Goal: Task Accomplishment & Management: Manage account settings

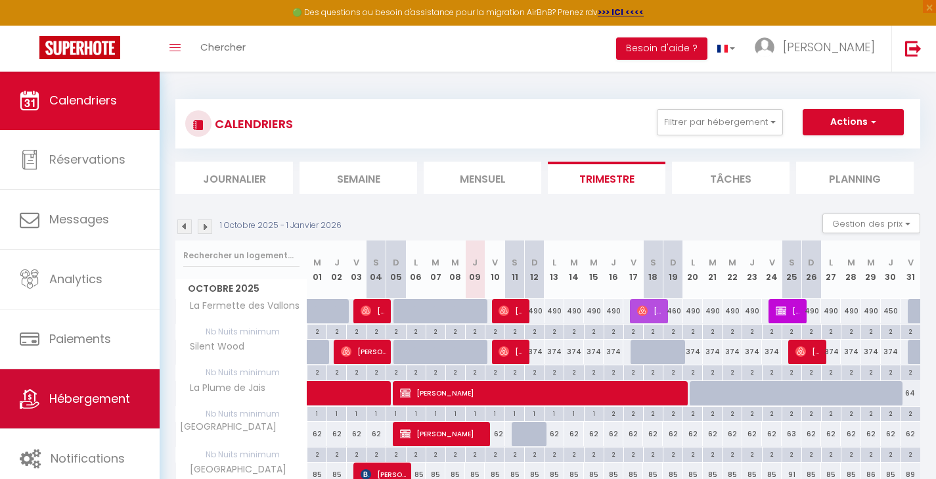
click at [119, 397] on span "Hébergement" at bounding box center [89, 398] width 81 height 16
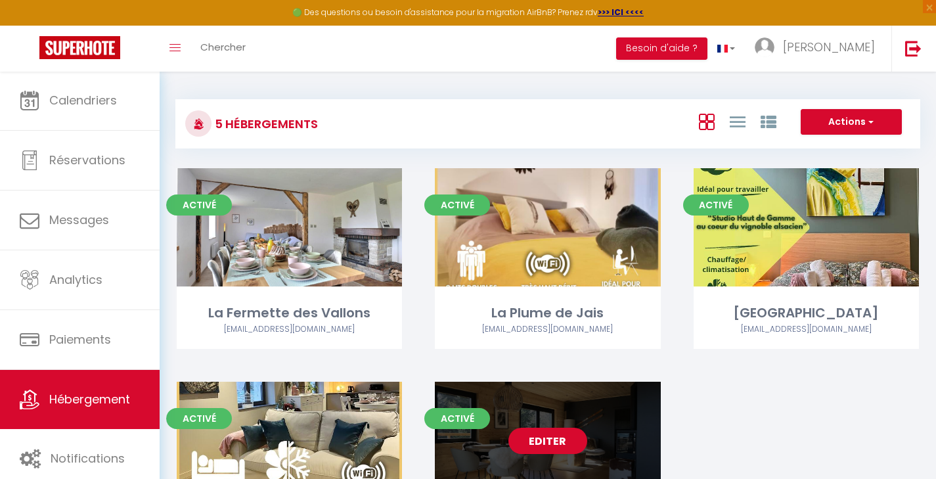
scroll to position [130, 0]
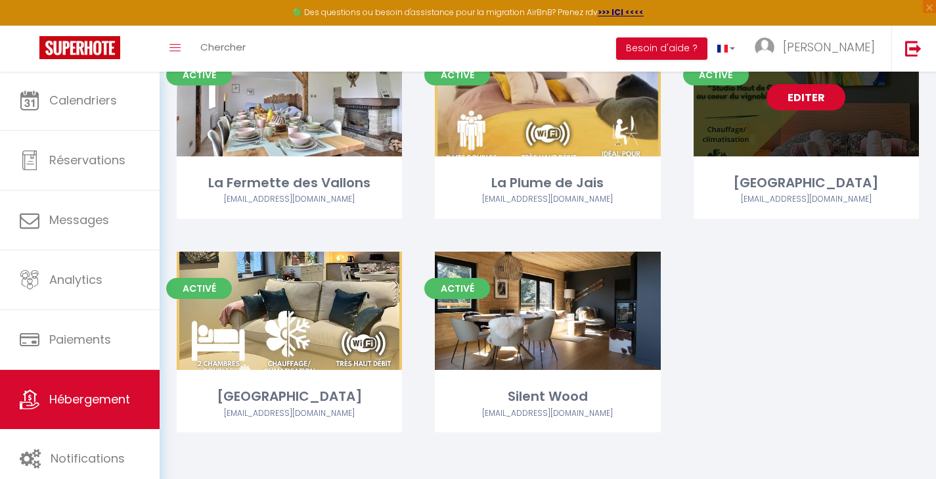
click at [802, 97] on link "Editer" at bounding box center [805, 97] width 79 height 26
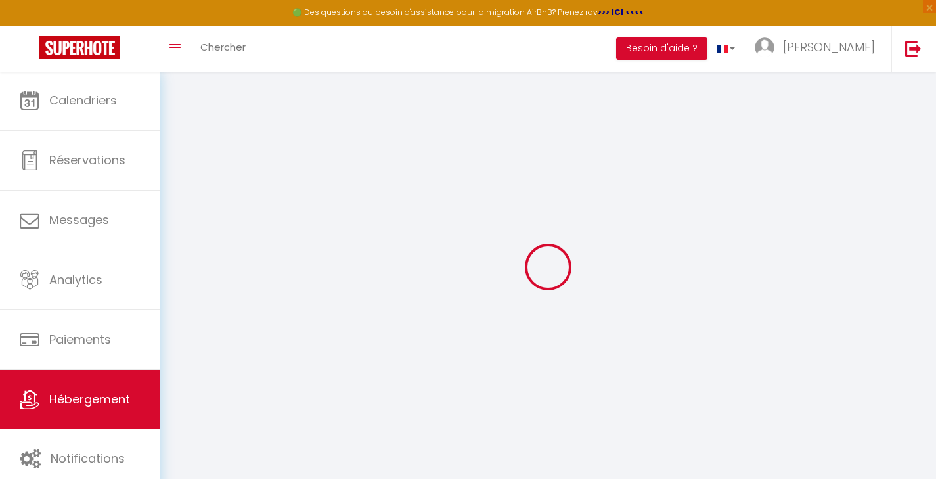
select select
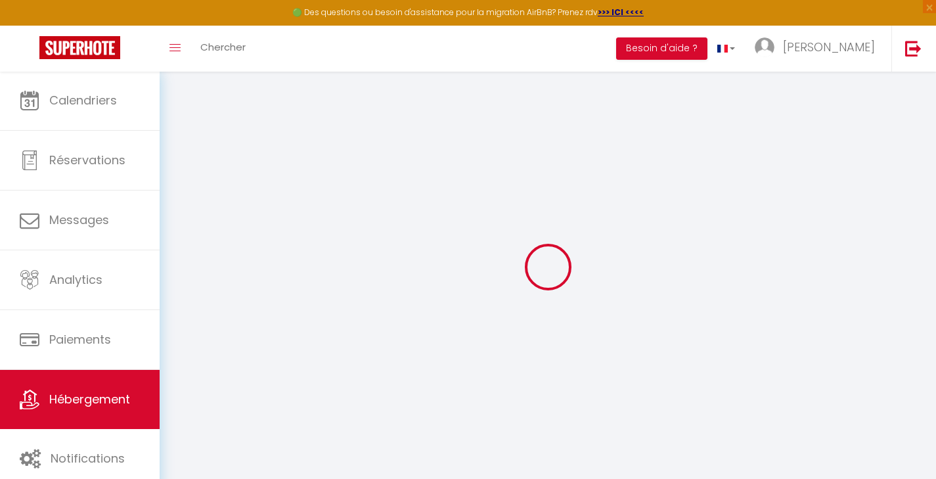
select select
checkbox input "false"
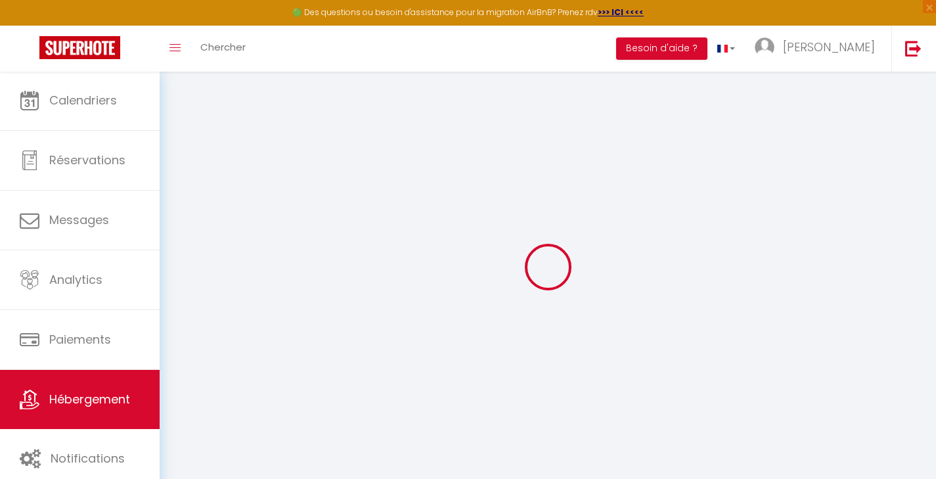
select select
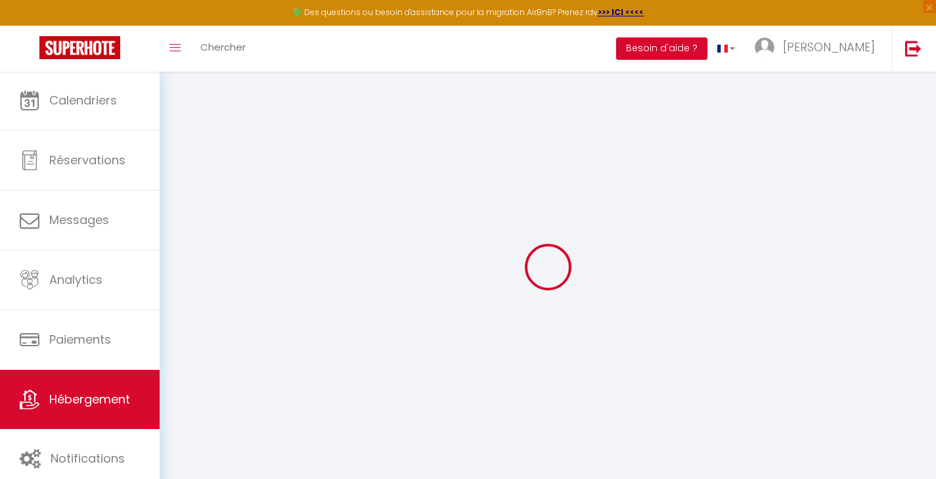
select select
checkbox input "false"
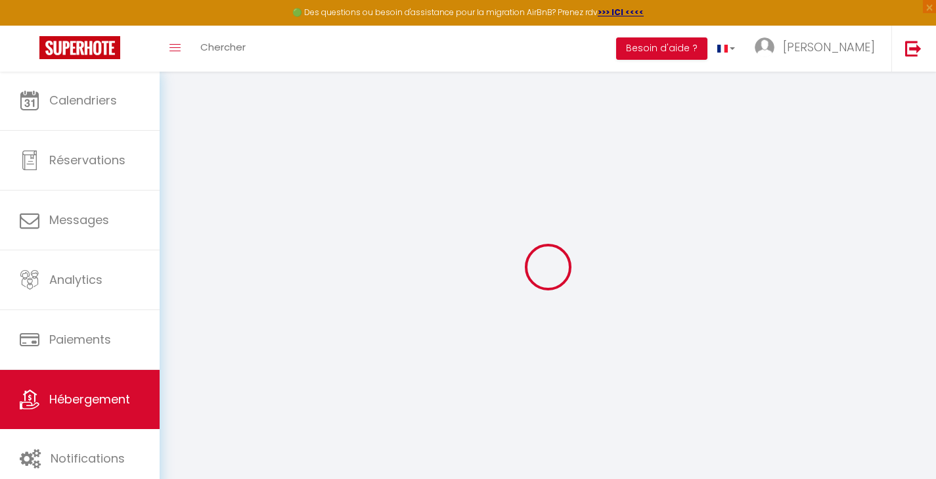
checkbox input "false"
select select
type input "[GEOGRAPHIC_DATA]"
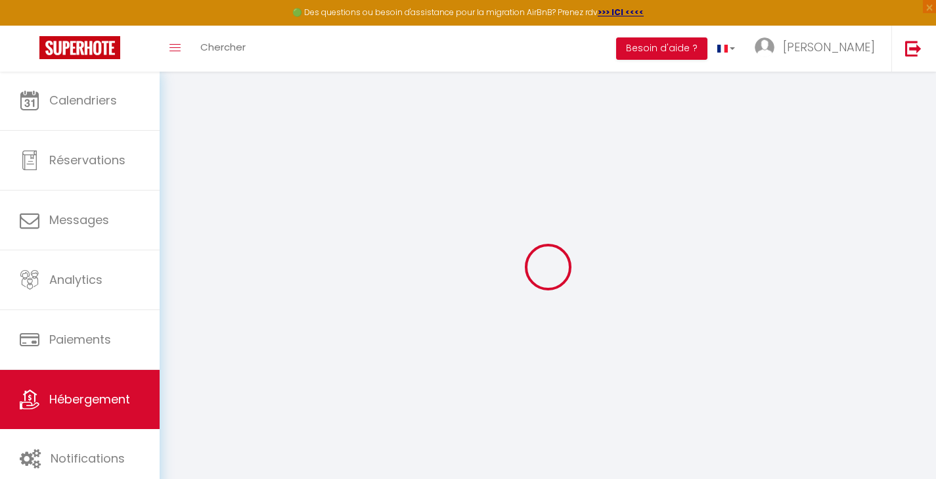
type input "[PERSON_NAME]"
type input "L'Antica Stazione"
type input "[STREET_ADDRESS]"
type input "68500"
type input "Guebwiller"
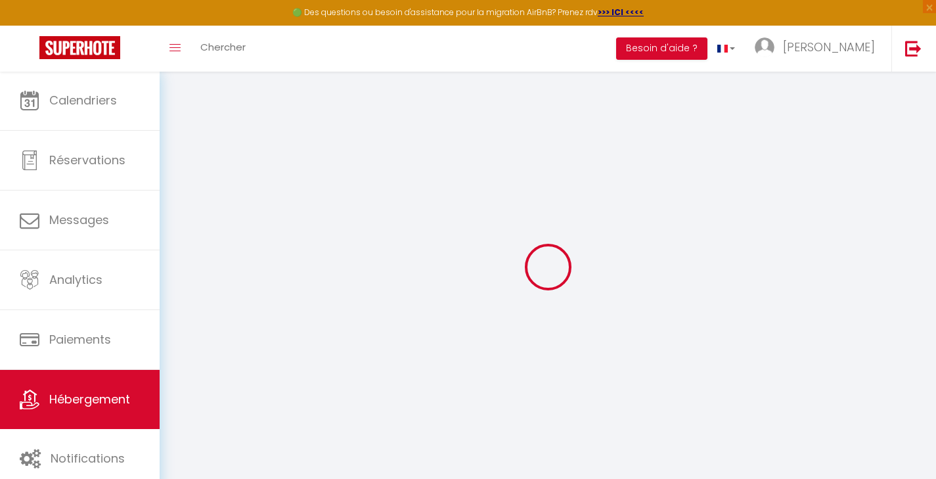
select select "2"
type input "66"
type input "20"
type input "5.5"
type input "4.40"
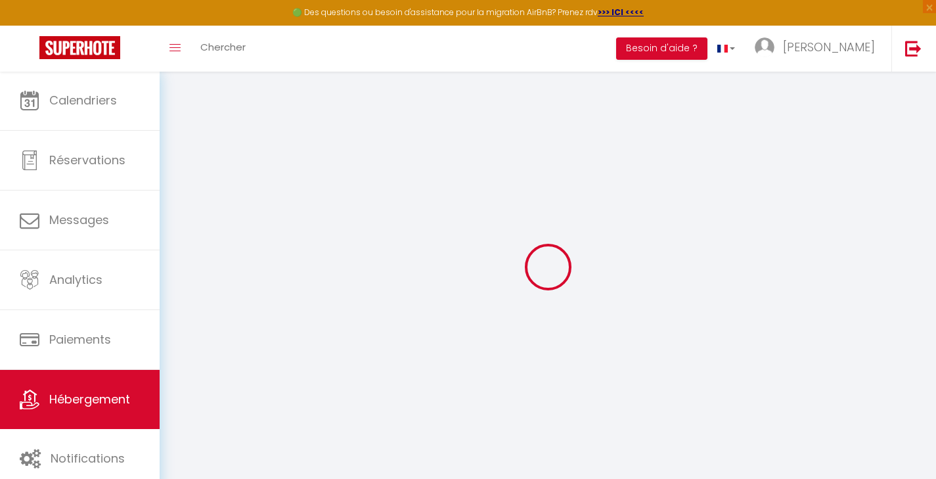
type input "500"
type input "10"
select select
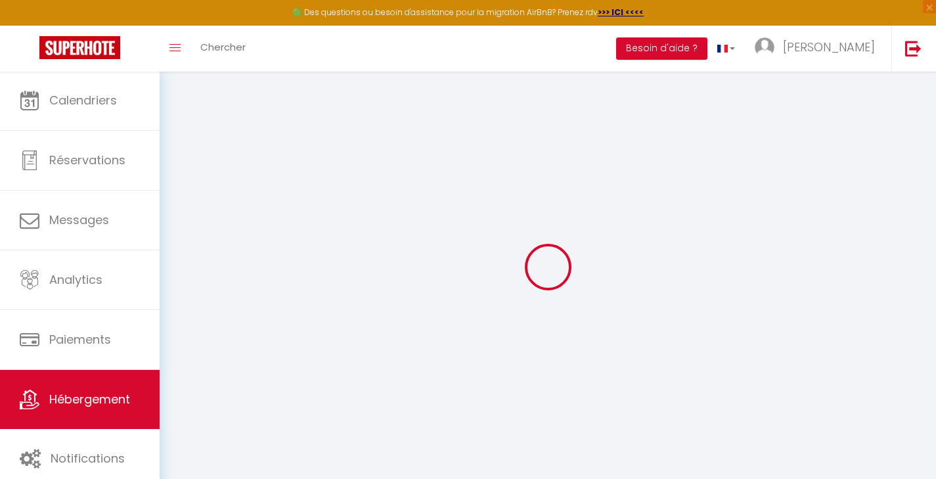
select select
type input "[STREET_ADDRESS][PERSON_NAME]"
type input "68500"
type input "Guebwiller"
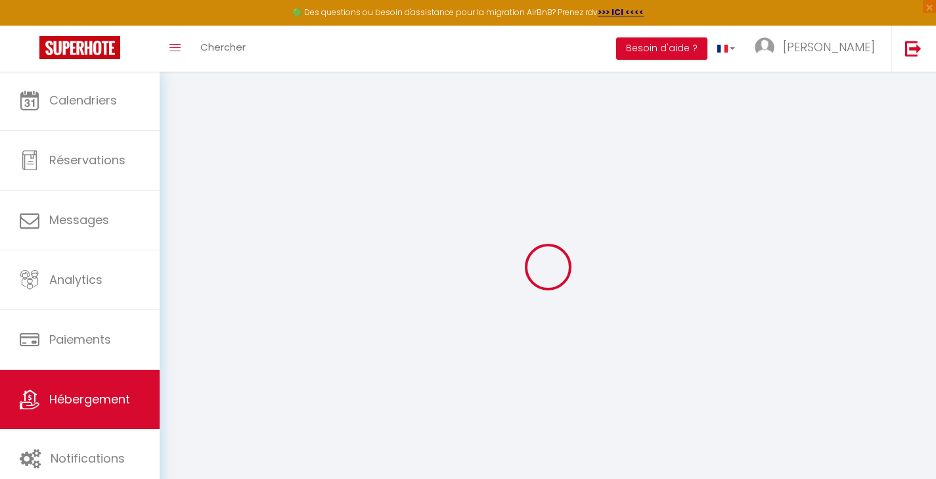
type input "[EMAIL_ADDRESS][DOMAIN_NAME]"
select select "6080"
checkbox input "false"
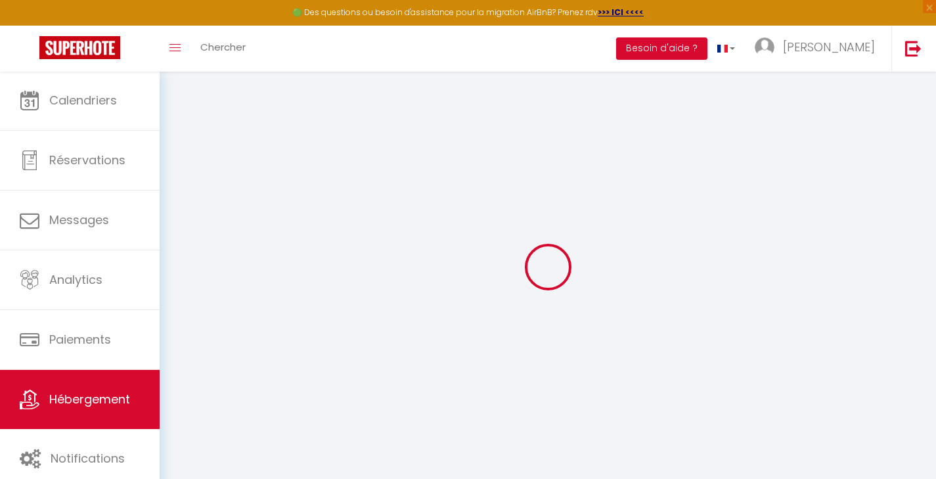
checkbox input "false"
radio input "true"
type input "16"
type input "0"
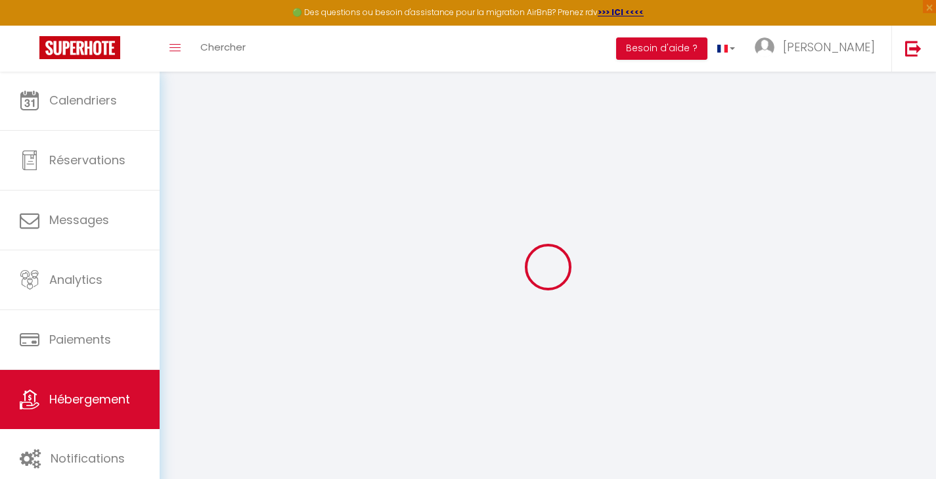
type input "0"
select select
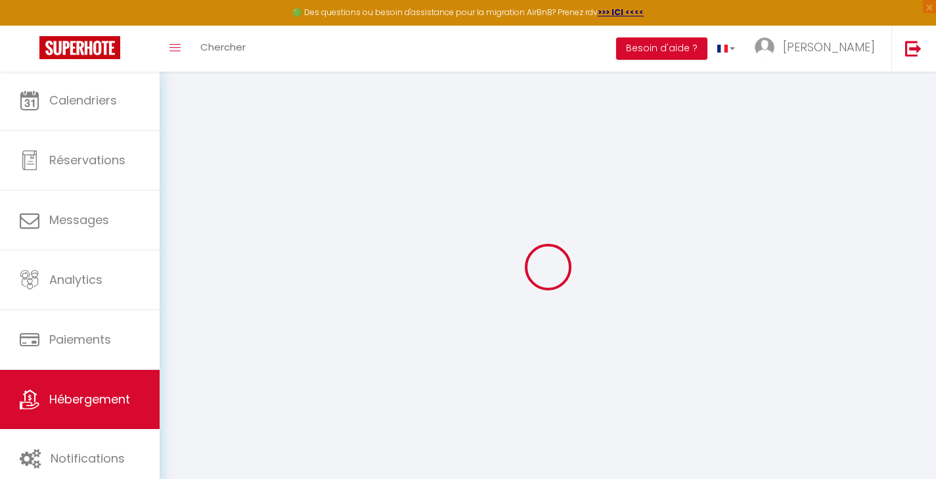
select select
checkbox input "false"
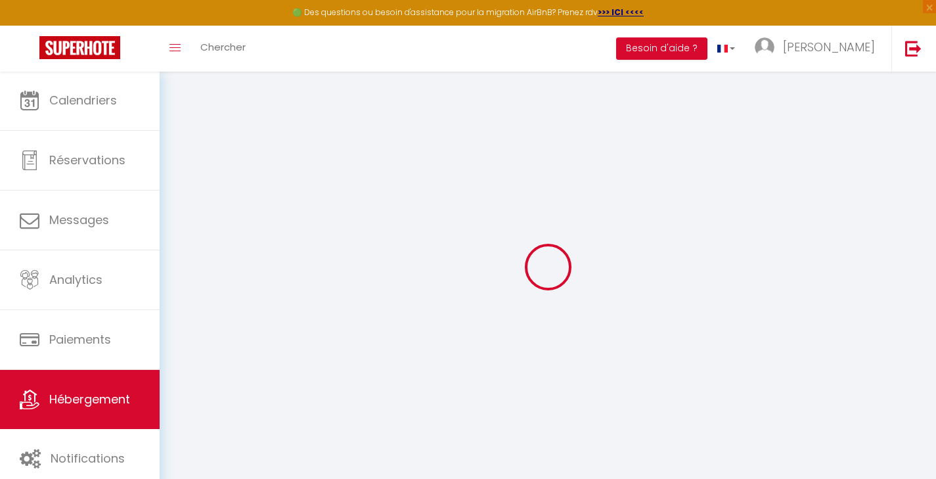
checkbox input "false"
select select "16:00"
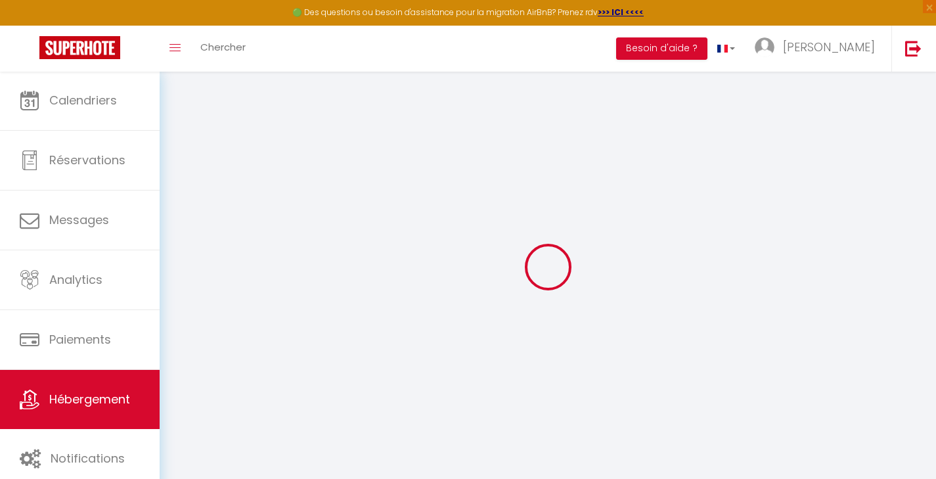
select select
select select "10:00"
select select "30"
select select "120"
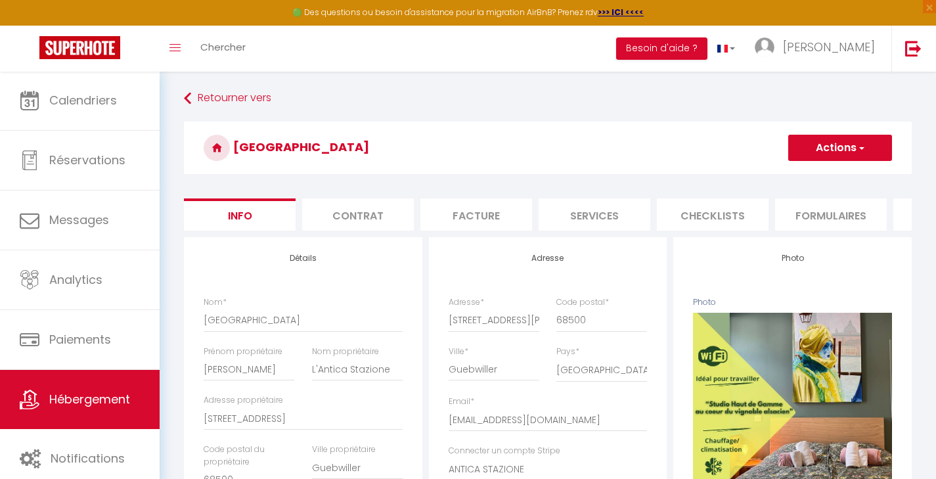
click at [723, 211] on li "Checklists" at bounding box center [713, 214] width 112 height 32
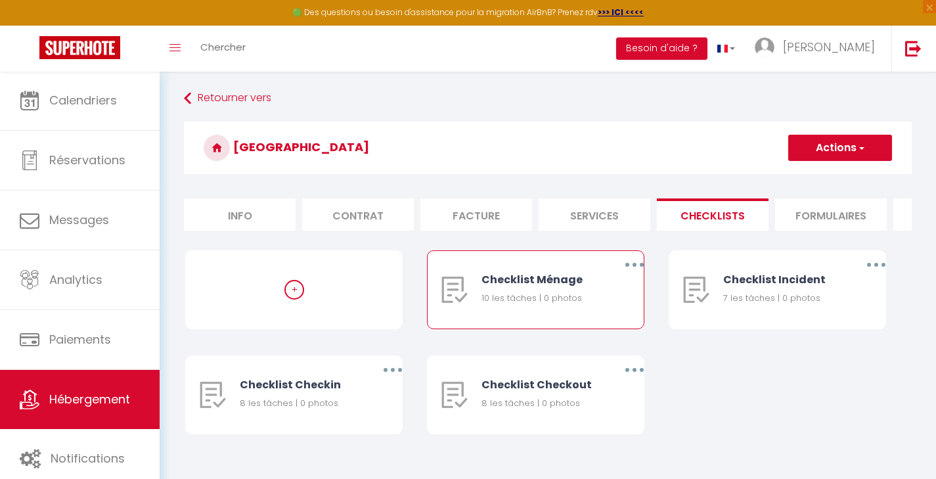
click at [634, 272] on button "button" at bounding box center [634, 264] width 37 height 21
click at [590, 306] on link "Editer" at bounding box center [599, 295] width 97 height 22
type input "Checklist Ménage"
type input "Procédure à suivre à la fin du ménage"
select select
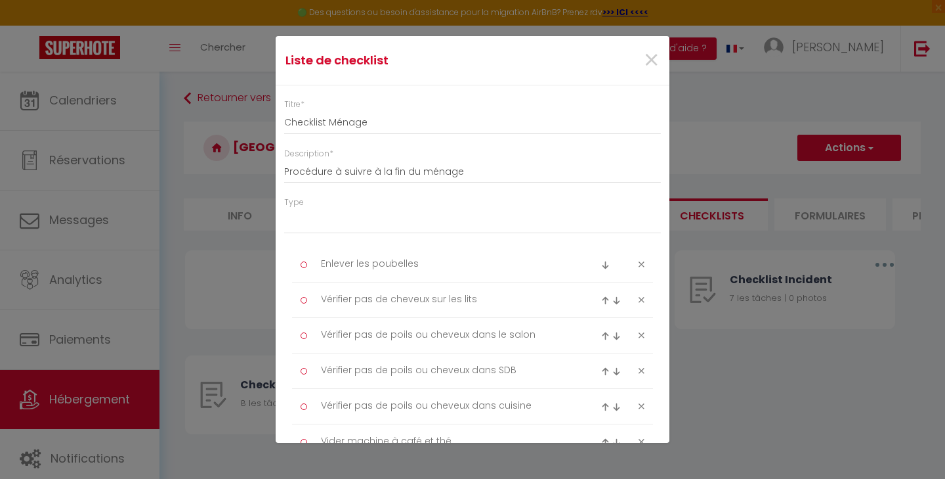
click at [643, 55] on span "×" at bounding box center [651, 60] width 16 height 39
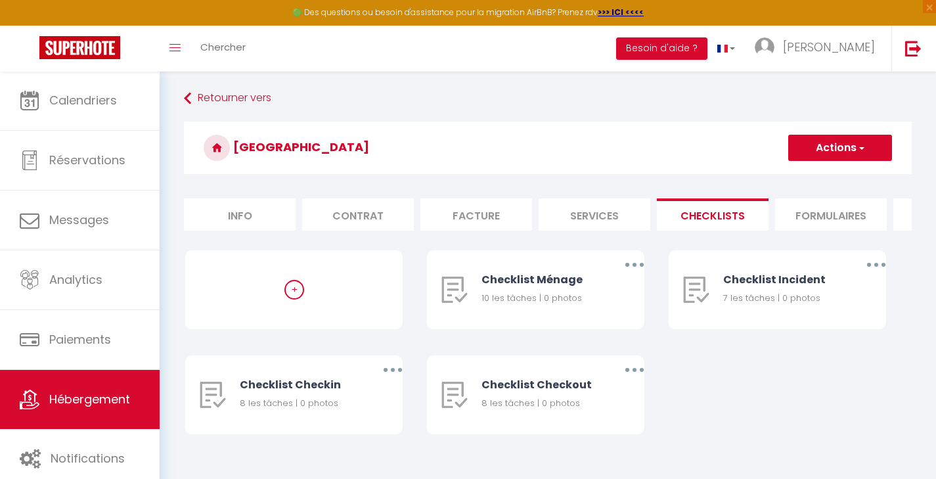
click at [710, 426] on div "+ Checklist Ménage 10 les tâches | 0 photos Editer Dupliquer Supprimer Checklis…" at bounding box center [547, 355] width 725 height 210
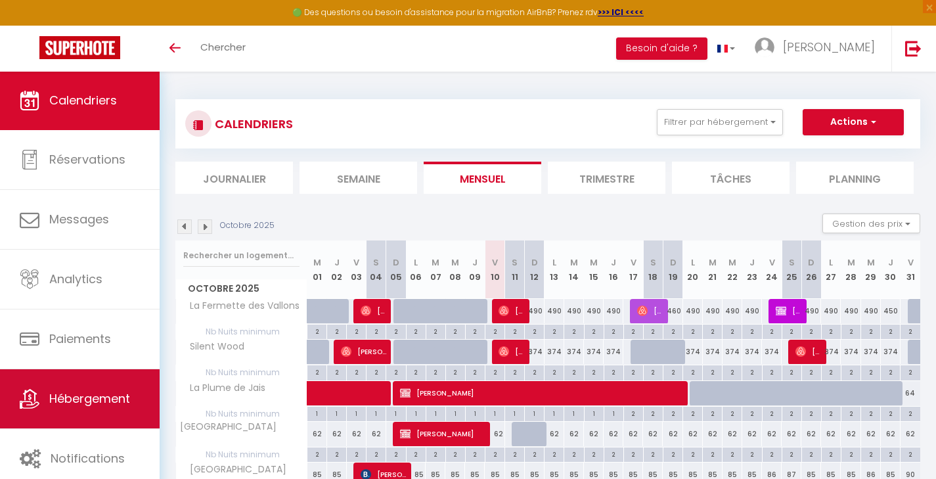
click at [104, 397] on span "Hébergement" at bounding box center [89, 398] width 81 height 16
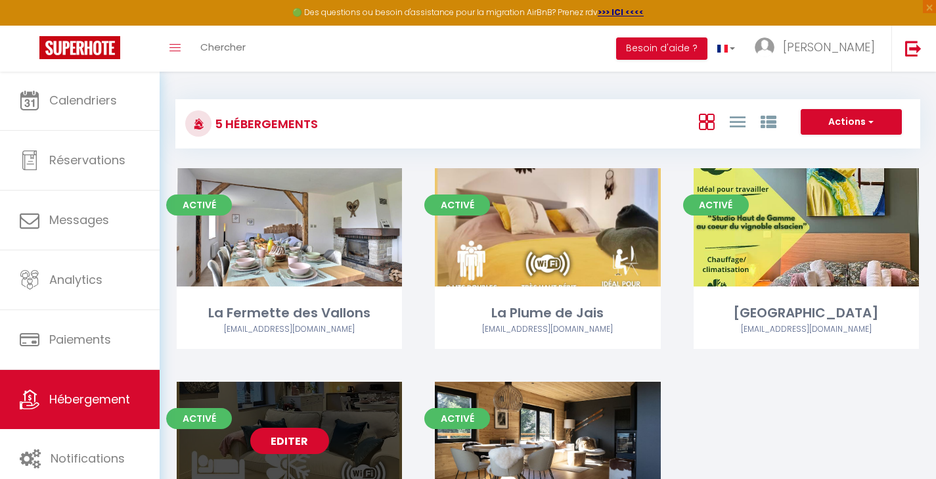
scroll to position [111, 0]
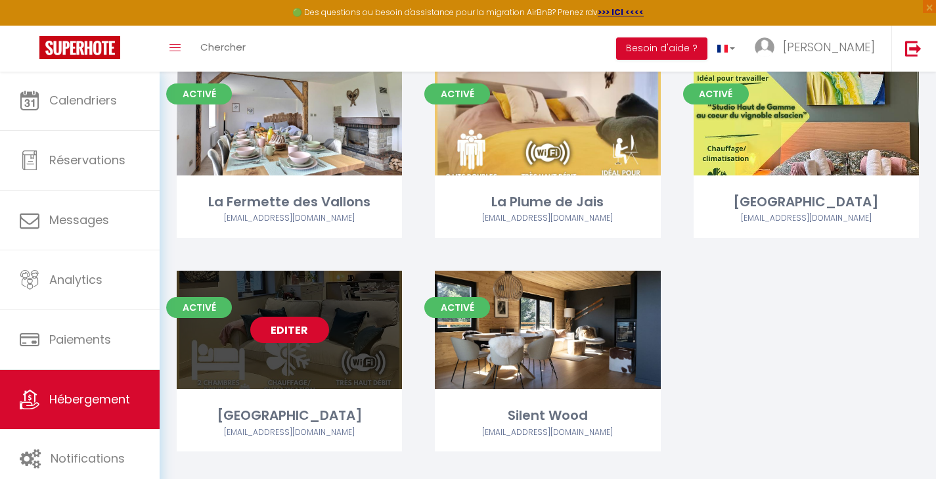
click at [293, 335] on link "Editer" at bounding box center [289, 329] width 79 height 26
click at [295, 324] on link "Editer" at bounding box center [289, 329] width 79 height 26
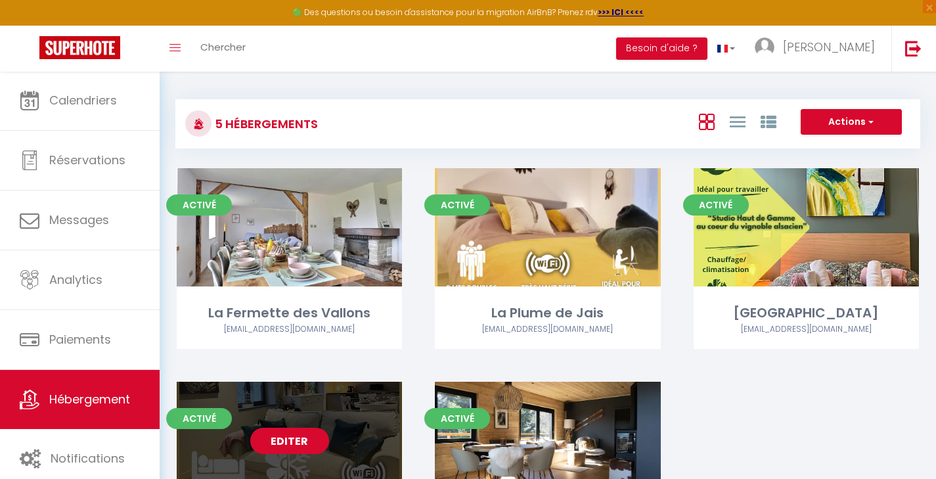
select select "3"
select select "2"
select select "1"
select select
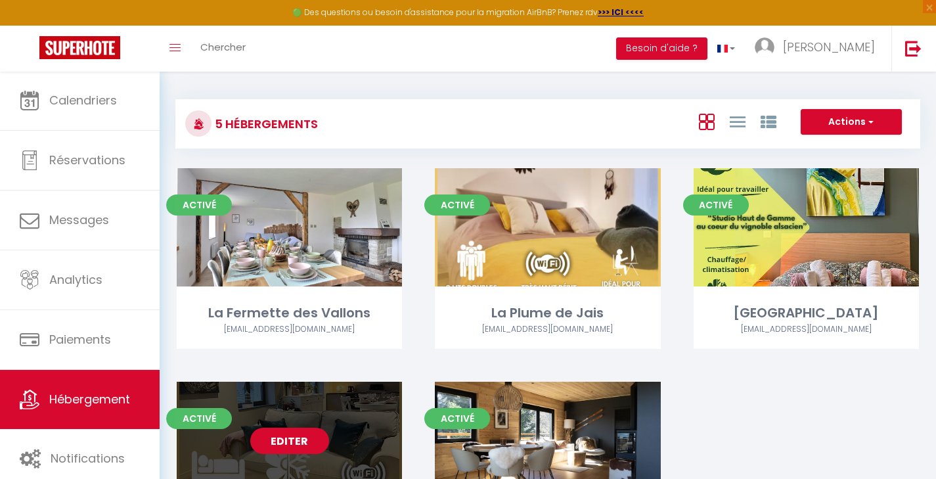
select select "28"
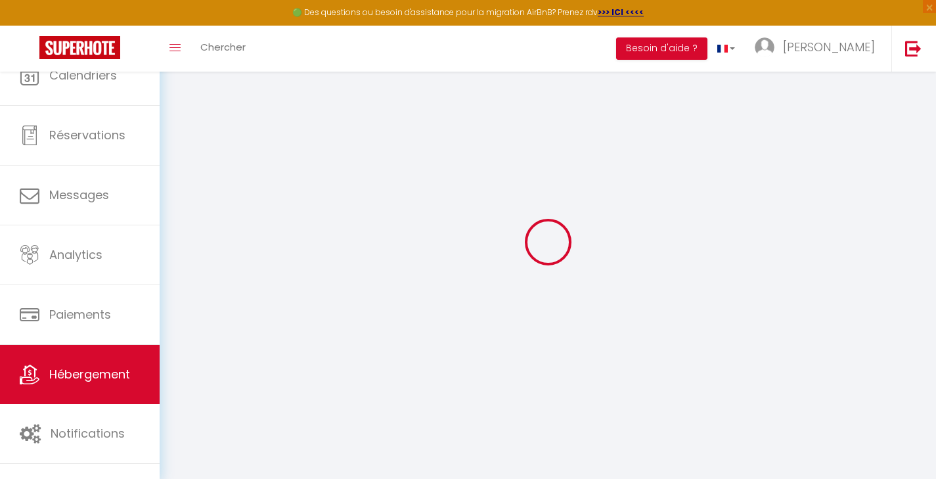
select select
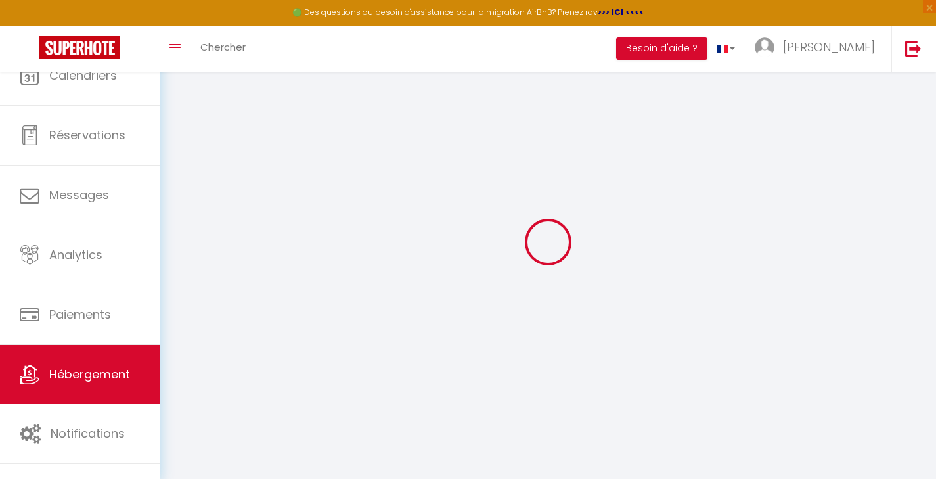
select select
checkbox input "false"
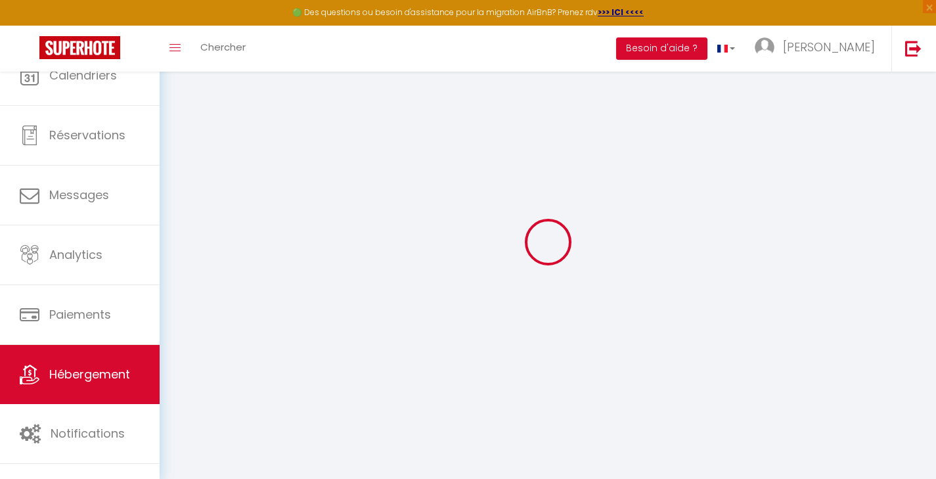
select select
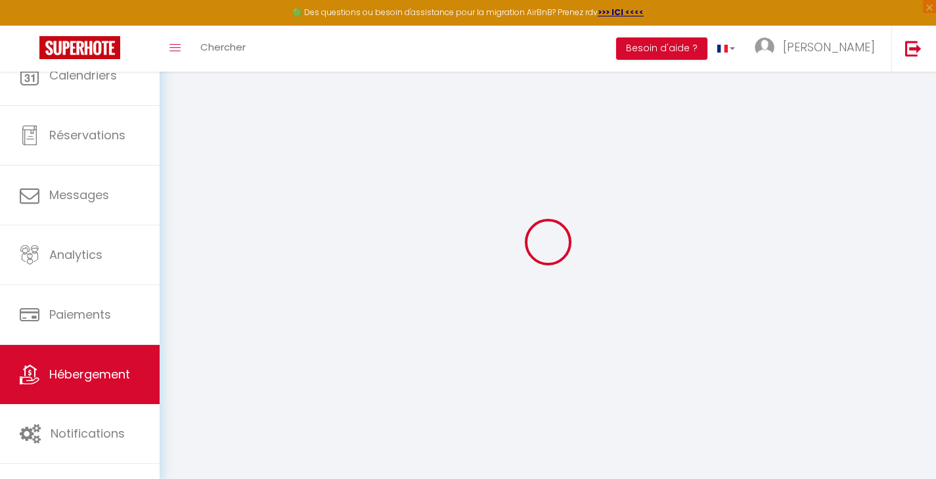
select select
checkbox input "false"
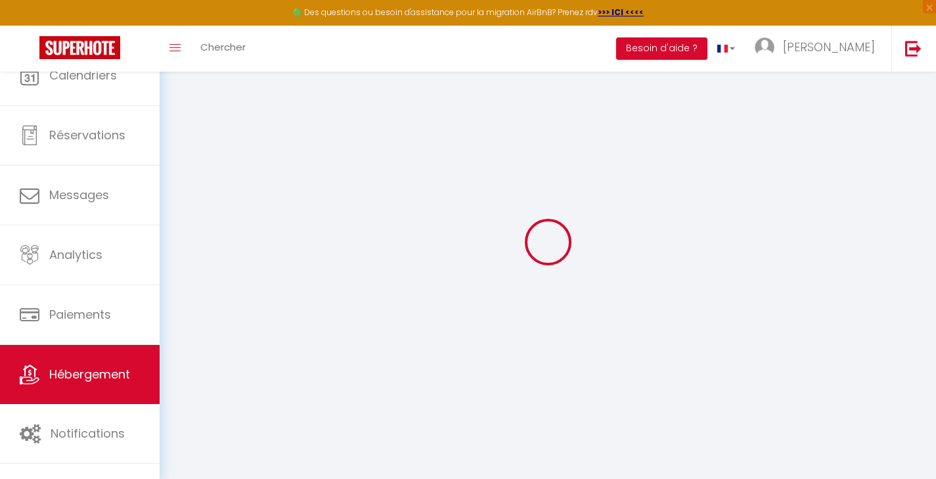
checkbox input "false"
select select
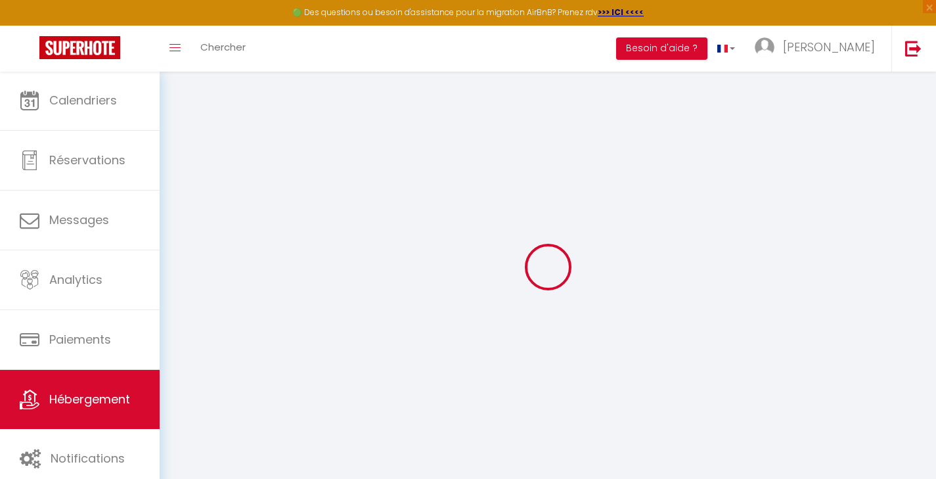
select select
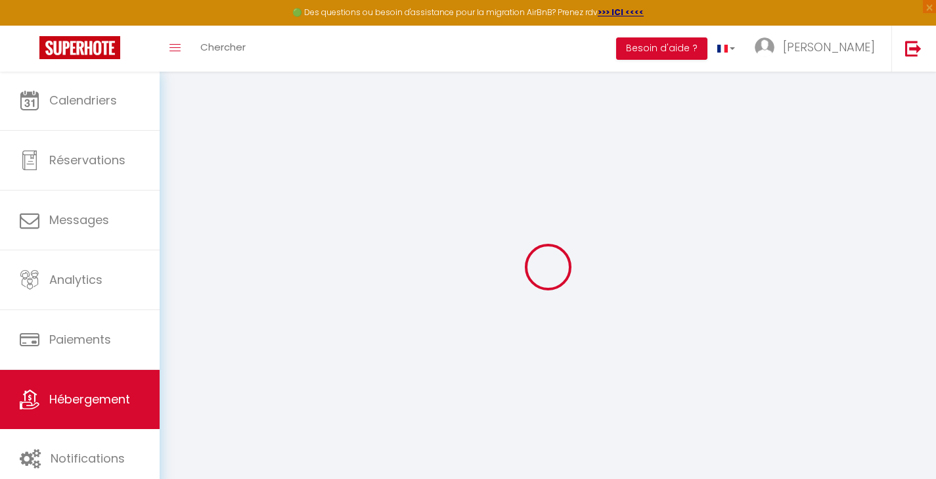
select select
checkbox input "false"
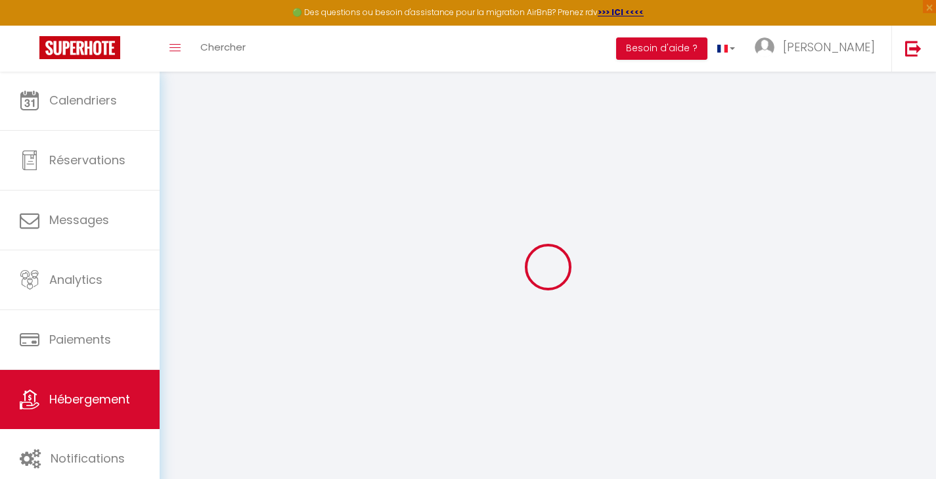
select select
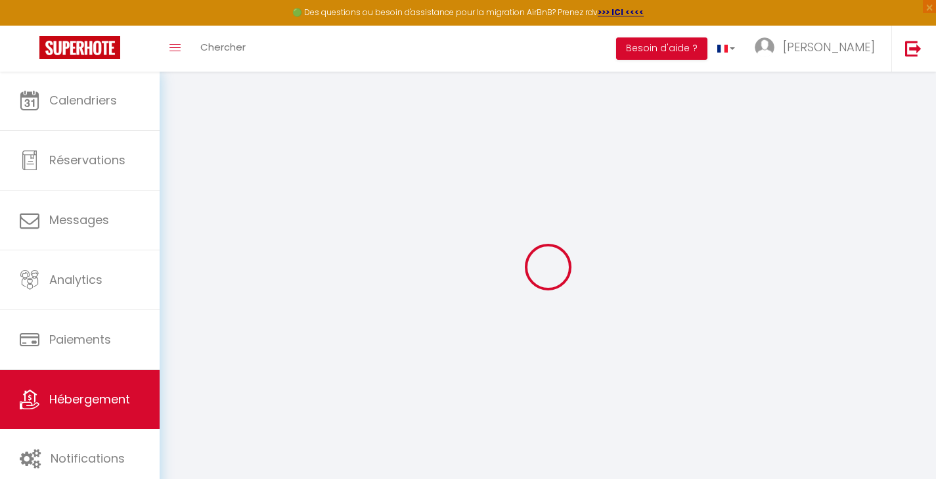
select select
checkbox input "false"
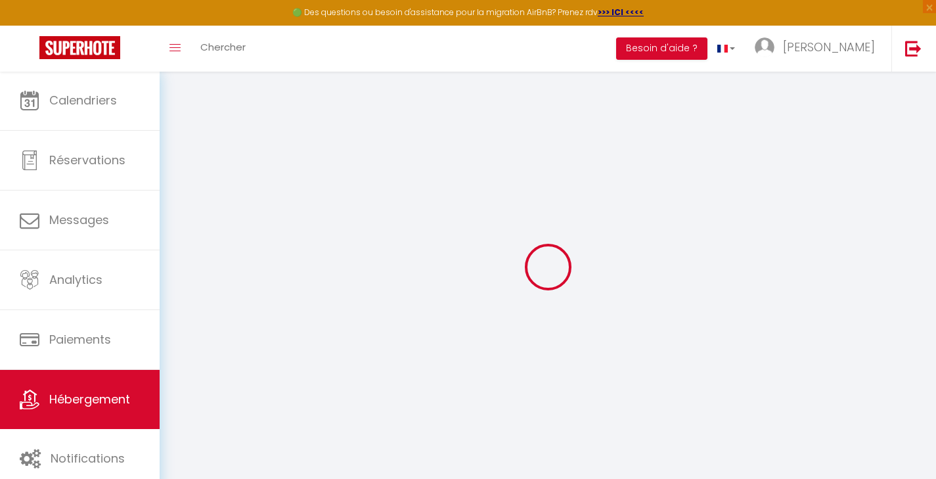
checkbox input "false"
select select
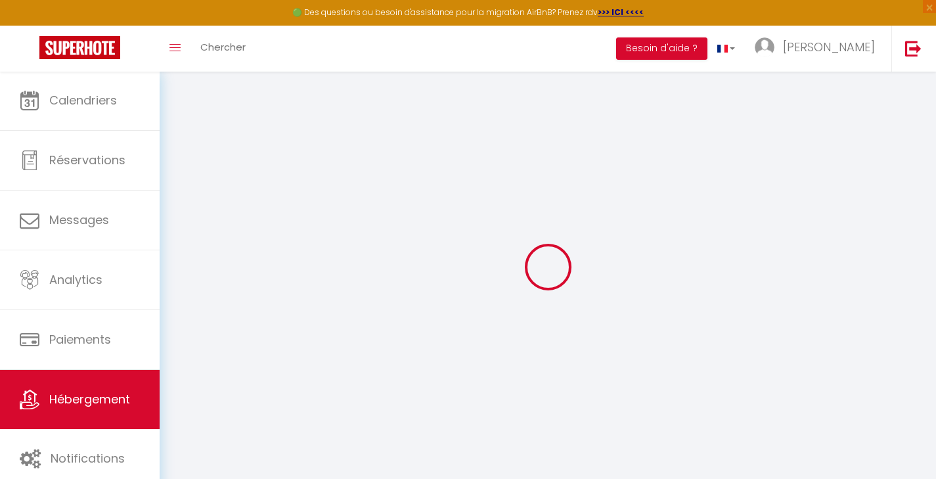
select select
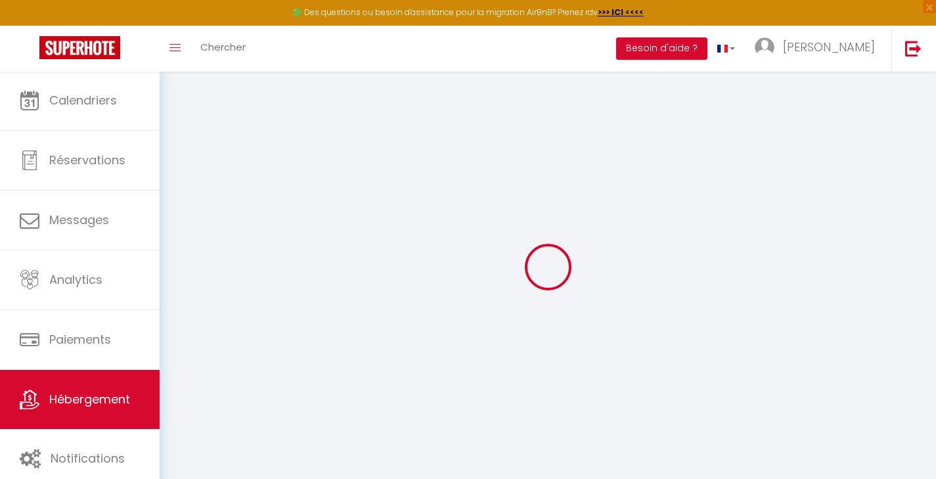
checkbox input "false"
select select
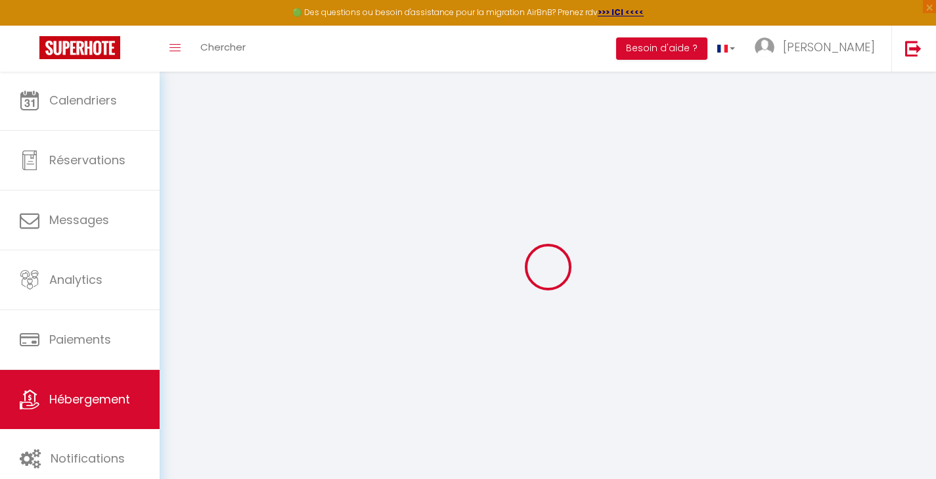
select select
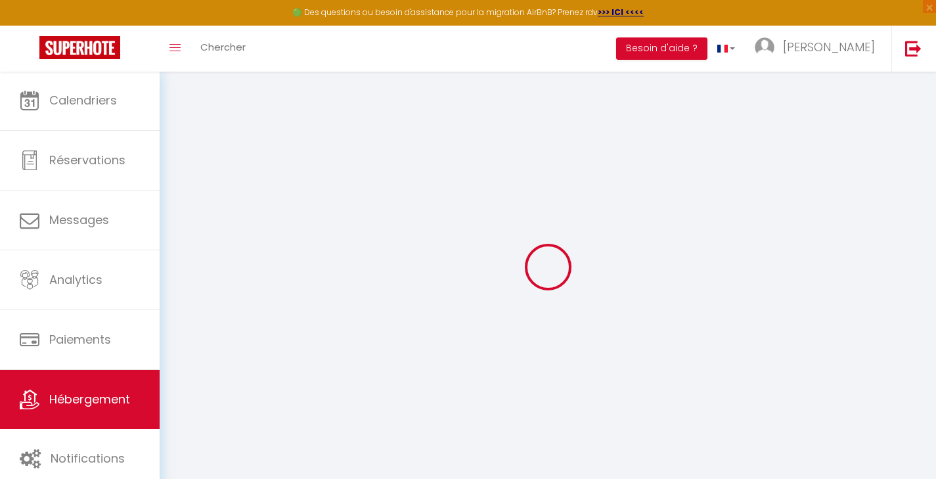
select select
checkbox input "false"
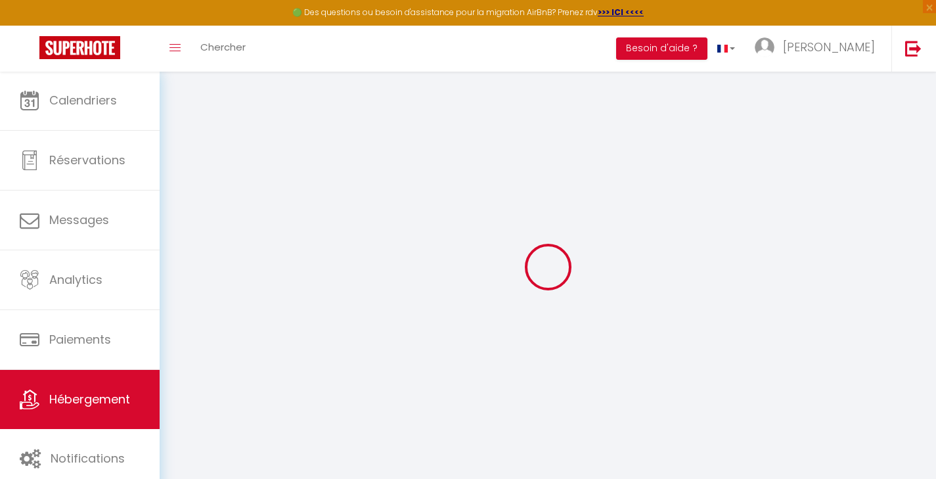
checkbox input "false"
select select
type input "[GEOGRAPHIC_DATA]"
type input "[PERSON_NAME]"
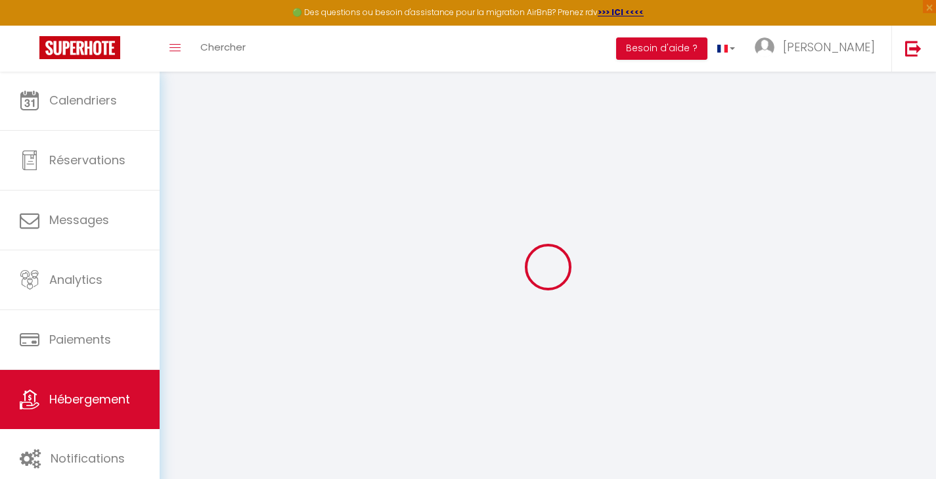
type input "L'Antica Stazione"
type input "[STREET_ADDRESS]"
type input "68500"
type input "GUEBWILLER"
select select "2"
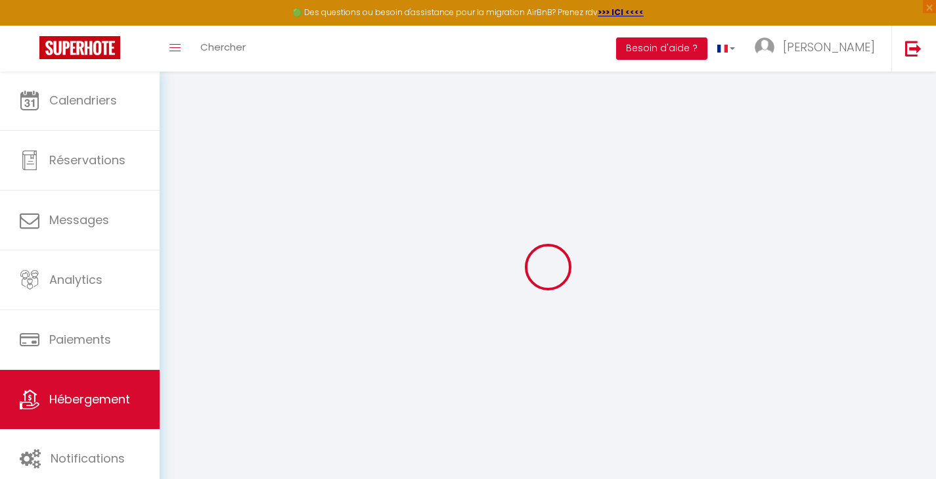
type input "90"
type input "45"
type input "5.5"
type input "4.4"
type input "500"
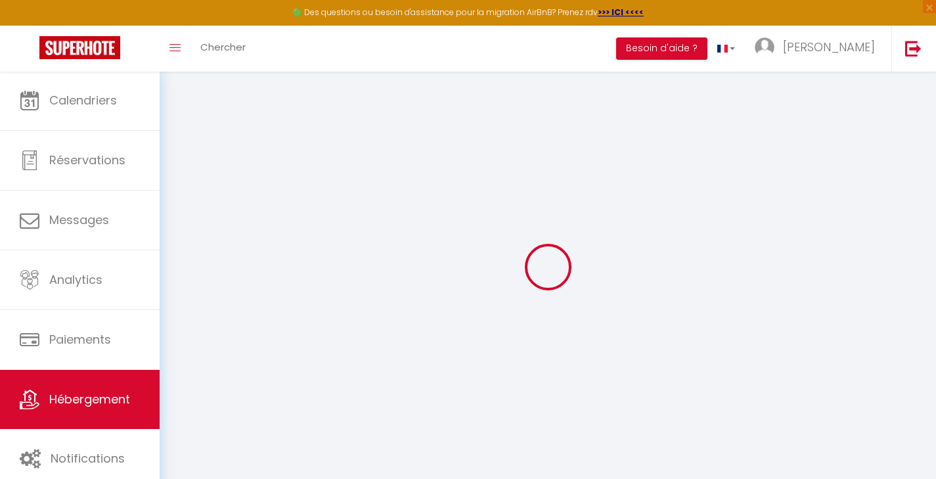
type input "10"
select select
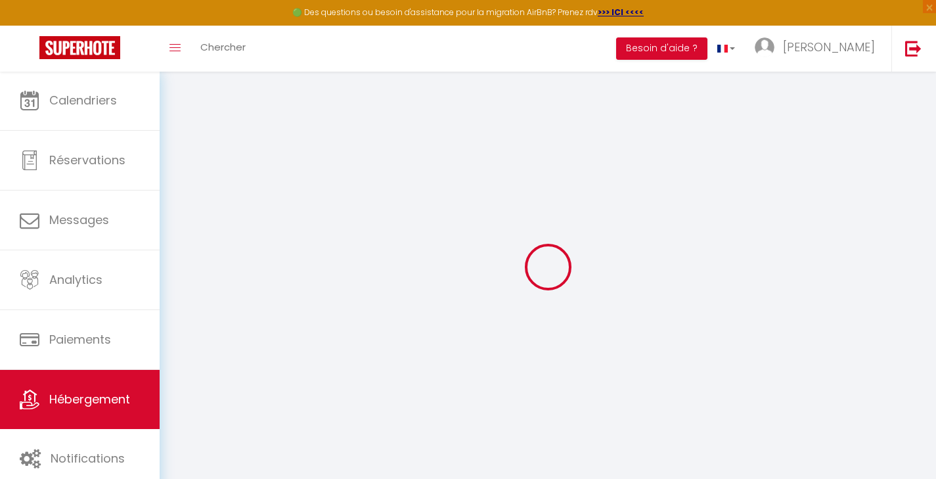
select select
type input "[STREET_ADDRESS][PERSON_NAME]"
type input "68500"
type input "Guebwiller"
type input "[EMAIL_ADDRESS][DOMAIN_NAME]"
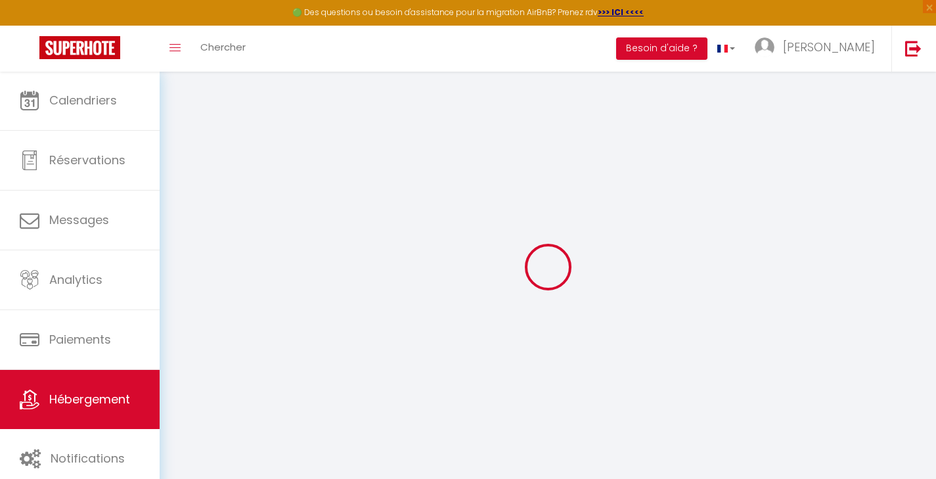
select select "6080"
checkbox input "false"
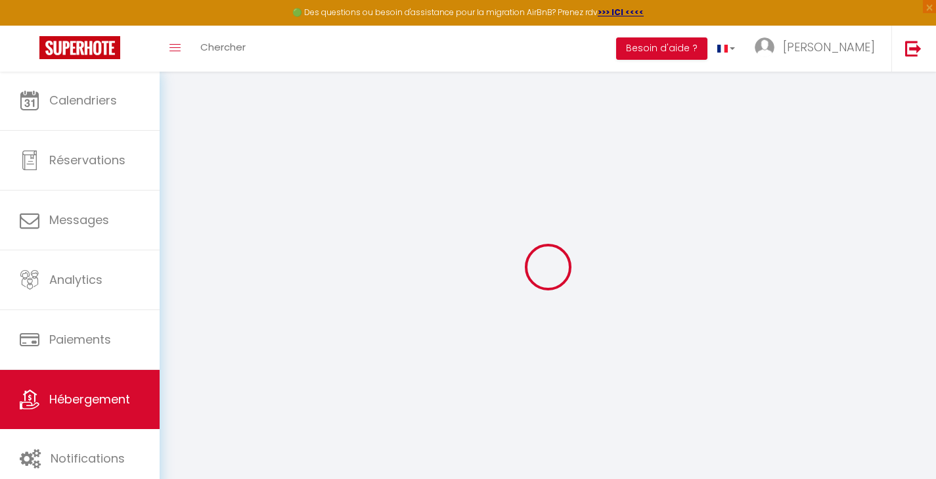
radio input "true"
type input "16"
type input "0"
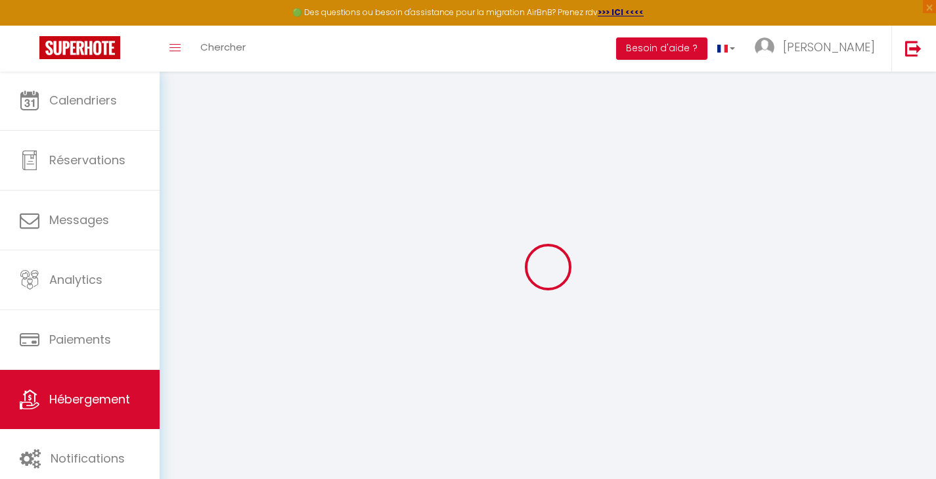
select select "19230"
select select
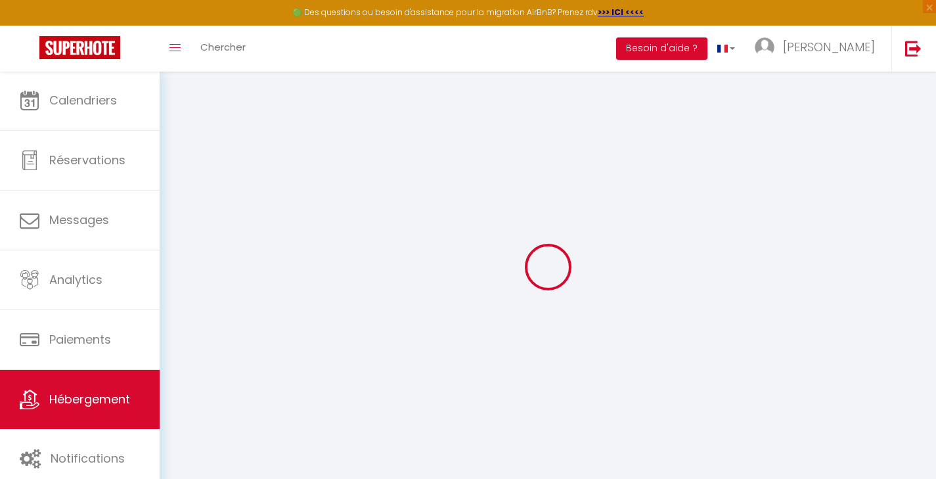
select select
checkbox input "false"
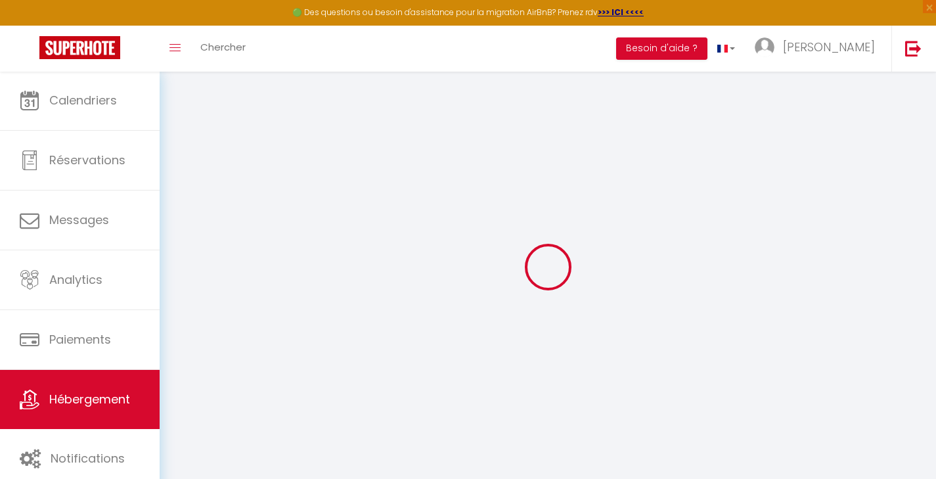
select select
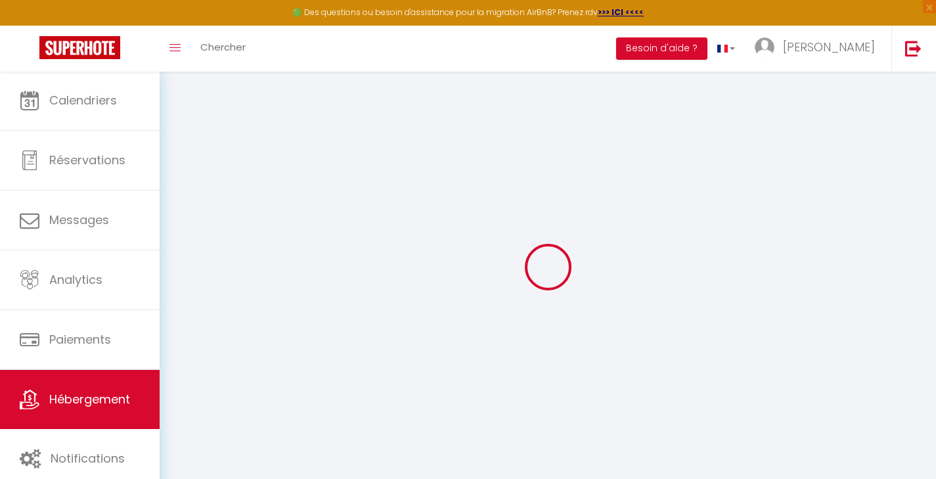
checkbox input "false"
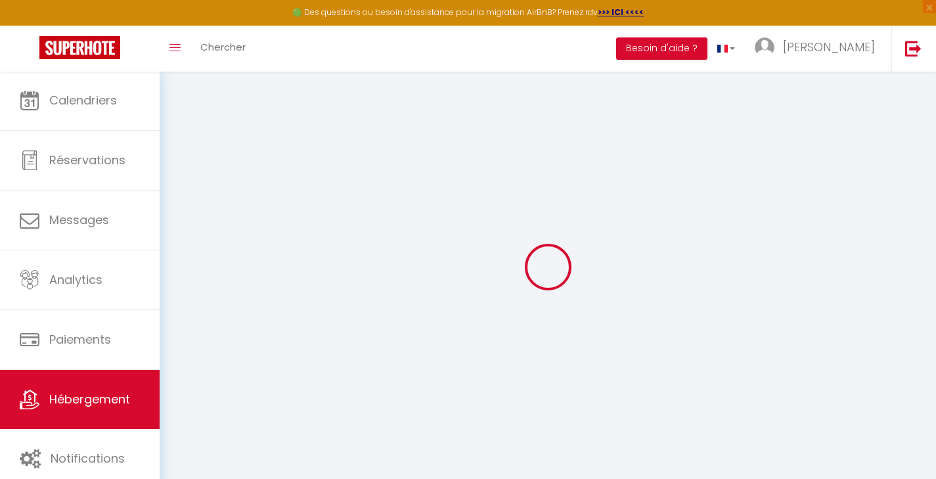
checkbox input "false"
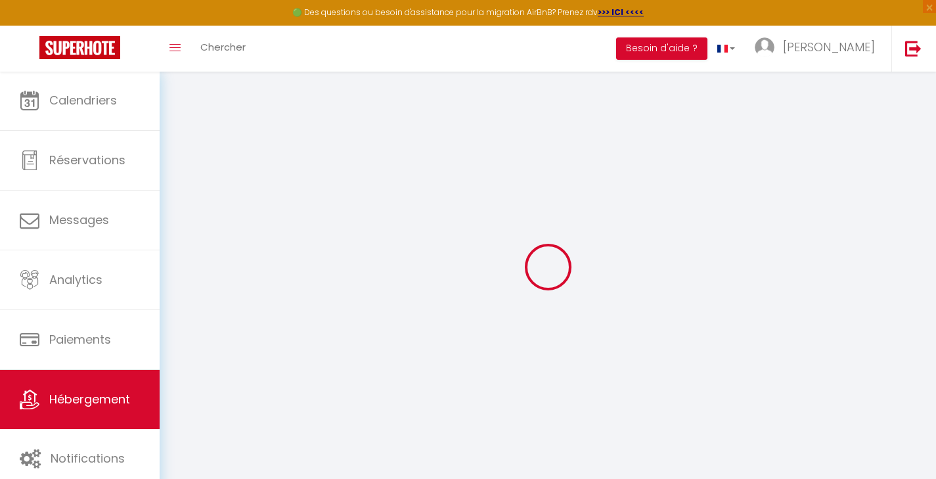
checkbox input "false"
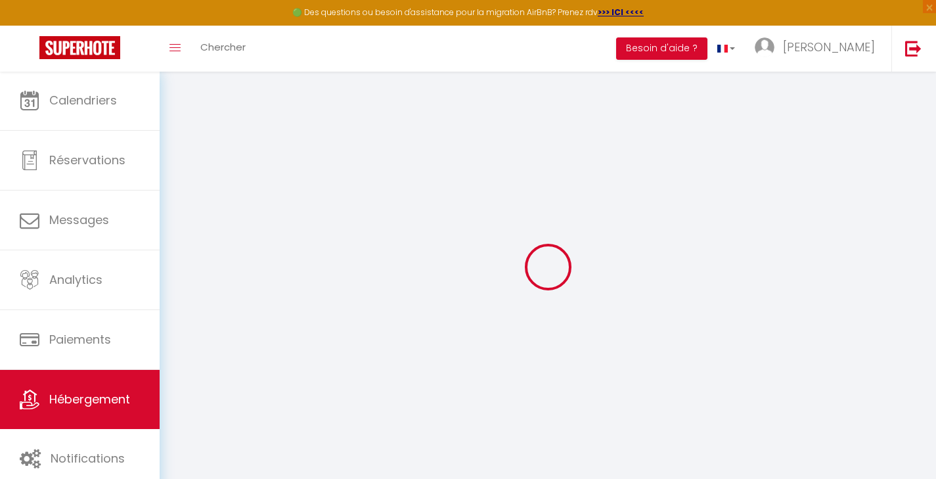
checkbox input "false"
select select "16:00"
select select
select select "10:00"
select select "30"
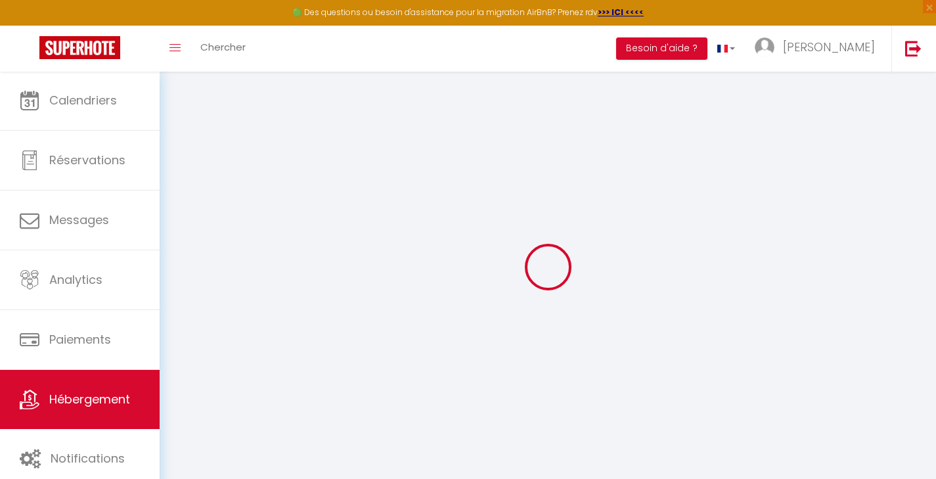
select select "120"
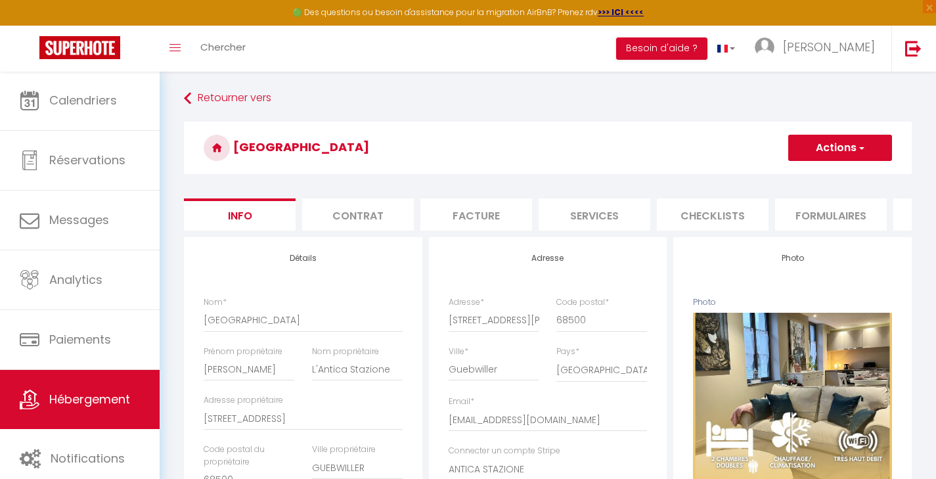
click at [736, 211] on li "Checklists" at bounding box center [713, 214] width 112 height 32
select select
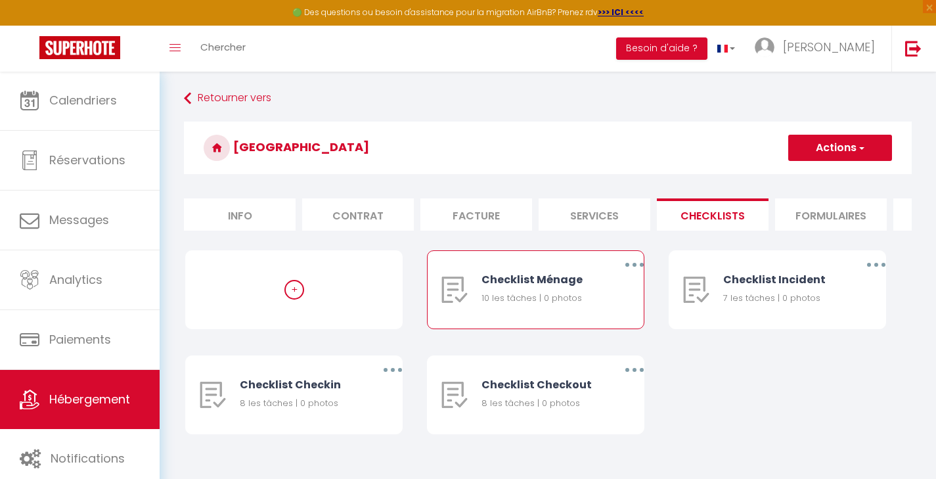
click at [632, 271] on button "button" at bounding box center [634, 264] width 37 height 21
click at [603, 299] on link "Editer" at bounding box center [599, 295] width 97 height 22
type input "Checklist Ménage"
type input "Procédure à suivre à la fin du ménage"
select select
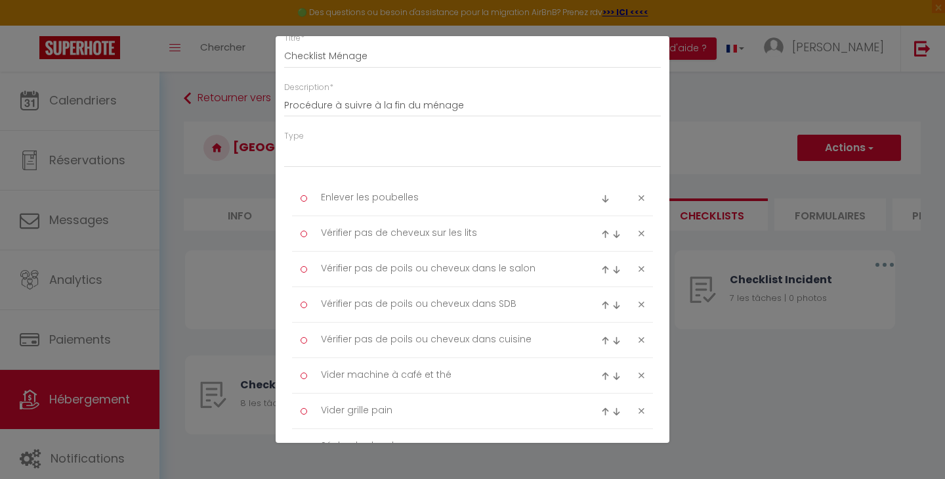
scroll to position [337, 0]
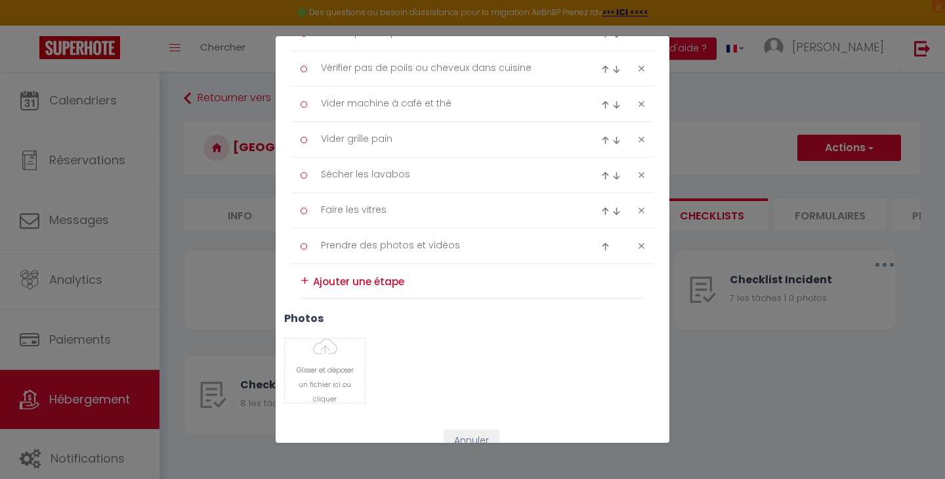
click at [368, 276] on textarea at bounding box center [479, 281] width 332 height 20
type textarea "D"
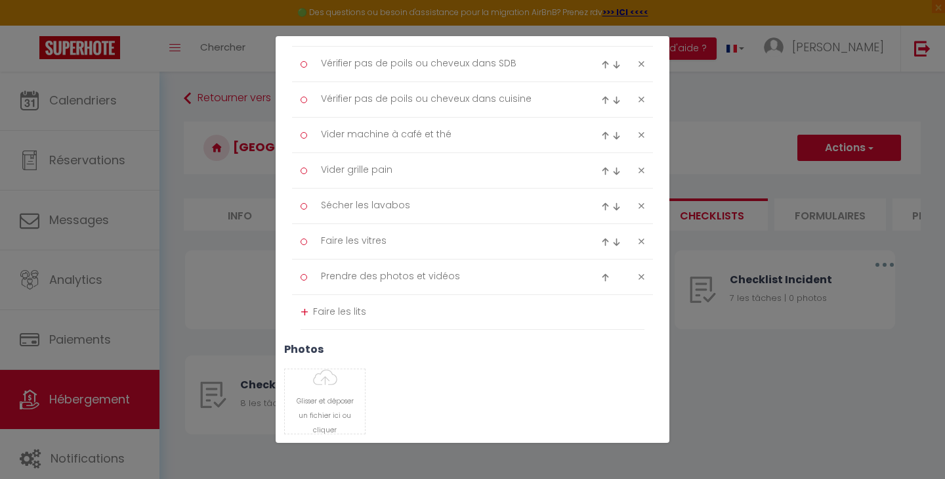
scroll to position [0, 0]
type textarea "Faire les lits, disposer 3 serviettes/personne (1 de chaque taille)"
click at [306, 307] on div "+" at bounding box center [305, 312] width 8 height 20
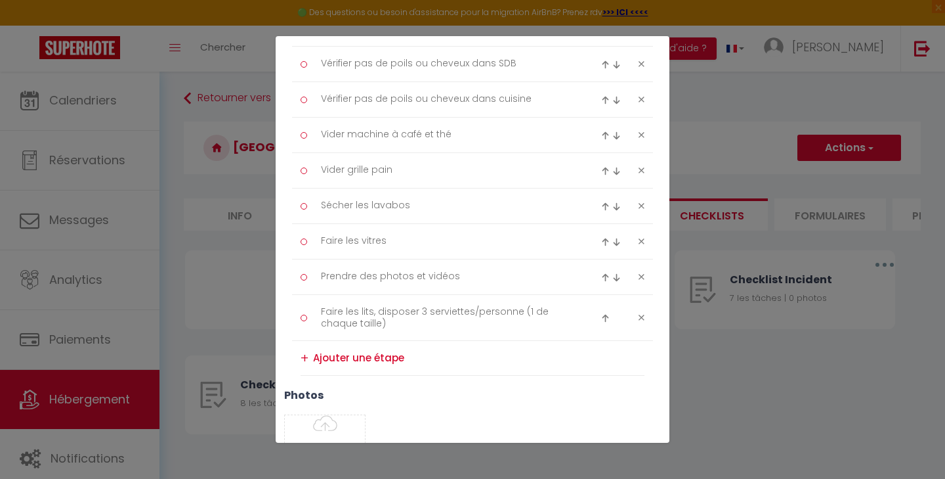
click at [353, 362] on textarea at bounding box center [479, 357] width 332 height 21
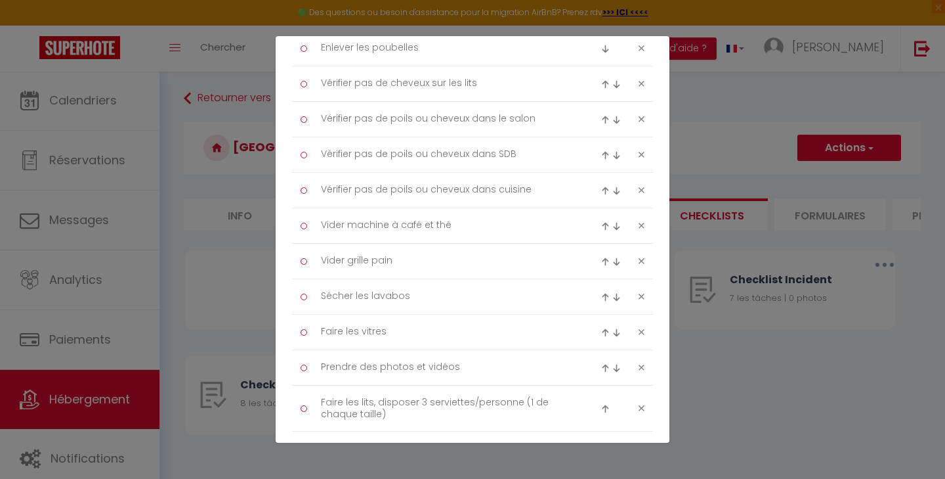
scroll to position [244, 0]
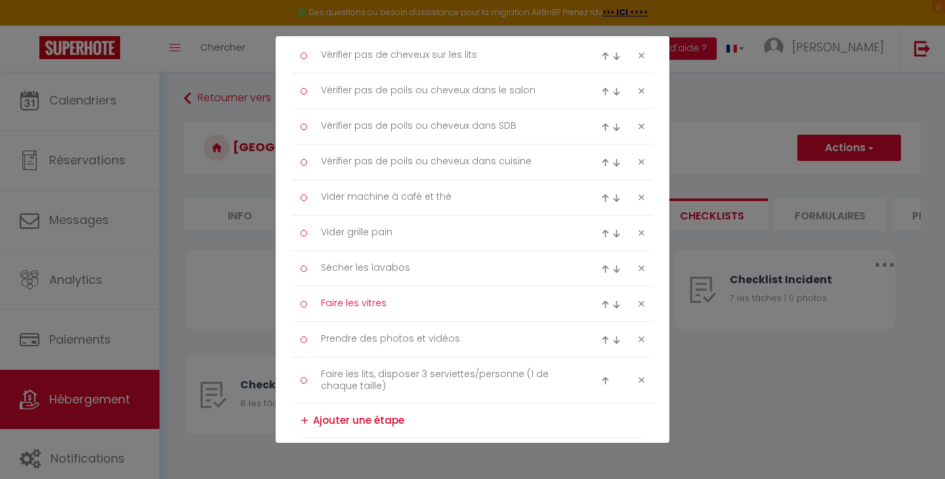
click at [456, 297] on textarea "Faire les vitres" at bounding box center [446, 304] width 269 height 22
type textarea "Faire les vitres si elles sont sales"
click at [380, 418] on textarea at bounding box center [479, 420] width 332 height 21
type textarea "Mettre des capsules de café + thé"
click at [301, 418] on div "+" at bounding box center [305, 420] width 8 height 20
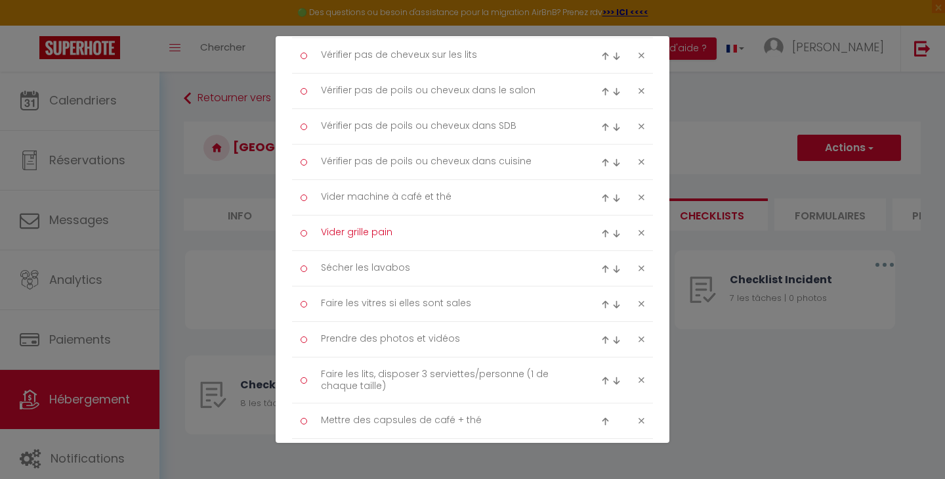
click at [347, 229] on textarea "Vider grille pain" at bounding box center [446, 233] width 269 height 22
type textarea "Vider et nettoyer le grille pain"
click at [346, 195] on textarea "Vider machine à café et thé" at bounding box center [446, 197] width 269 height 22
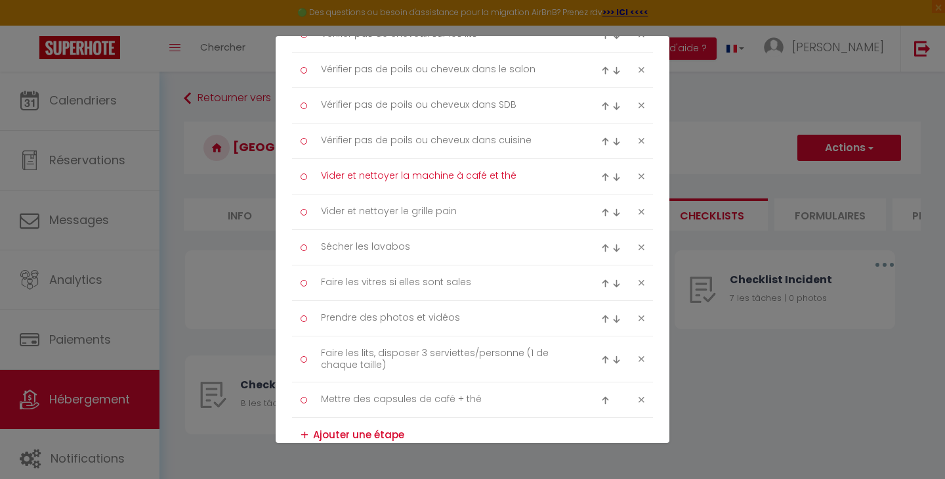
scroll to position [318, 0]
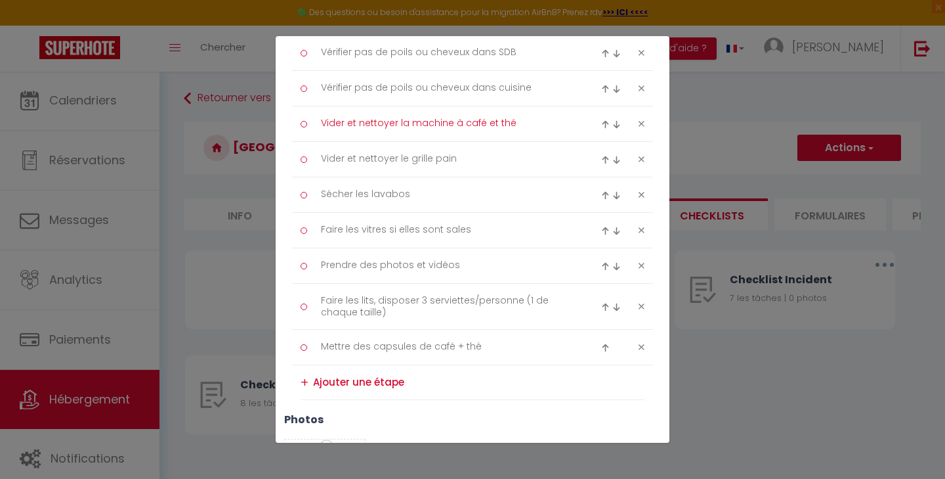
type textarea "Vider et nettoyer la machine à café et thé"
click at [347, 383] on textarea at bounding box center [479, 382] width 332 height 21
type textarea "Nettoyer les sanitaires"
click at [306, 379] on div "+" at bounding box center [305, 382] width 8 height 20
click at [366, 419] on textarea at bounding box center [479, 417] width 332 height 21
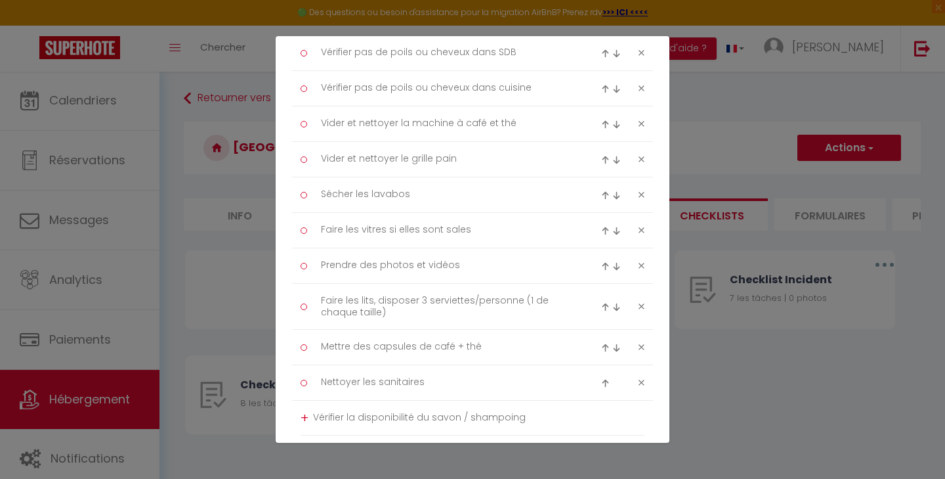
scroll to position [0, 0]
type textarea "Vérifier la disponibilité du savon / shampoing"
click at [303, 420] on div "+" at bounding box center [305, 423] width 8 height 20
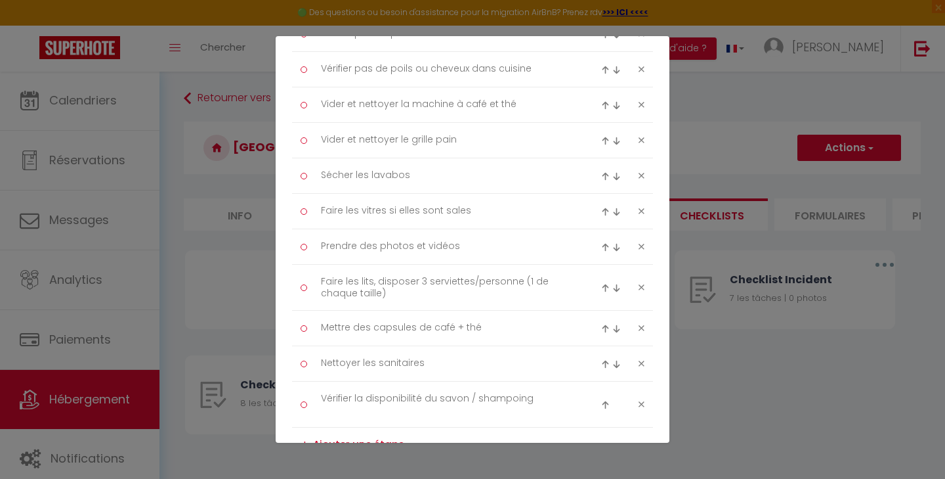
scroll to position [356, 0]
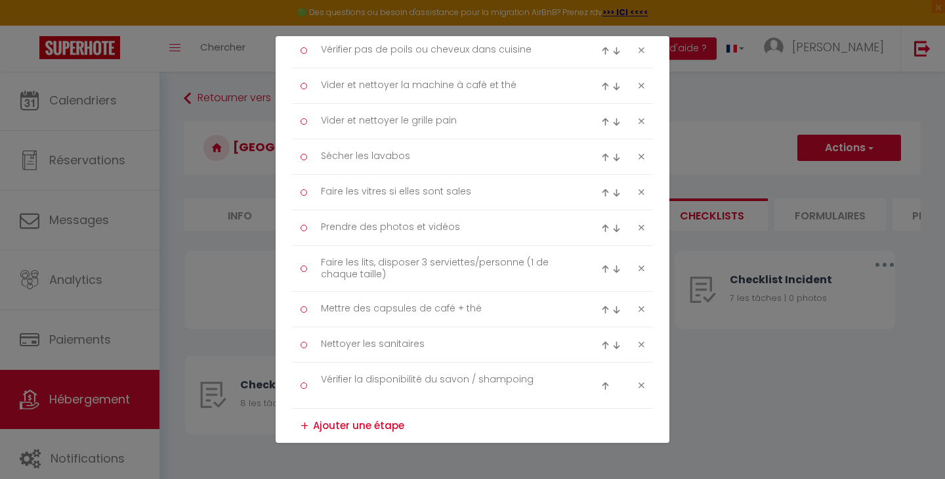
click at [379, 425] on textarea at bounding box center [479, 425] width 332 height 21
type textarea "Passer la poussière"
click at [306, 421] on div "+" at bounding box center [305, 426] width 8 height 20
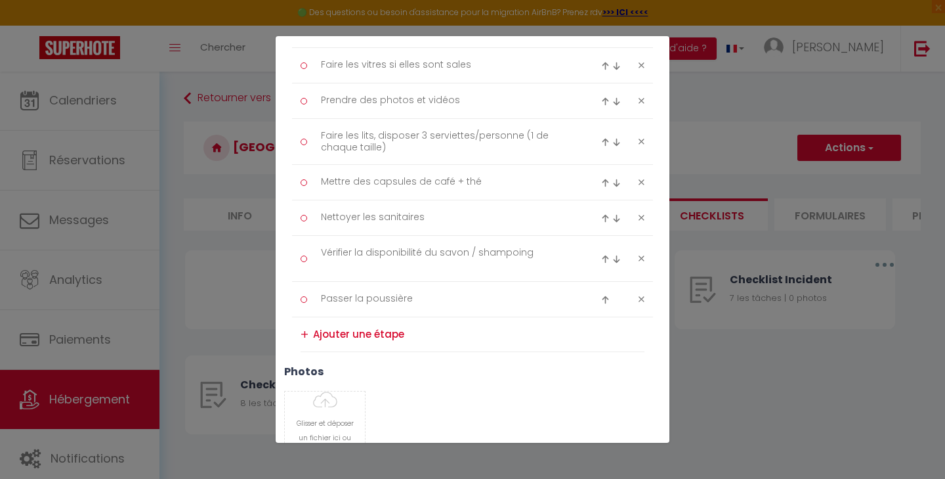
click at [358, 337] on textarea at bounding box center [479, 334] width 332 height 21
click at [480, 331] on textarea "Vérifier le nombre de couverts, verres et assiettes" at bounding box center [479, 334] width 332 height 21
click at [592, 332] on textarea "Vérifier le nombre de couverts, verres, tasses et assiettes" at bounding box center [479, 334] width 332 height 21
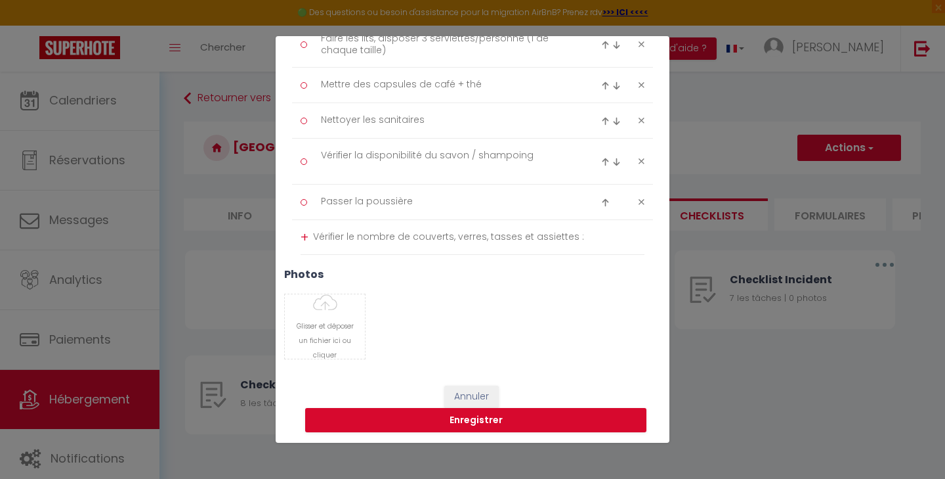
scroll to position [579, 0]
type textarea "Vérifier le nombre de couverts, verres, tasses et assiettes"
click at [307, 237] on div "+" at bounding box center [305, 238] width 8 height 20
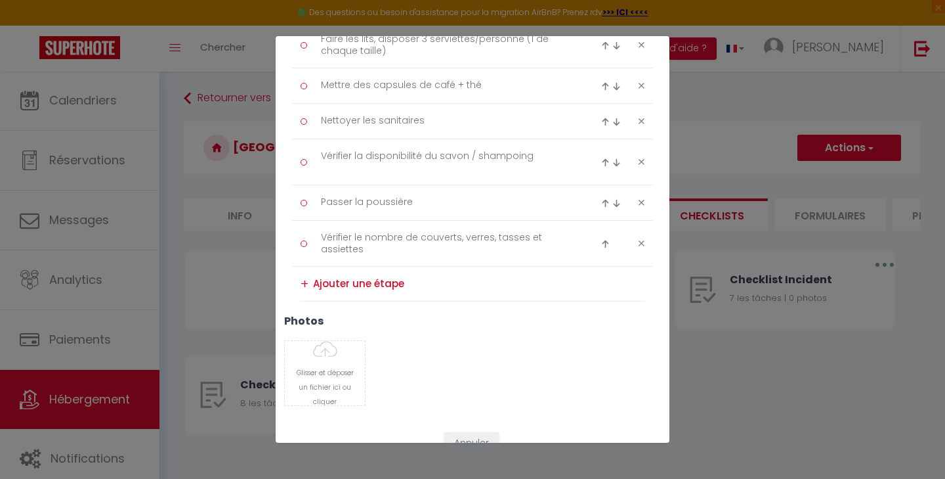
click at [459, 287] on textarea at bounding box center [479, 283] width 332 height 21
type textarea "Passer l'aspirateur et la serpillère sur tout les sols"
click at [307, 285] on div "+" at bounding box center [305, 284] width 8 height 20
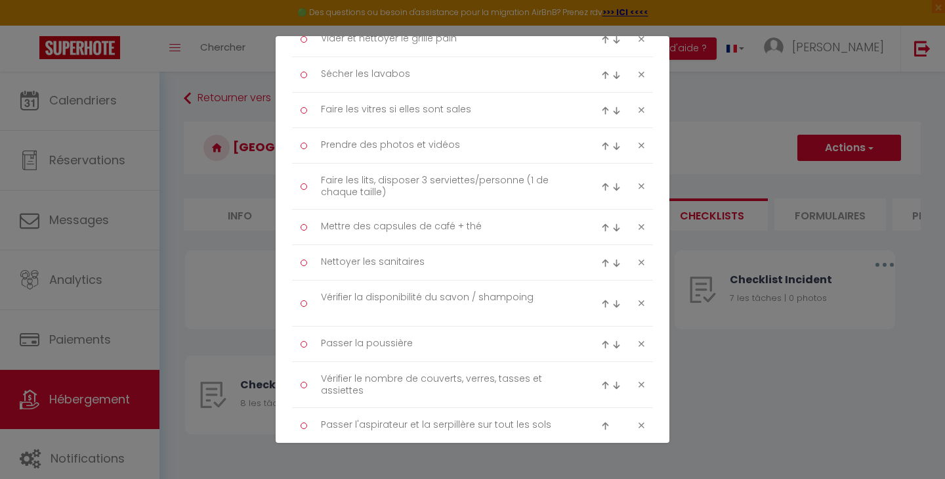
scroll to position [426, 0]
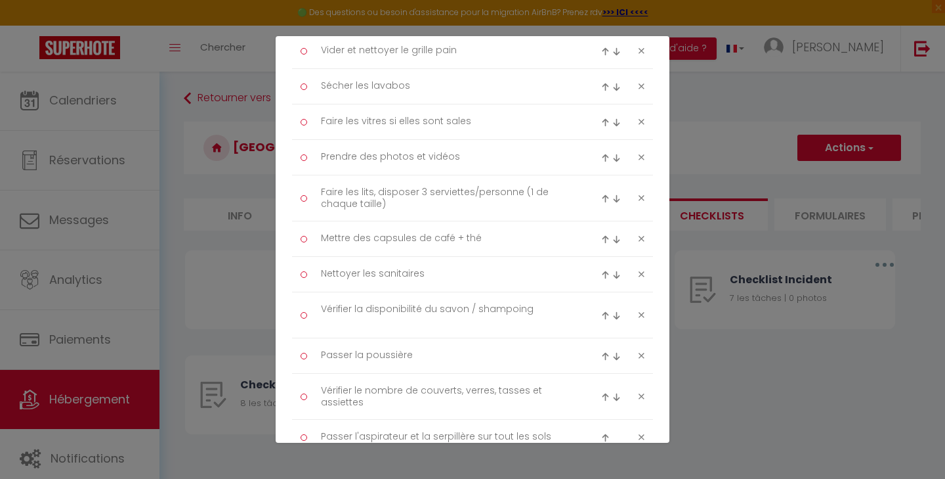
click at [601, 197] on img at bounding box center [605, 198] width 9 height 9
type textarea "Faire les lits, disposer 3 serviettes/personne (1 de chaque taille)"
type textarea "Prendre des photos et vidéos"
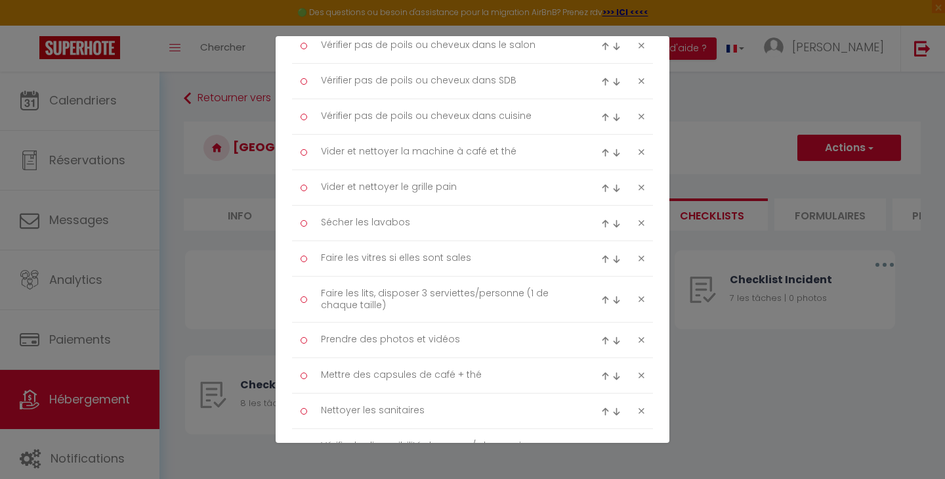
scroll to position [224, 0]
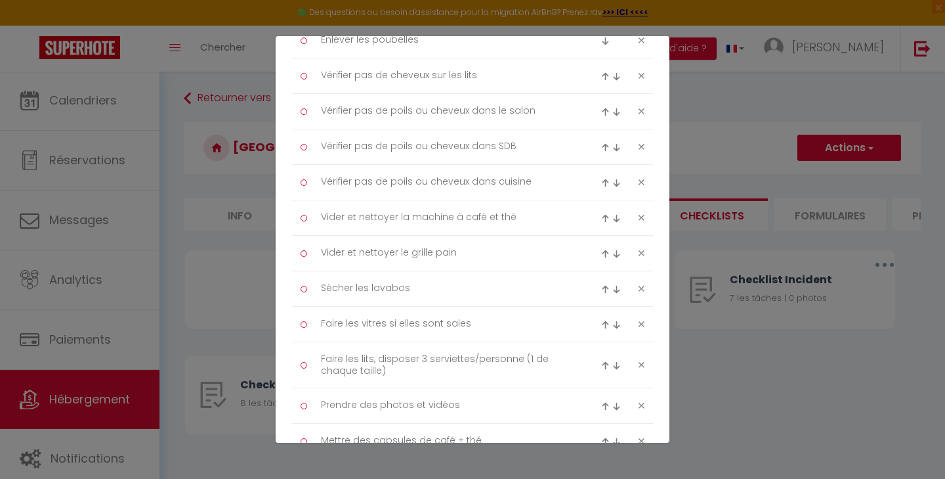
click at [601, 362] on img at bounding box center [605, 365] width 9 height 9
type textarea "Faire les lits, disposer 3 serviettes/personne (1 de chaque taille)"
type textarea "Faire les vitres si elles sont sales"
click at [601, 328] on img at bounding box center [605, 330] width 9 height 9
type textarea "Faire les lits, disposer 3 serviettes/personne (1 de chaque taille)"
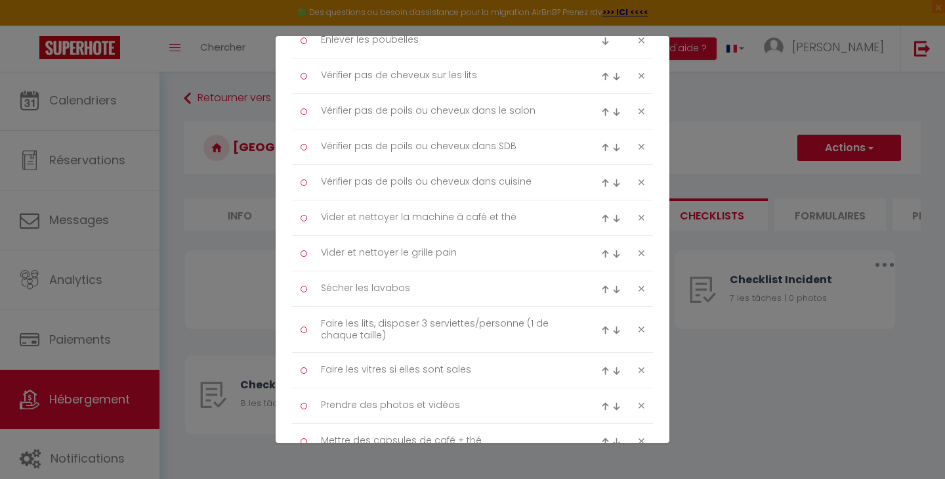
type textarea "Sécher les lavabos"
click at [601, 290] on img at bounding box center [605, 294] width 9 height 9
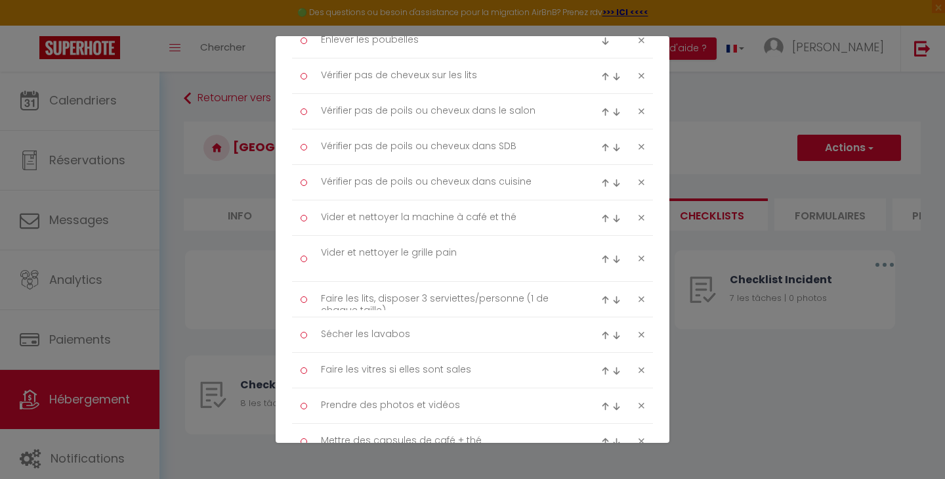
type textarea "Faire les lits, disposer 3 serviettes/personne (1 de chaque taille)"
type textarea "Vider et nettoyer le grille pain"
click at [601, 259] on img at bounding box center [605, 259] width 9 height 9
type textarea "Faire les lits, disposer 3 serviettes/personne (1 de chaque taille)"
type textarea "Vider et nettoyer la machine à café et thé"
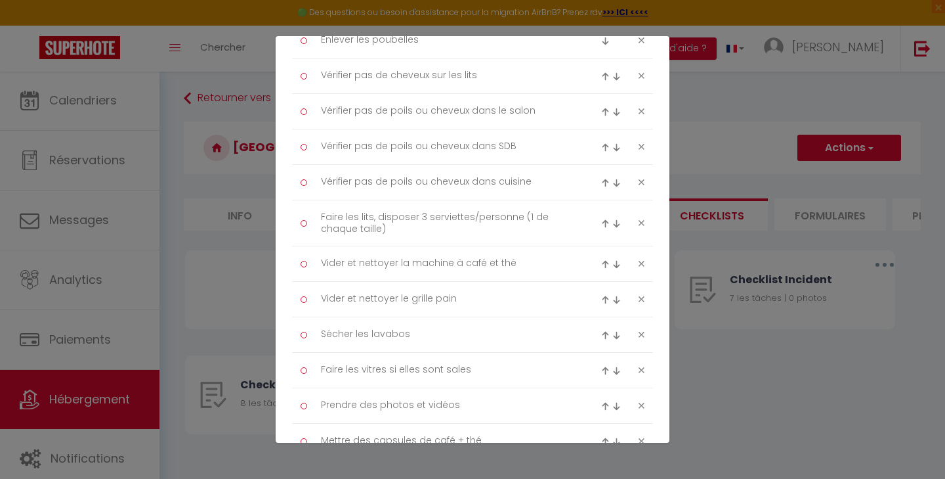
click at [601, 219] on img at bounding box center [605, 223] width 9 height 9
type textarea "Faire les lits, disposer 3 serviettes/personne (1 de chaque taille)"
type textarea "Vérifier pas de poils ou cheveux dans cuisine"
click at [601, 188] on img at bounding box center [605, 188] width 9 height 9
type textarea "Faire les lits, disposer 3 serviettes/personne (1 de chaque taille)"
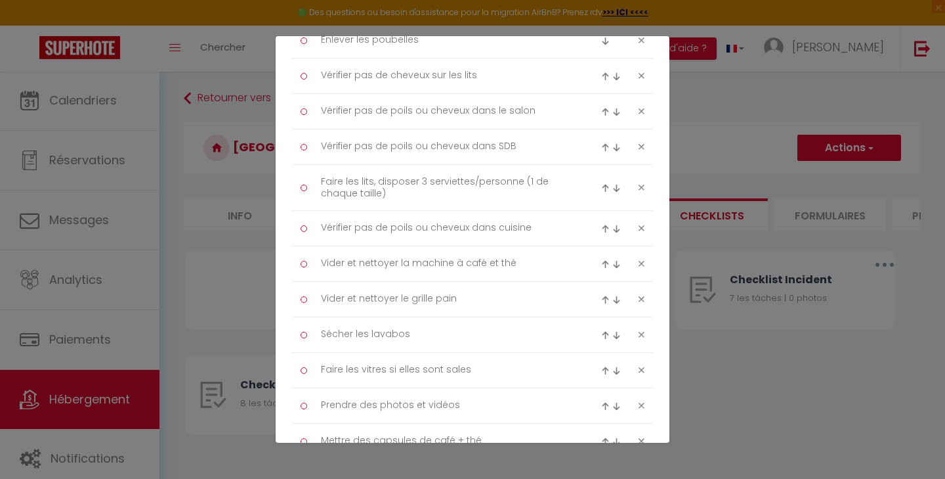
type textarea "Vérifier pas de poils ou cheveux dans SDB"
click at [601, 151] on img at bounding box center [605, 152] width 9 height 9
type textarea "Faire les lits, disposer 3 serviettes/personne (1 de chaque taille)"
type textarea "Vérifier pas de poils ou cheveux dans le salon"
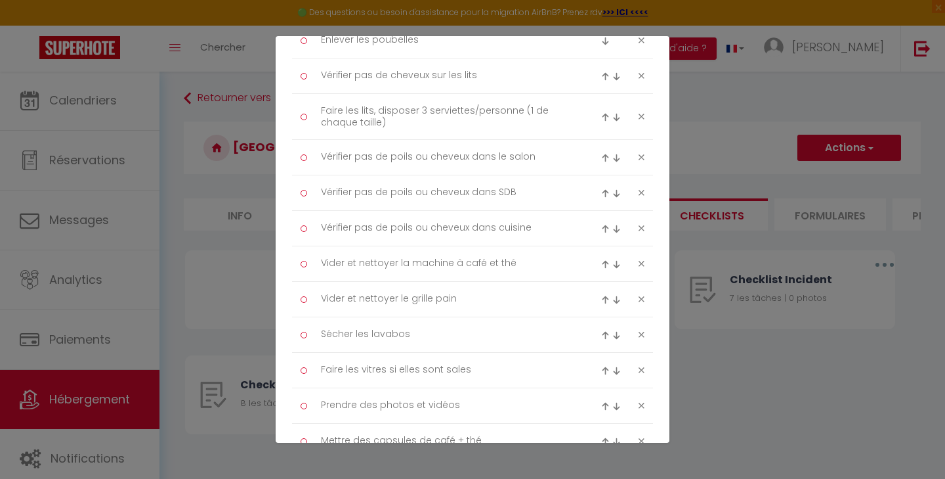
click at [601, 115] on img at bounding box center [605, 117] width 9 height 9
type textarea "Faire les lits, disposer 3 serviettes/personne (1 de chaque taille)"
type textarea "Vérifier pas de cheveux sur les lits"
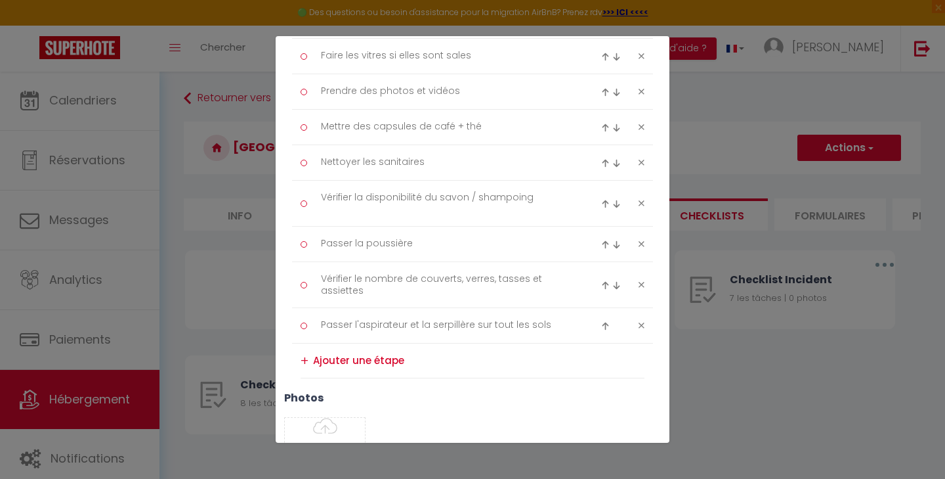
scroll to position [467, 0]
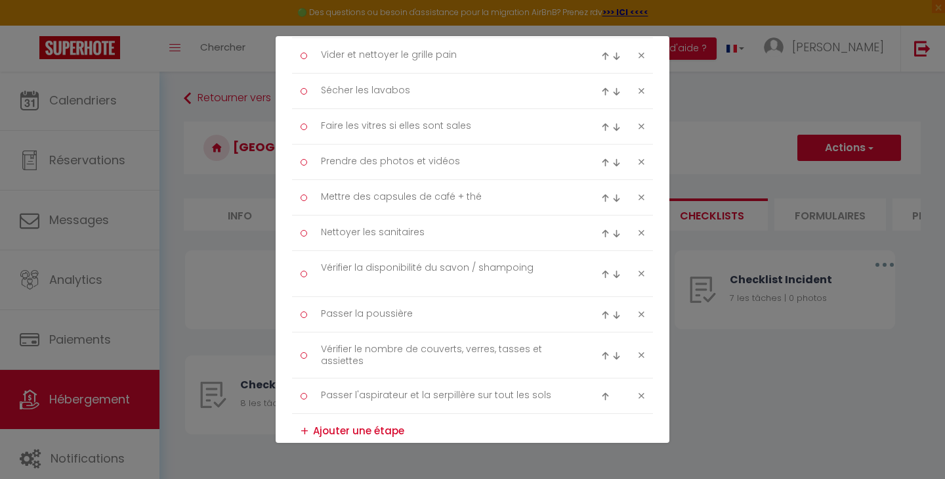
click at [601, 231] on img at bounding box center [605, 233] width 9 height 9
type textarea "Nettoyer les sanitaires"
type textarea "Mettre des capsules de café + thé"
click at [601, 196] on img at bounding box center [605, 198] width 9 height 9
type textarea "Nettoyer les sanitaires"
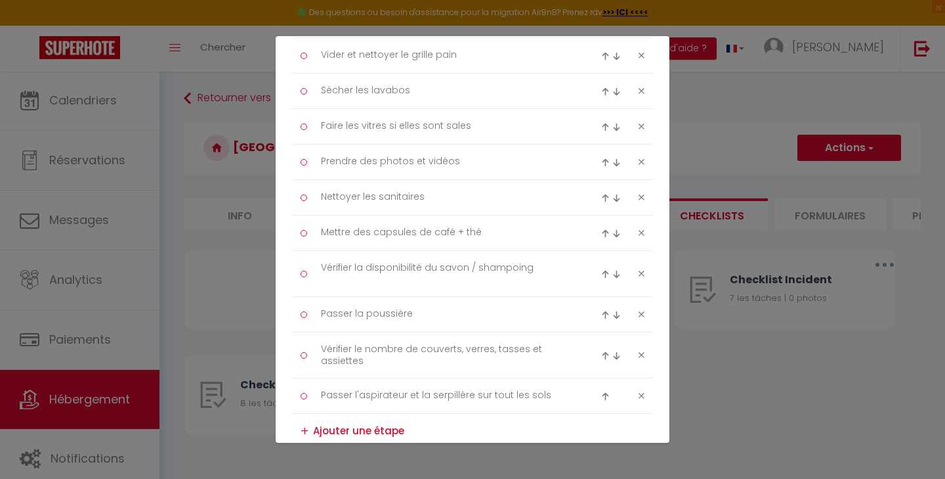
type textarea "Prendre des photos et vidéos"
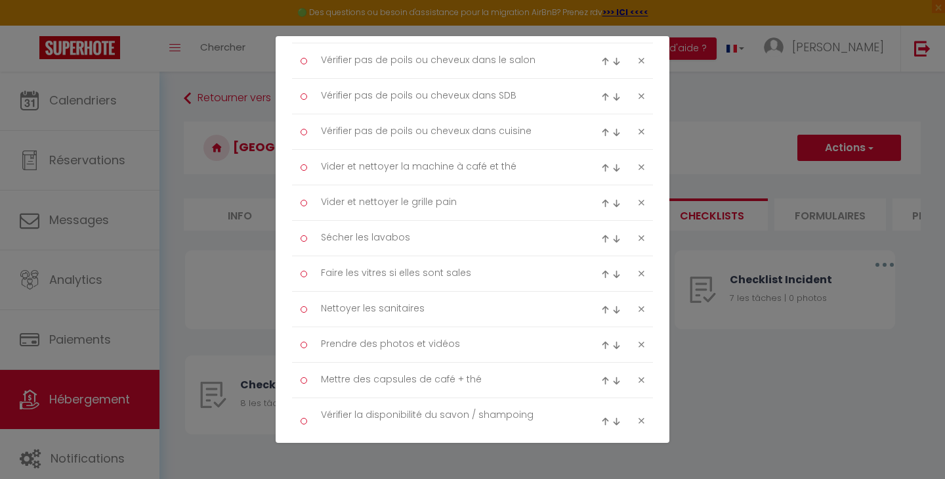
click at [601, 305] on img at bounding box center [605, 309] width 9 height 9
type textarea "Nettoyer les sanitaires"
type textarea "Faire les vitres si elles sont sales"
click at [601, 271] on img at bounding box center [605, 274] width 9 height 9
type textarea "Nettoyer les sanitaires"
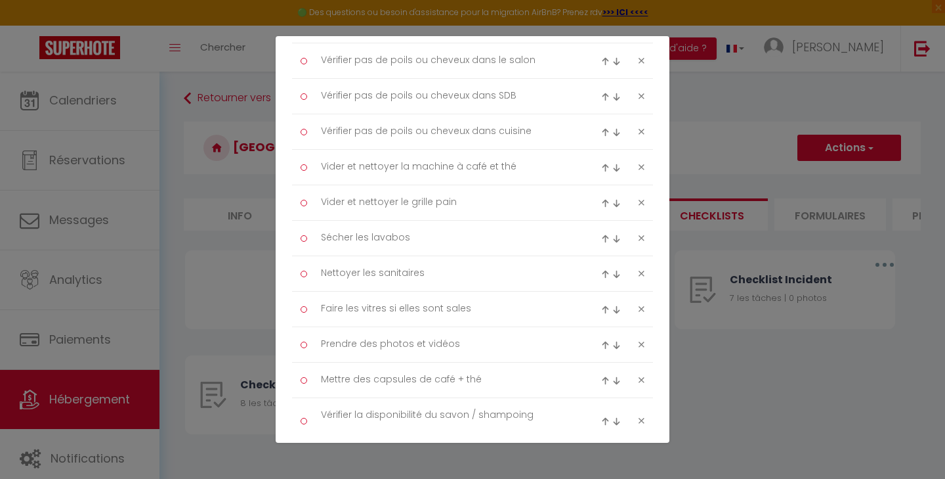
type textarea "Sécher les lavabos"
click at [601, 234] on img at bounding box center [605, 238] width 9 height 9
type textarea "Nettoyer les sanitaires"
type textarea "Vider et nettoyer le grille pain"
click at [601, 202] on img at bounding box center [605, 203] width 9 height 9
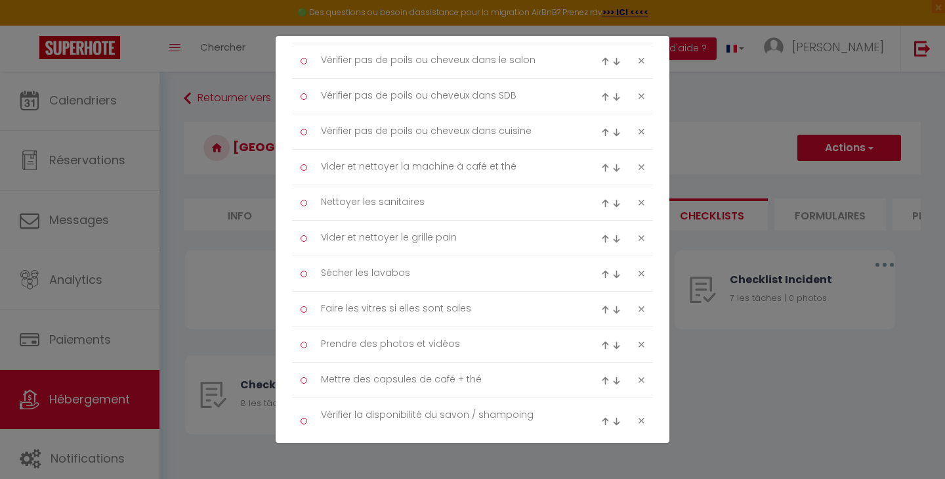
type textarea "Nettoyer les sanitaires"
type textarea "Vider et nettoyer la machine à café et thé"
click at [601, 161] on div at bounding box center [613, 168] width 24 height 16
click at [601, 167] on img at bounding box center [605, 167] width 9 height 9
type textarea "Nettoyer les sanitaires"
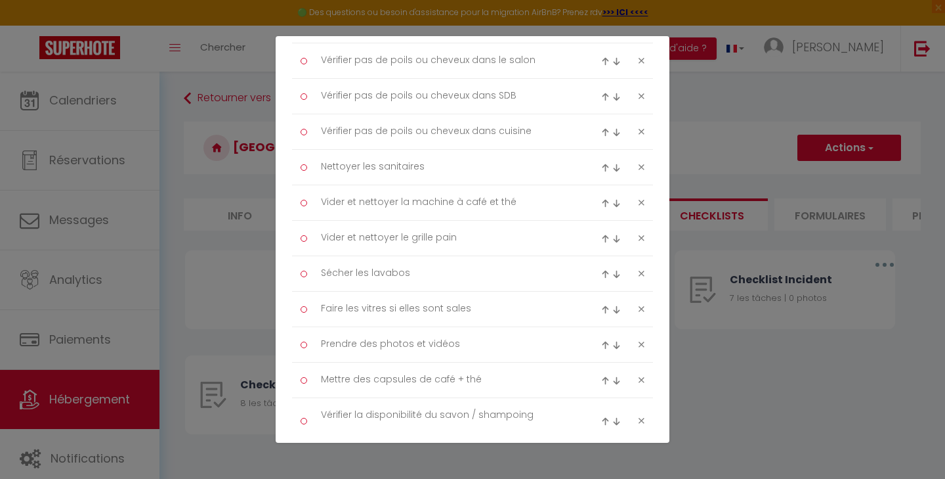
type textarea "Vérifier pas de poils ou cheveux dans cuisine"
click at [601, 132] on img at bounding box center [605, 132] width 9 height 9
type textarea "Nettoyer les sanitaires"
type textarea "Vérifier pas de poils ou cheveux dans SDB"
click at [601, 95] on img at bounding box center [605, 97] width 9 height 9
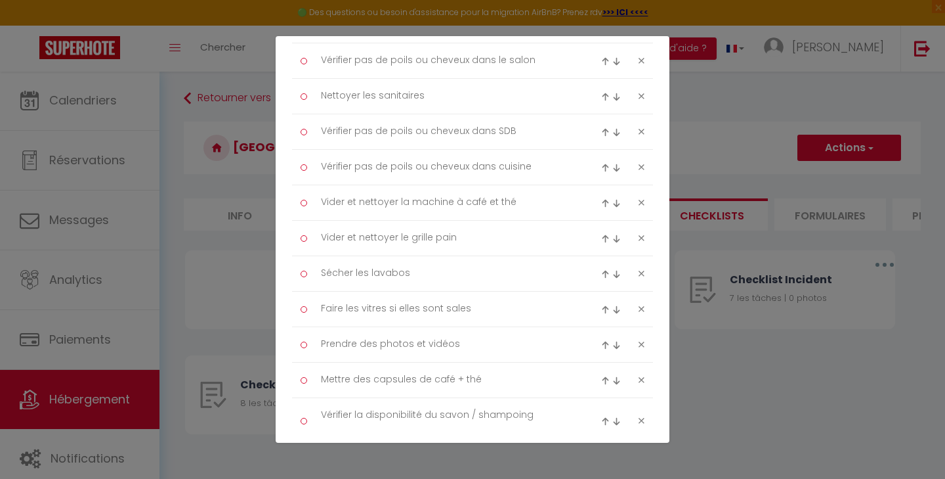
type textarea "Nettoyer les sanitaires"
type textarea "Vérifier pas de poils ou cheveux dans le salon"
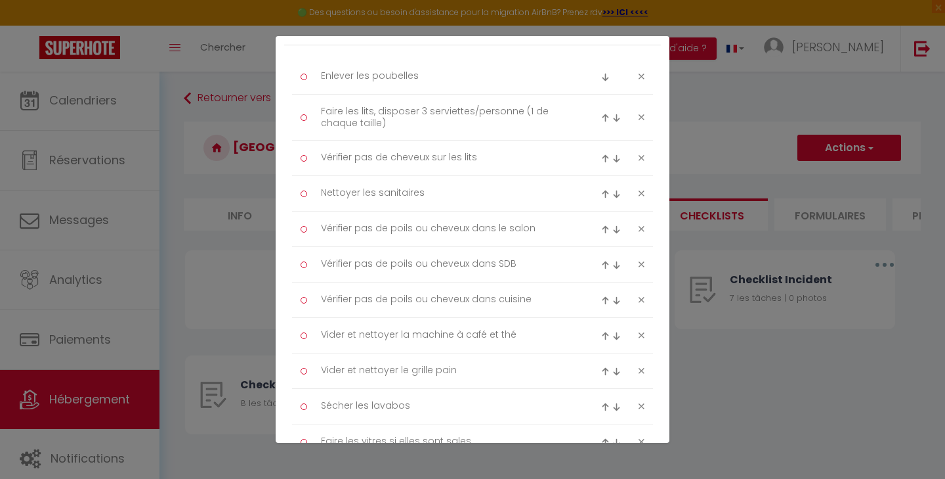
scroll to position [175, 0]
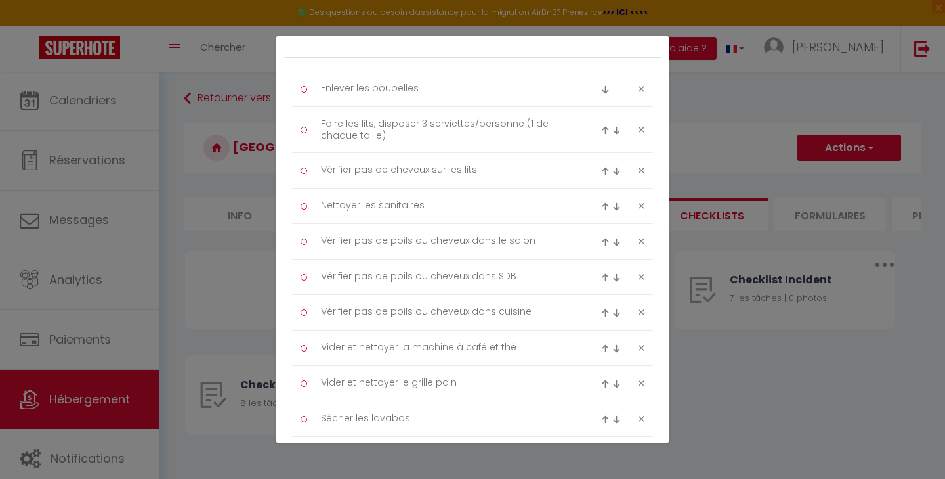
click at [601, 202] on img at bounding box center [605, 206] width 9 height 9
click at [613, 169] on img at bounding box center [617, 171] width 9 height 9
click at [601, 275] on img at bounding box center [605, 277] width 9 height 9
click at [504, 199] on textarea "Nettoyer les sanitaires" at bounding box center [446, 206] width 269 height 22
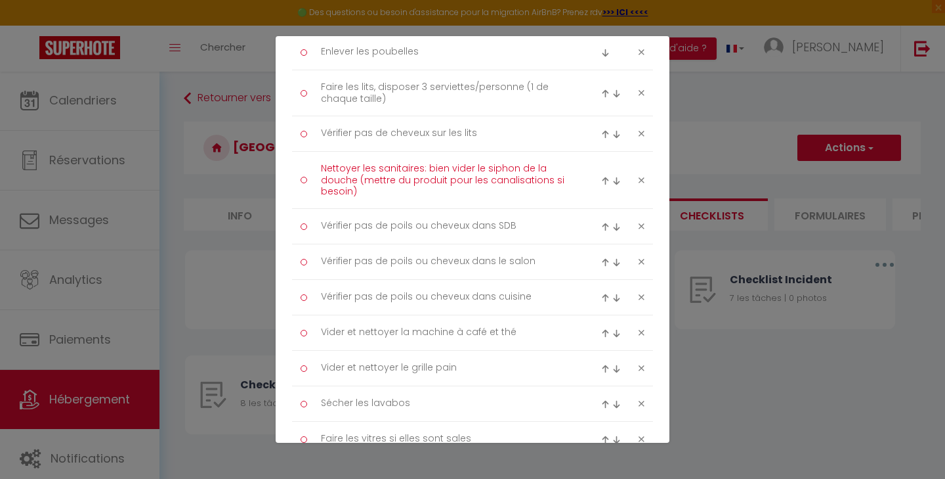
scroll to position [266, 0]
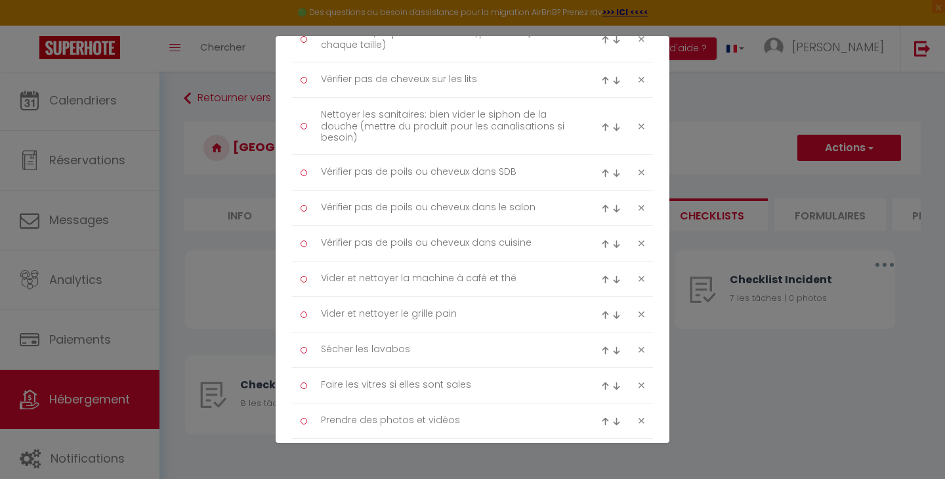
click at [613, 207] on img at bounding box center [617, 208] width 9 height 9
click at [613, 242] on img at bounding box center [617, 244] width 9 height 9
click at [613, 276] on img at bounding box center [617, 279] width 9 height 9
click at [613, 311] on img at bounding box center [617, 315] width 9 height 9
click at [601, 312] on img at bounding box center [605, 315] width 9 height 9
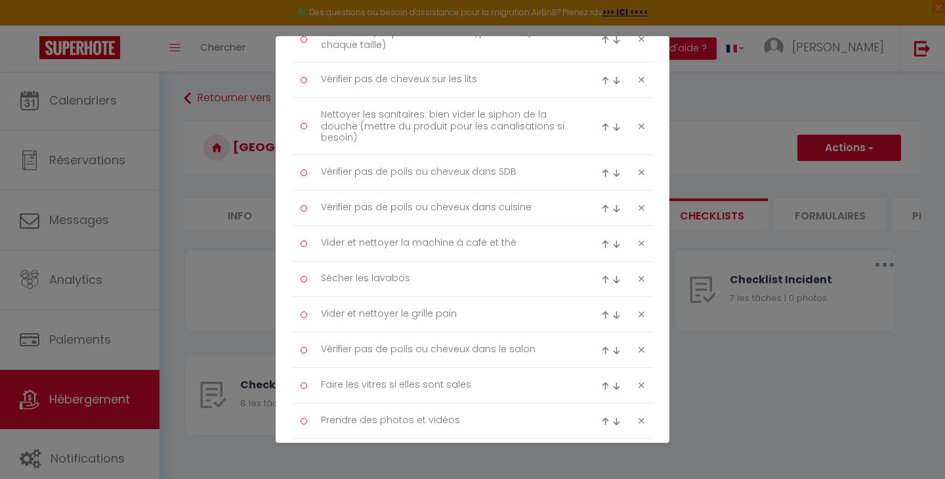
click at [601, 276] on img at bounding box center [605, 279] width 9 height 9
click at [601, 240] on img at bounding box center [605, 244] width 9 height 9
click at [601, 204] on img at bounding box center [605, 208] width 9 height 9
click at [601, 313] on img at bounding box center [605, 315] width 9 height 9
click at [601, 273] on div at bounding box center [613, 279] width 24 height 16
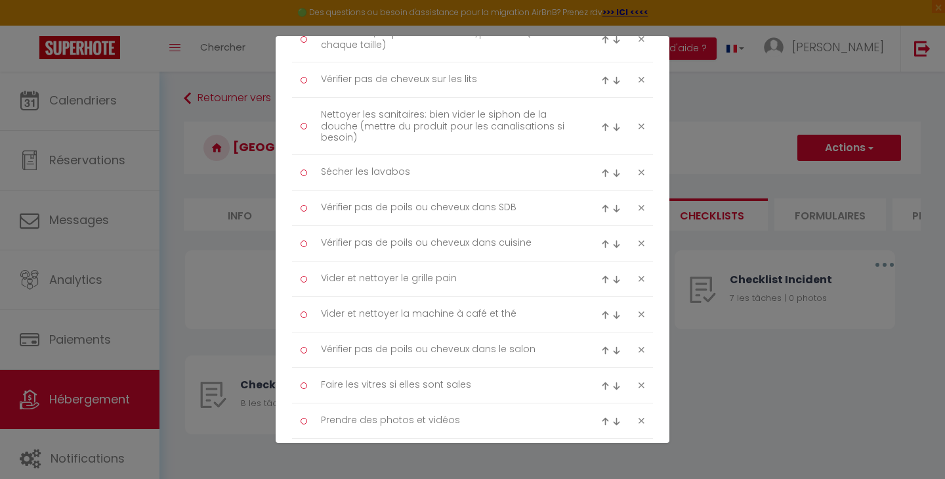
click at [601, 276] on img at bounding box center [605, 279] width 9 height 9
click at [601, 313] on img at bounding box center [605, 315] width 9 height 9
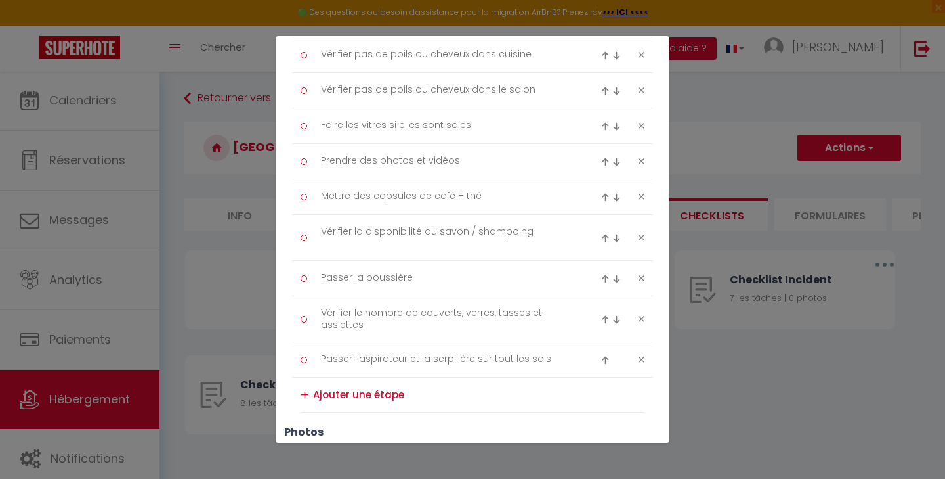
scroll to position [600, 0]
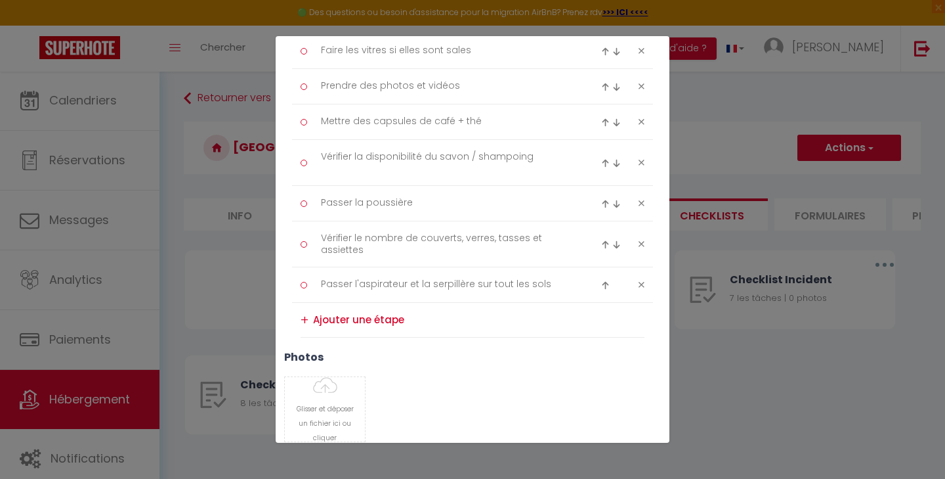
click at [601, 242] on img at bounding box center [605, 244] width 9 height 9
click at [601, 209] on img at bounding box center [605, 209] width 9 height 9
click at [601, 163] on img at bounding box center [605, 163] width 9 height 9
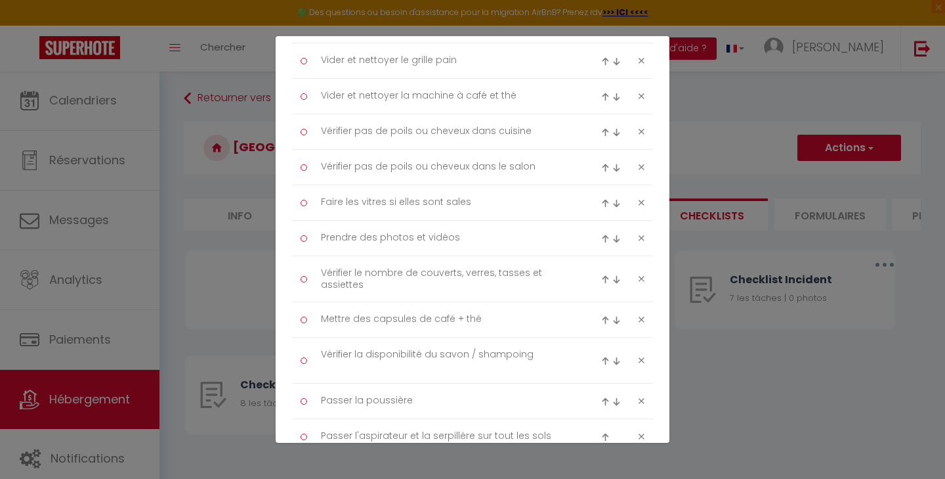
scroll to position [451, 0]
click at [601, 275] on img at bounding box center [605, 276] width 9 height 9
click at [613, 281] on img at bounding box center [617, 282] width 9 height 9
click at [613, 316] on img at bounding box center [617, 317] width 9 height 9
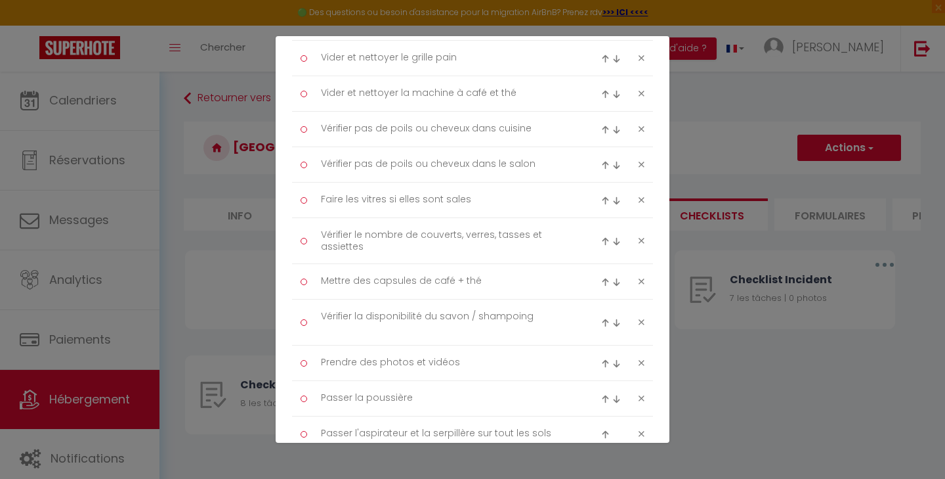
click at [613, 363] on img at bounding box center [617, 363] width 9 height 9
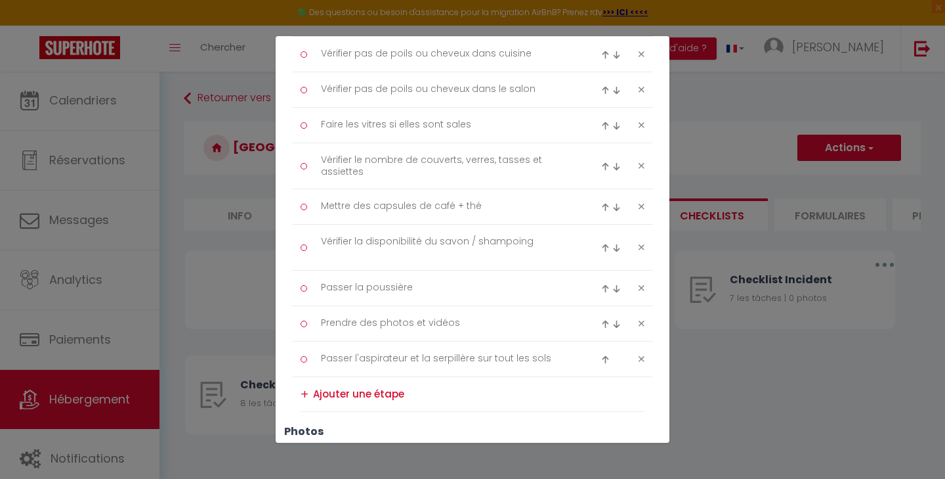
scroll to position [586, 0]
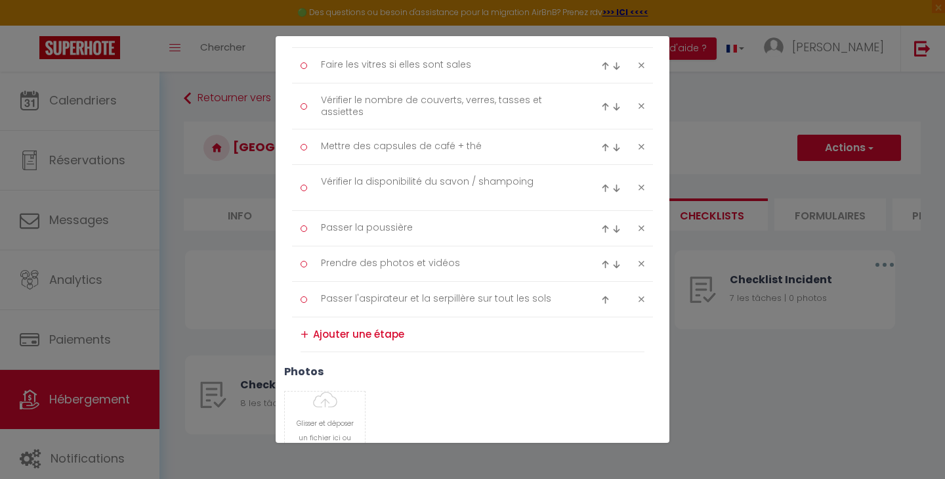
click at [601, 260] on img at bounding box center [605, 264] width 9 height 9
click at [601, 225] on img at bounding box center [605, 229] width 9 height 9
click at [601, 181] on img at bounding box center [605, 183] width 9 height 9
click at [601, 143] on img at bounding box center [605, 147] width 9 height 9
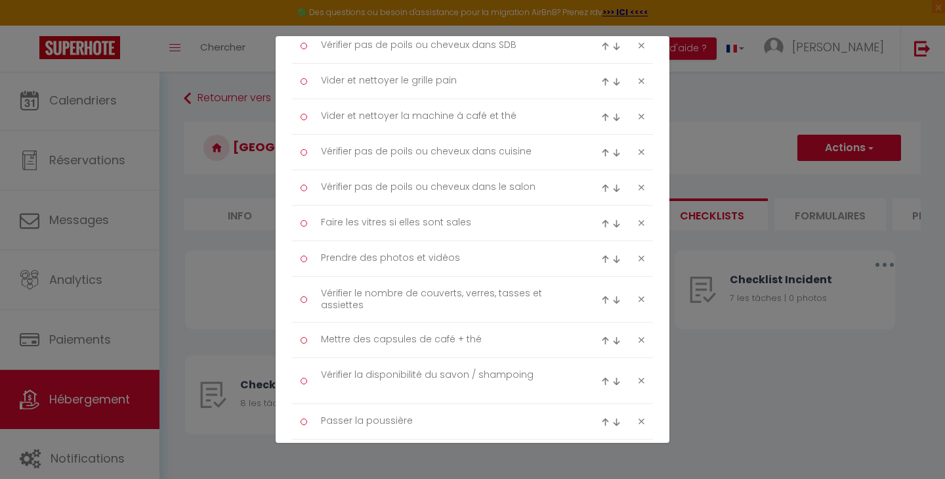
scroll to position [339, 0]
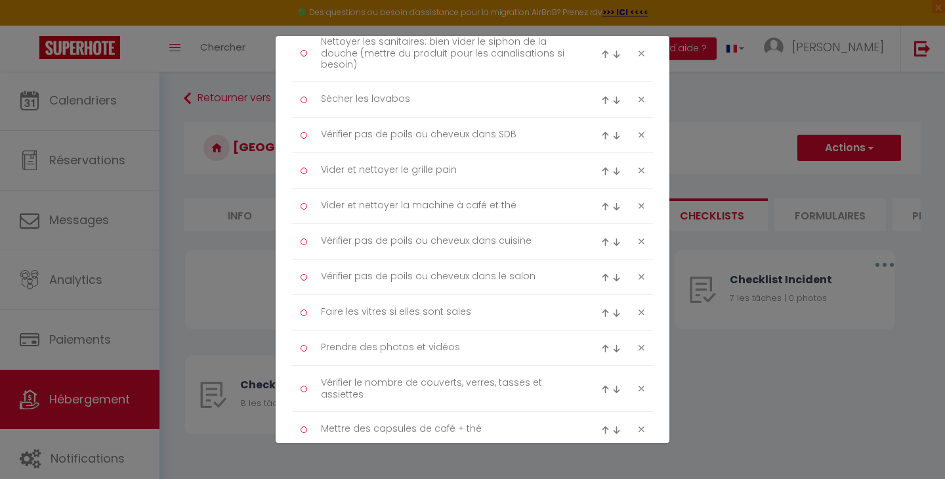
click at [601, 345] on img at bounding box center [605, 348] width 9 height 9
click at [601, 309] on img at bounding box center [605, 313] width 9 height 9
click at [601, 270] on div at bounding box center [613, 277] width 24 height 16
click at [601, 276] on img at bounding box center [605, 277] width 9 height 9
click at [601, 238] on img at bounding box center [605, 242] width 9 height 9
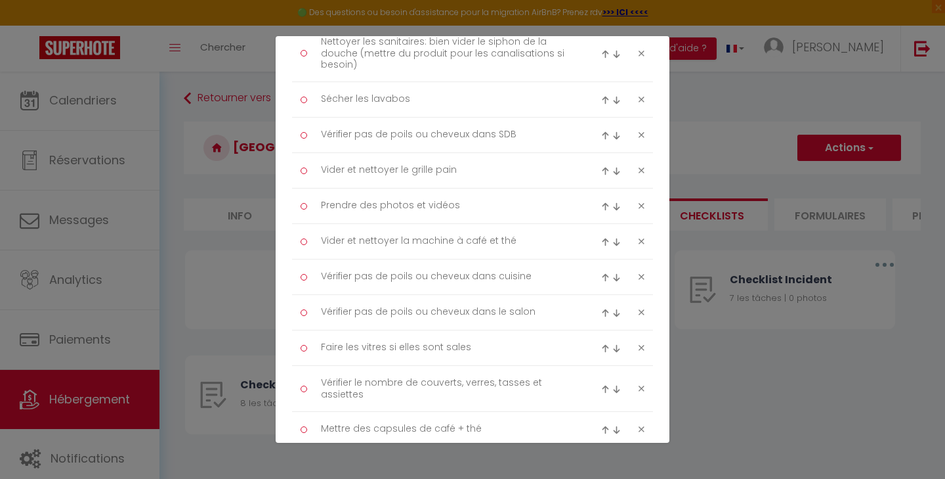
click at [601, 202] on img at bounding box center [605, 206] width 9 height 9
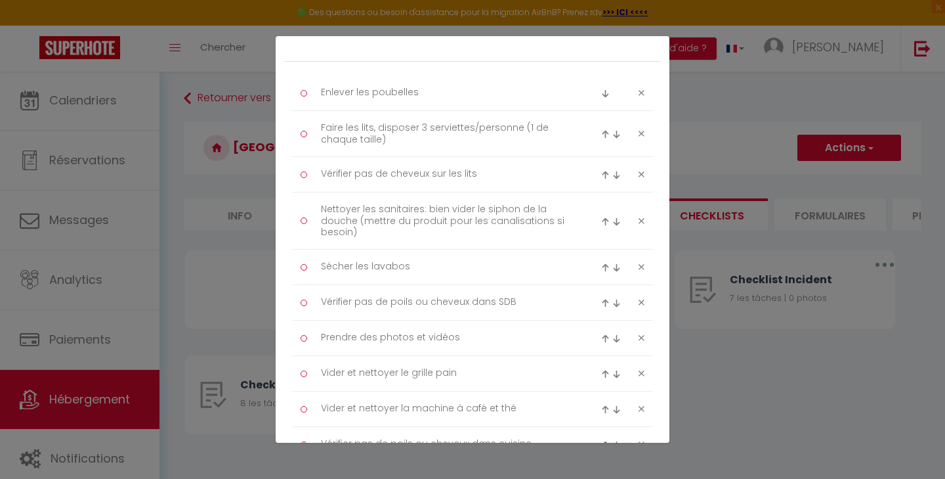
scroll to position [89, 0]
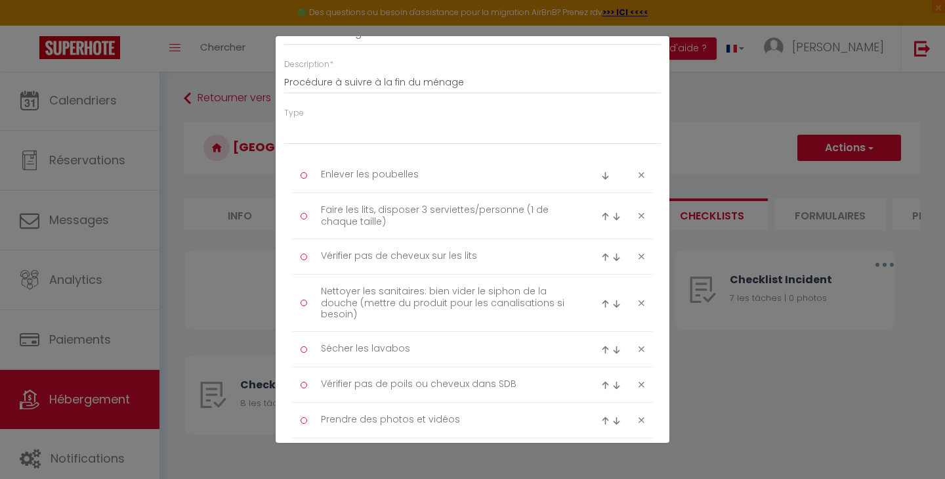
click at [601, 416] on img at bounding box center [605, 420] width 9 height 9
click at [601, 381] on img at bounding box center [605, 385] width 9 height 9
click at [601, 348] on img at bounding box center [605, 349] width 9 height 9
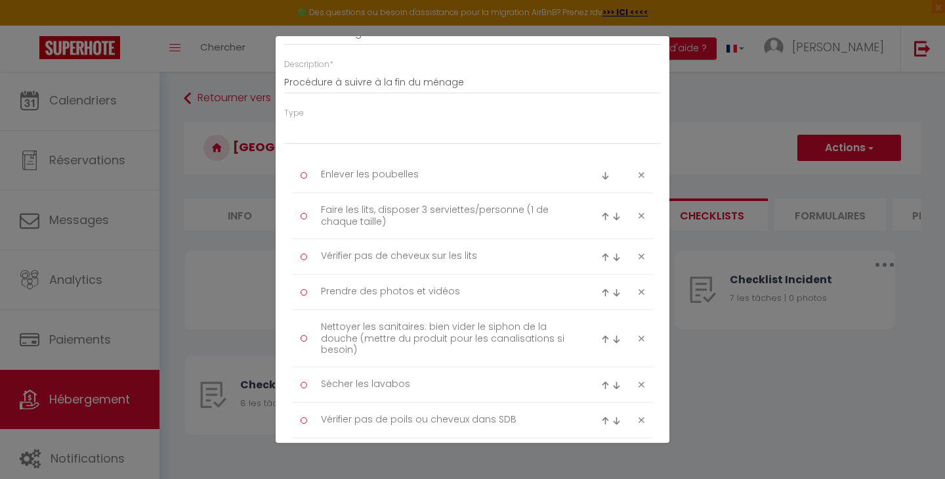
click at [601, 288] on img at bounding box center [605, 292] width 9 height 9
click at [601, 249] on div at bounding box center [613, 257] width 24 height 16
click at [601, 255] on img at bounding box center [605, 257] width 9 height 9
click at [601, 208] on img at bounding box center [605, 211] width 9 height 9
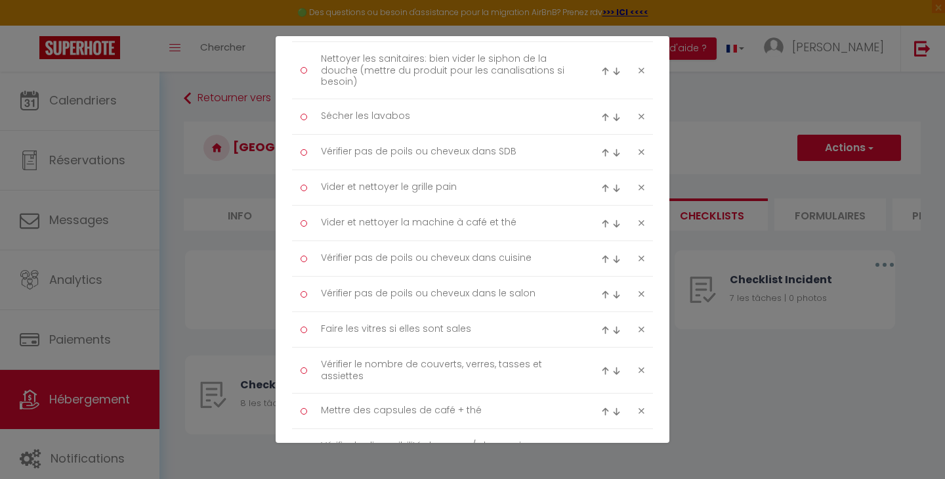
scroll to position [441, 0]
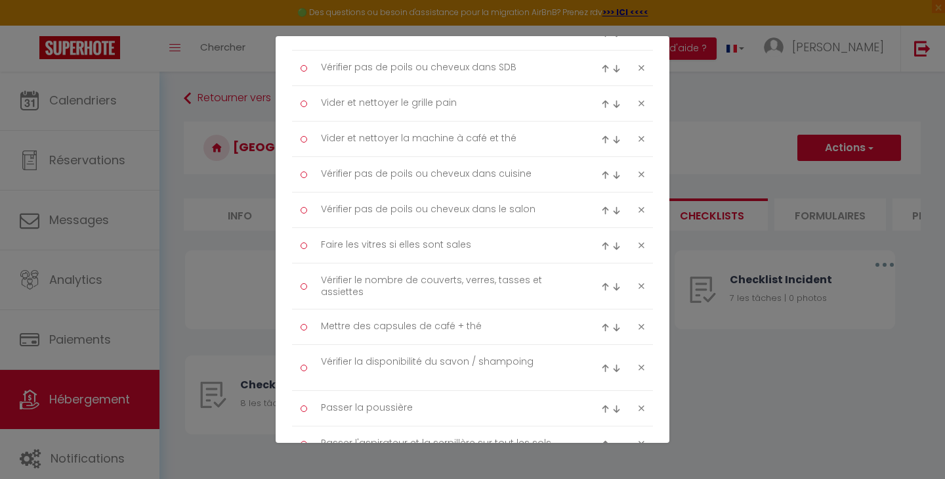
click at [601, 283] on img at bounding box center [605, 286] width 9 height 9
click at [601, 249] on img at bounding box center [605, 251] width 9 height 9
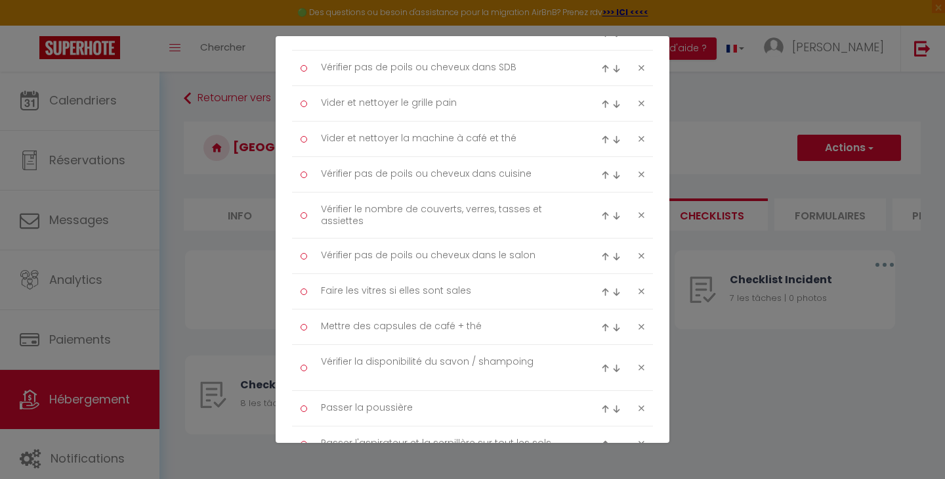
click at [601, 213] on img at bounding box center [605, 215] width 9 height 9
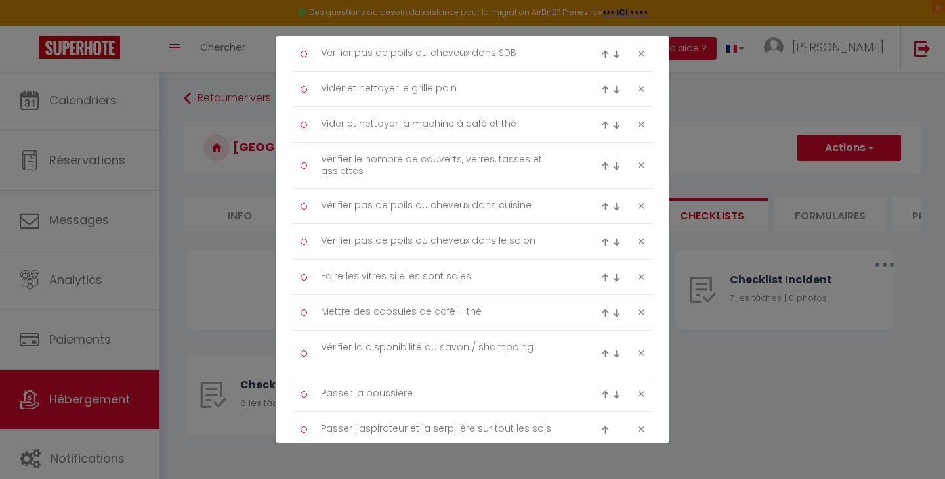
scroll to position [486, 0]
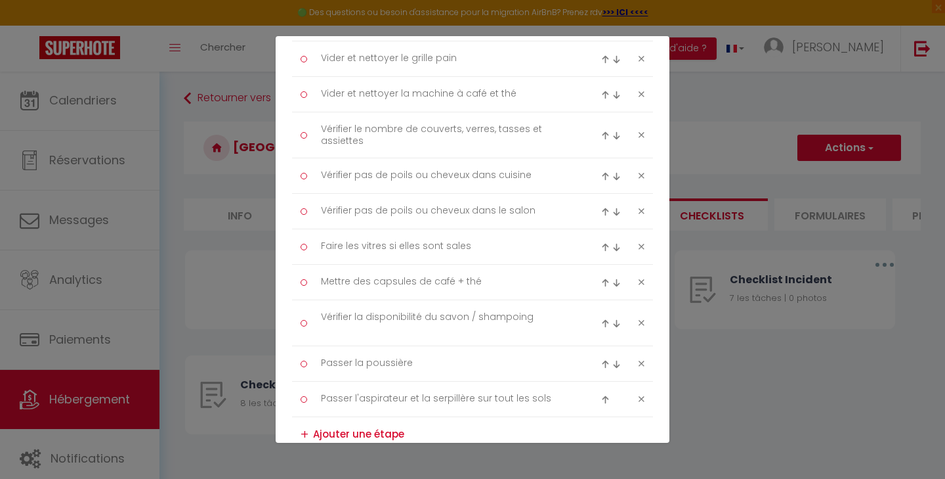
click at [381, 432] on textarea at bounding box center [479, 433] width 332 height 21
click at [306, 431] on div "+" at bounding box center [305, 434] width 8 height 20
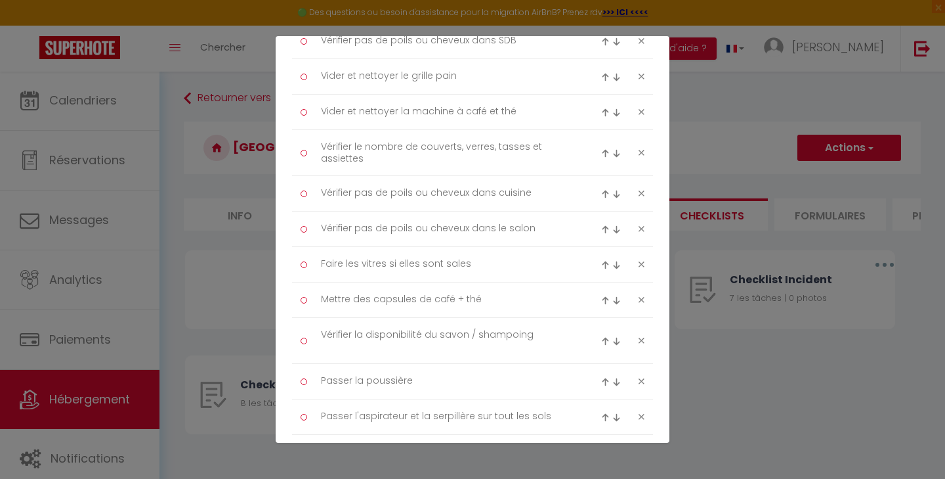
scroll to position [619, 0]
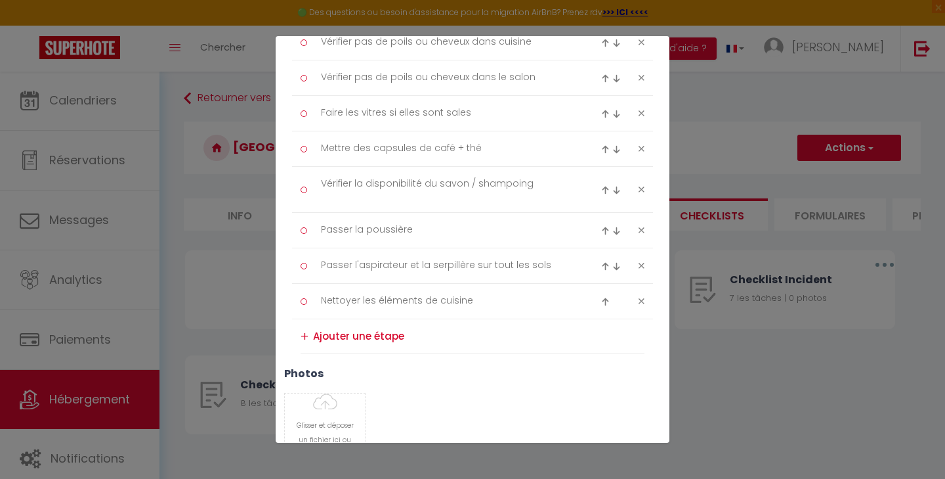
click at [601, 297] on img at bounding box center [605, 301] width 9 height 9
click at [601, 265] on img at bounding box center [605, 266] width 9 height 9
click at [601, 228] on img at bounding box center [605, 231] width 9 height 9
click at [601, 182] on img at bounding box center [605, 185] width 9 height 9
click at [601, 145] on img at bounding box center [605, 149] width 9 height 9
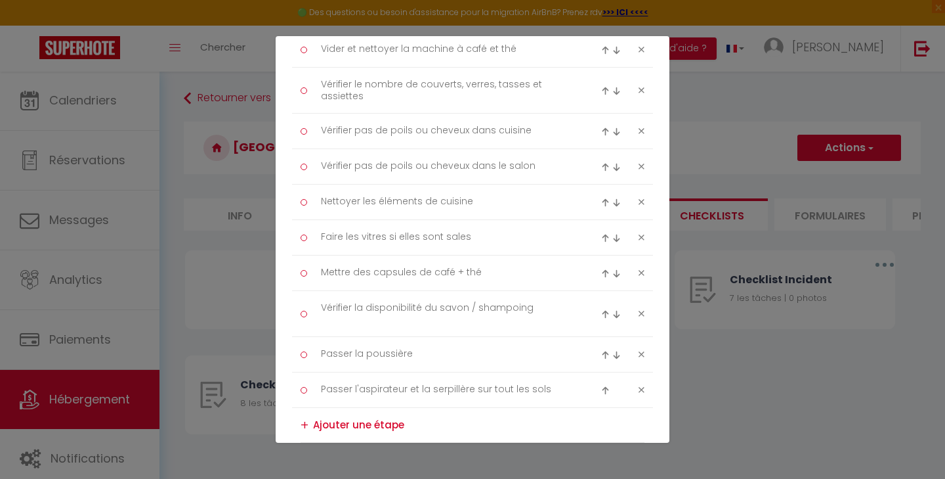
scroll to position [458, 0]
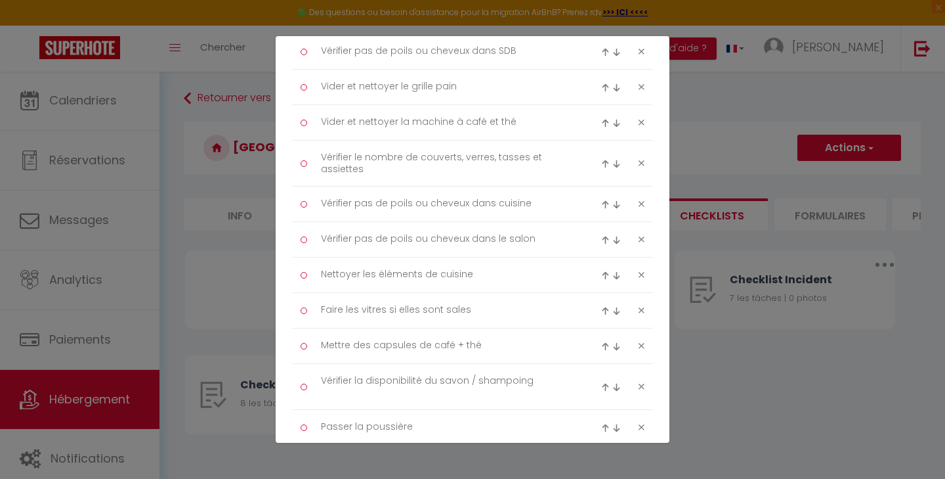
click at [601, 271] on img at bounding box center [605, 275] width 9 height 9
click at [601, 236] on img at bounding box center [605, 240] width 9 height 9
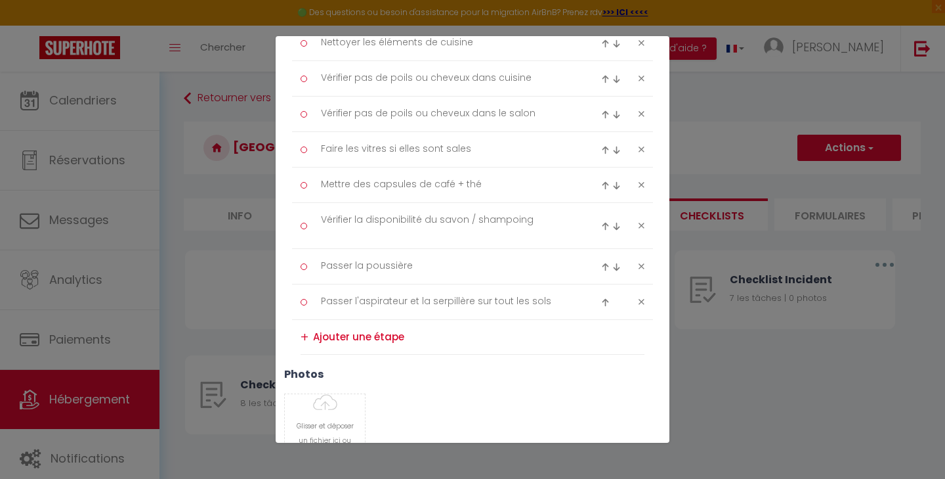
scroll to position [707, 0]
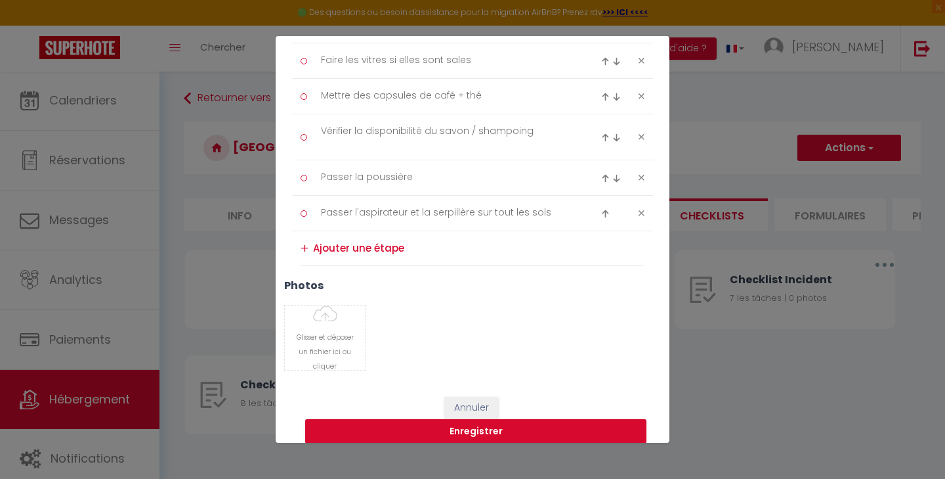
click at [372, 248] on textarea at bounding box center [479, 248] width 332 height 21
click at [307, 244] on div "+" at bounding box center [305, 248] width 8 height 20
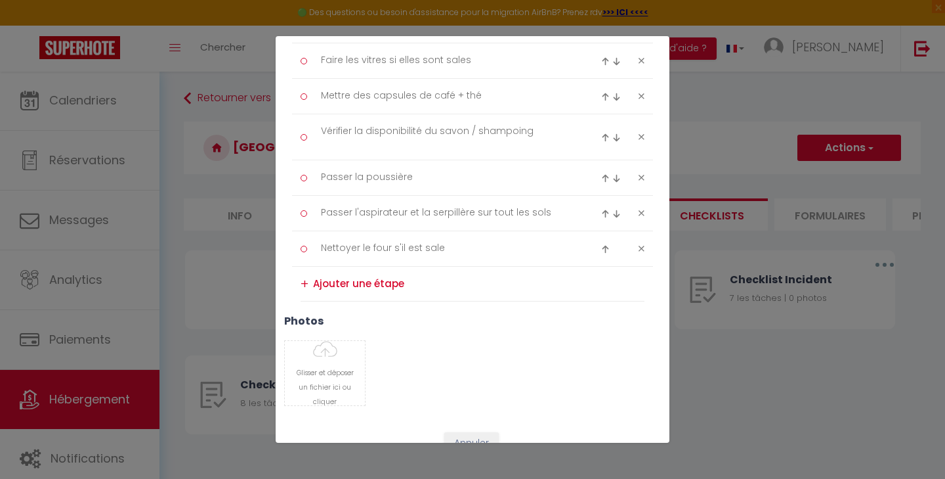
click at [601, 246] on img at bounding box center [605, 249] width 9 height 9
click at [601, 209] on img at bounding box center [605, 213] width 9 height 9
click at [601, 174] on img at bounding box center [605, 178] width 9 height 9
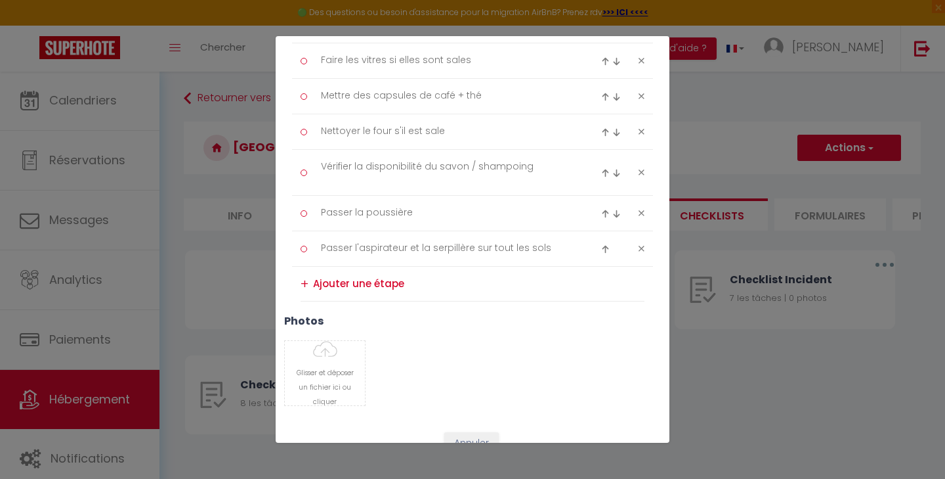
scroll to position [638, 0]
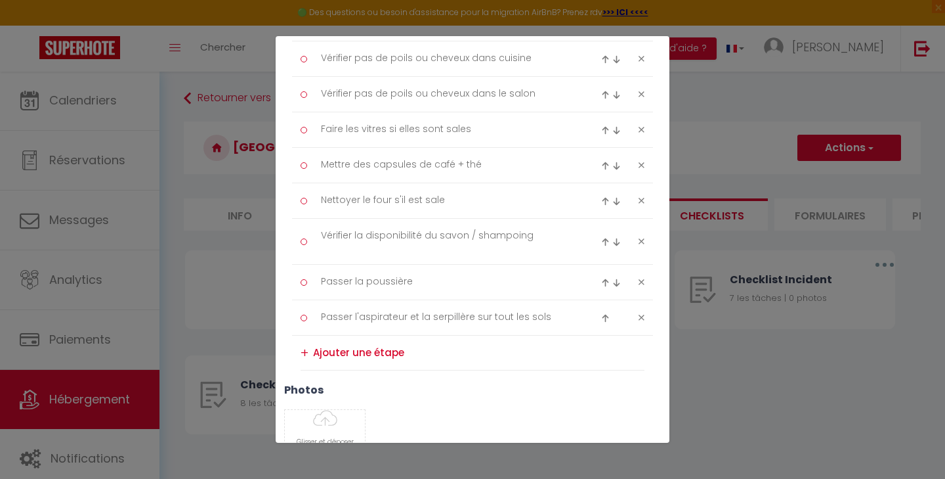
click at [601, 198] on img at bounding box center [605, 201] width 9 height 9
click at [601, 163] on img at bounding box center [605, 166] width 9 height 9
click at [601, 127] on img at bounding box center [605, 130] width 9 height 9
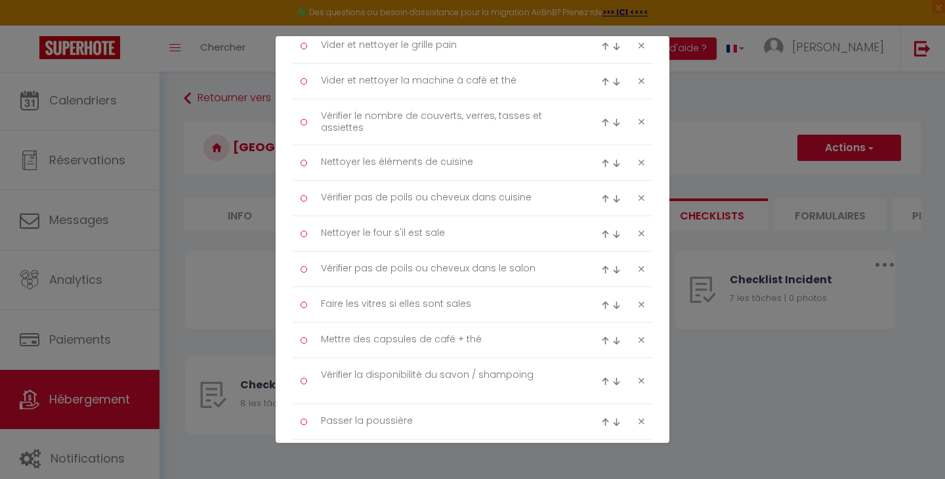
scroll to position [543, 0]
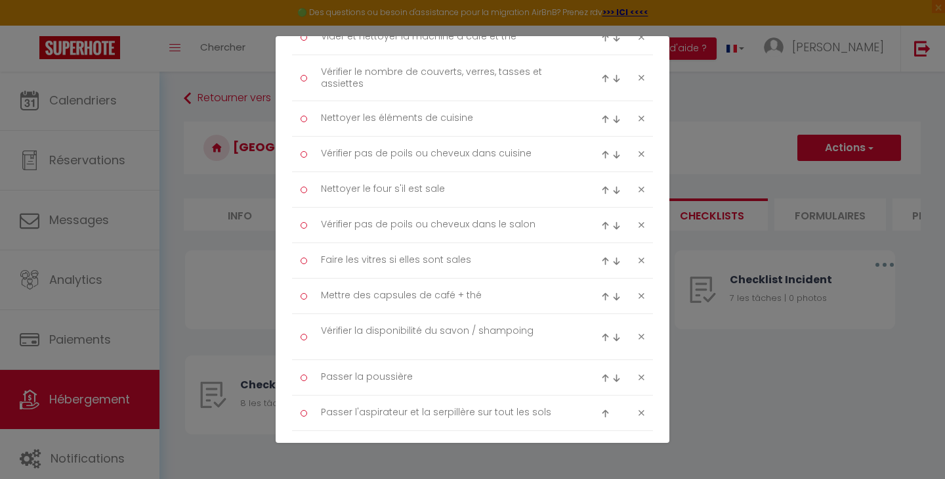
click at [601, 187] on img at bounding box center [605, 190] width 9 height 9
click at [601, 293] on img at bounding box center [605, 296] width 9 height 9
click at [601, 257] on img at bounding box center [605, 261] width 9 height 9
click at [601, 223] on img at bounding box center [605, 225] width 9 height 9
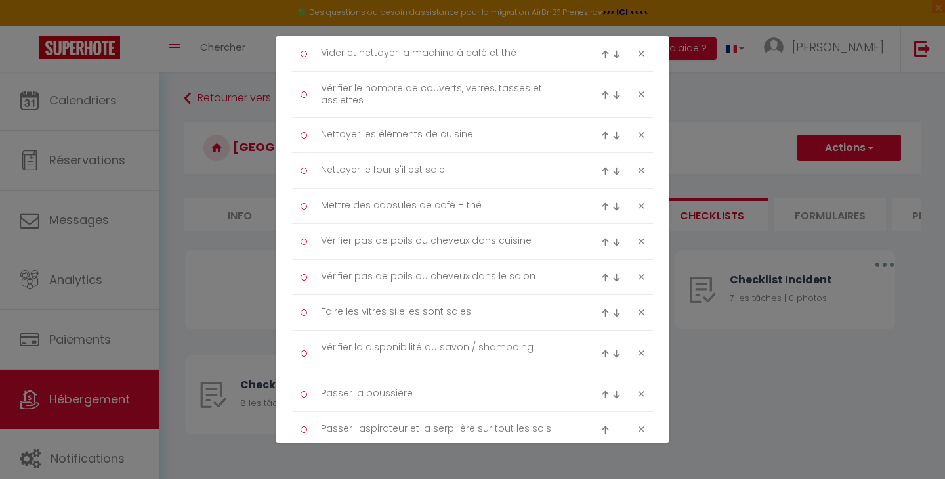
click at [601, 202] on img at bounding box center [605, 206] width 9 height 9
click at [601, 169] on img at bounding box center [605, 171] width 9 height 9
click at [601, 133] on img at bounding box center [605, 135] width 9 height 9
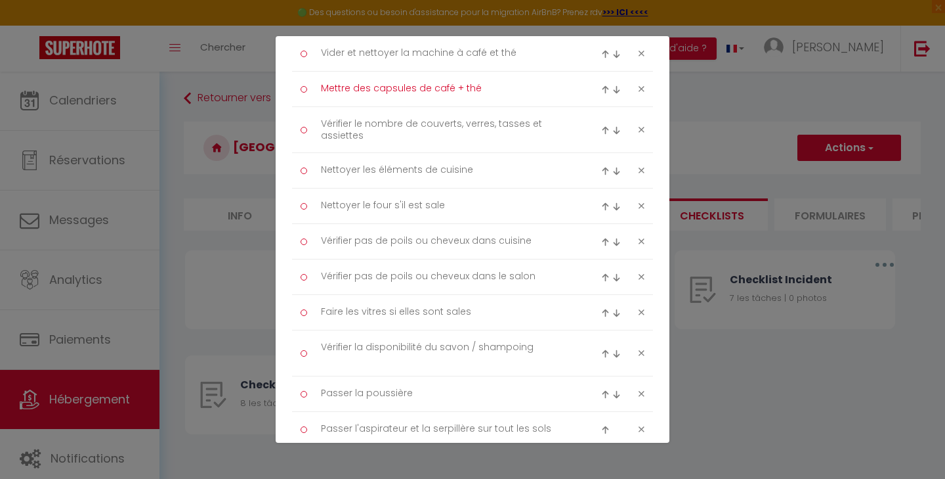
click at [498, 87] on textarea "Mettre des capsules de café + thé" at bounding box center [446, 89] width 269 height 22
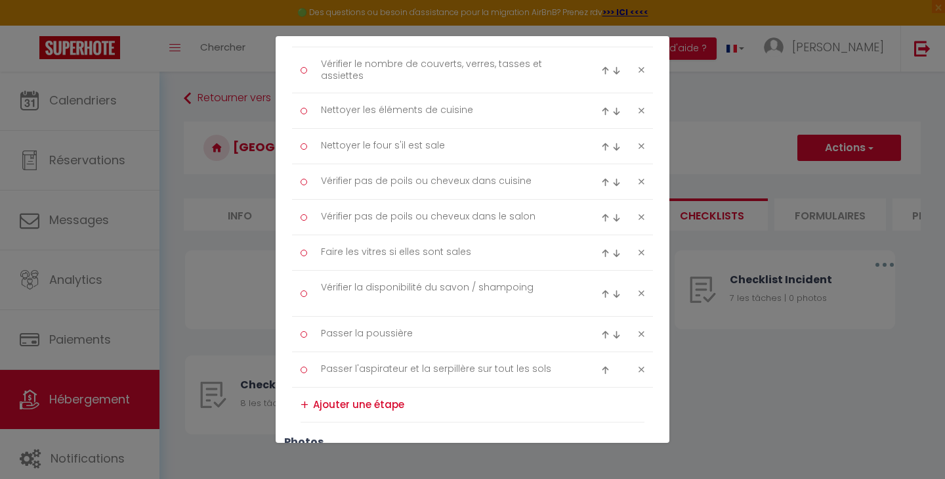
scroll to position [615, 0]
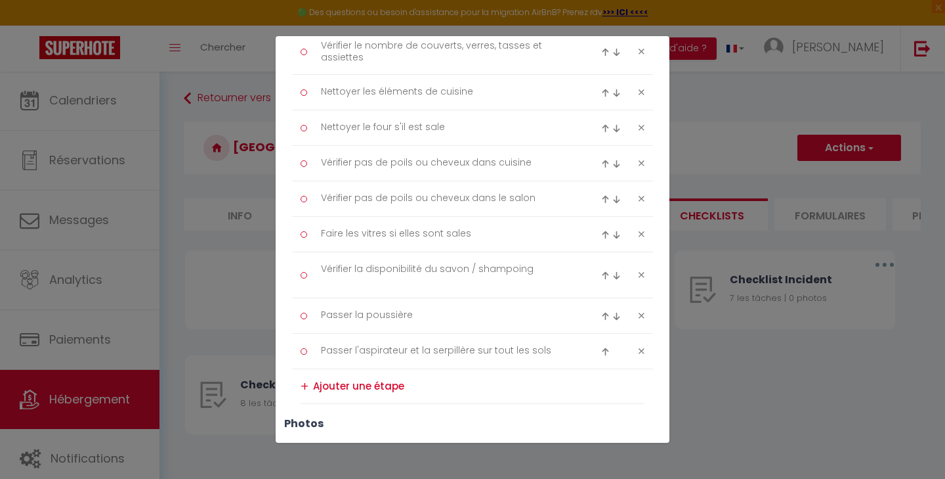
click at [601, 272] on img at bounding box center [605, 275] width 9 height 9
click at [601, 237] on img at bounding box center [605, 240] width 9 height 9
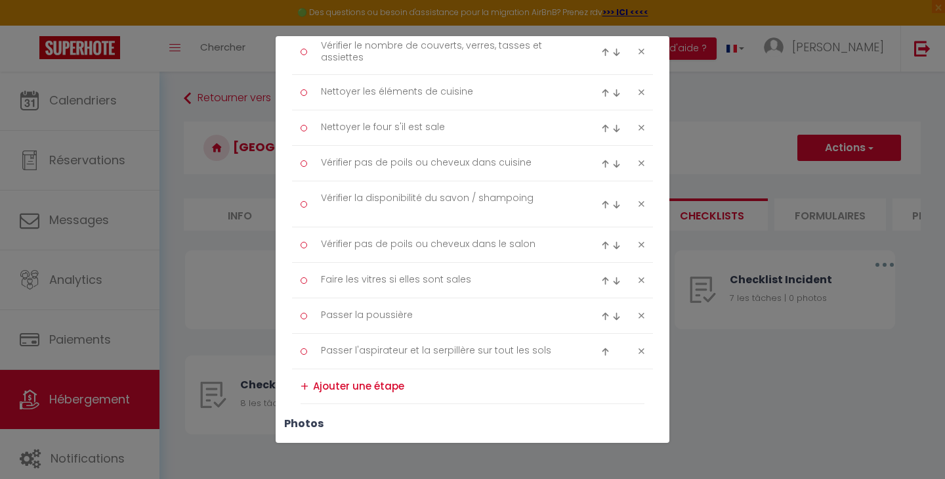
click at [601, 202] on img at bounding box center [605, 204] width 9 height 9
click at [601, 166] on img at bounding box center [605, 169] width 9 height 9
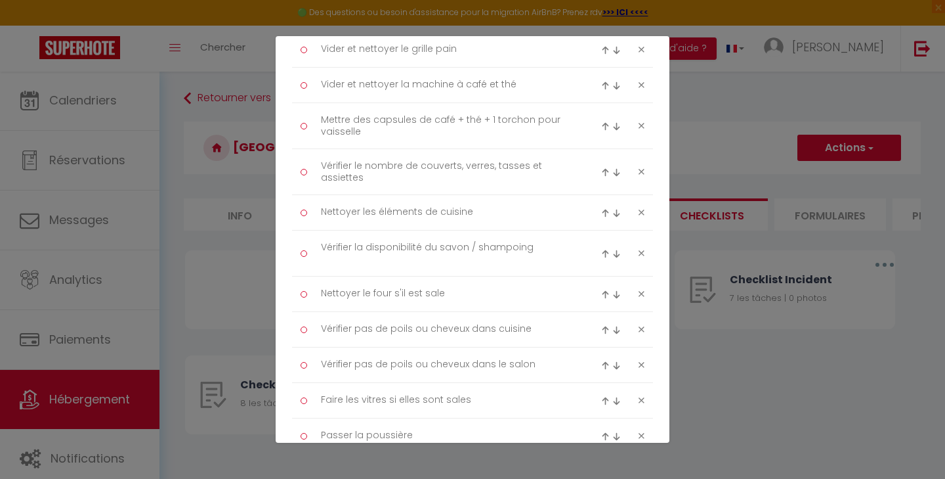
scroll to position [460, 0]
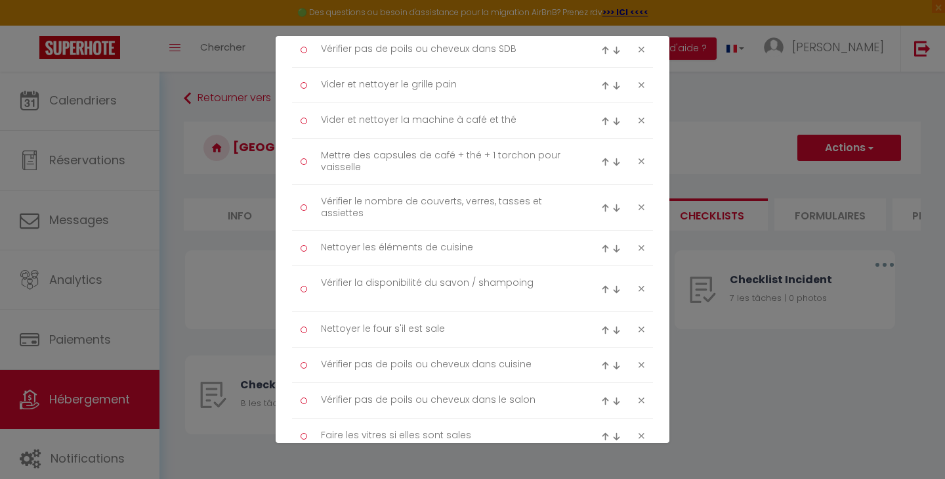
click at [601, 286] on img at bounding box center [605, 289] width 9 height 9
click at [601, 251] on img at bounding box center [605, 253] width 9 height 9
click at [601, 206] on img at bounding box center [605, 208] width 9 height 9
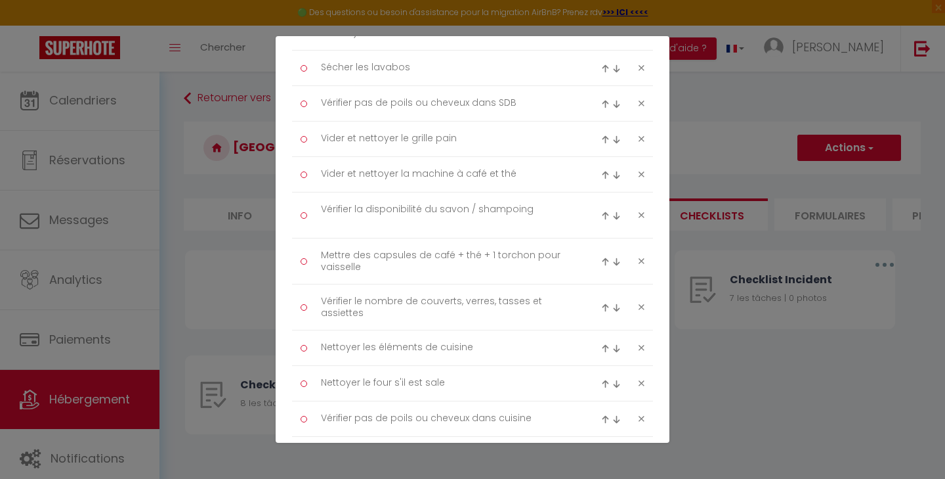
scroll to position [403, 0]
click at [601, 216] on img at bounding box center [605, 218] width 9 height 9
click at [601, 179] on img at bounding box center [605, 183] width 9 height 9
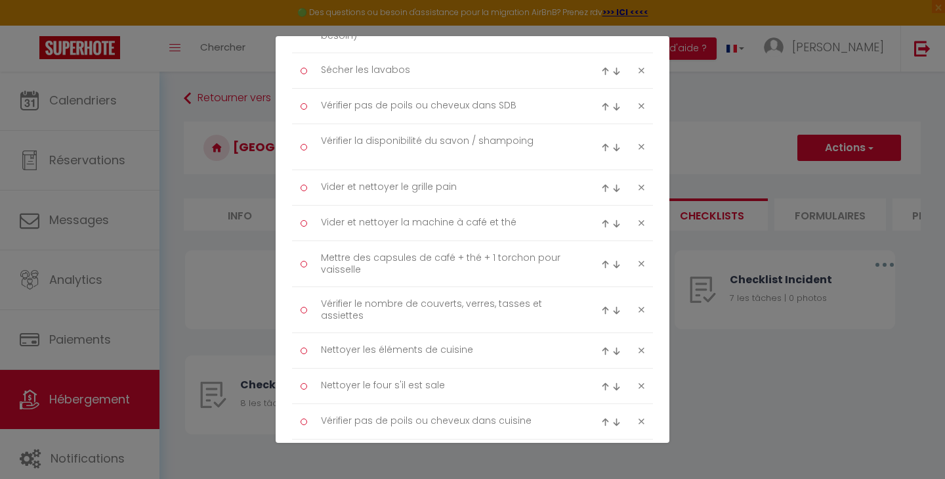
scroll to position [383, 0]
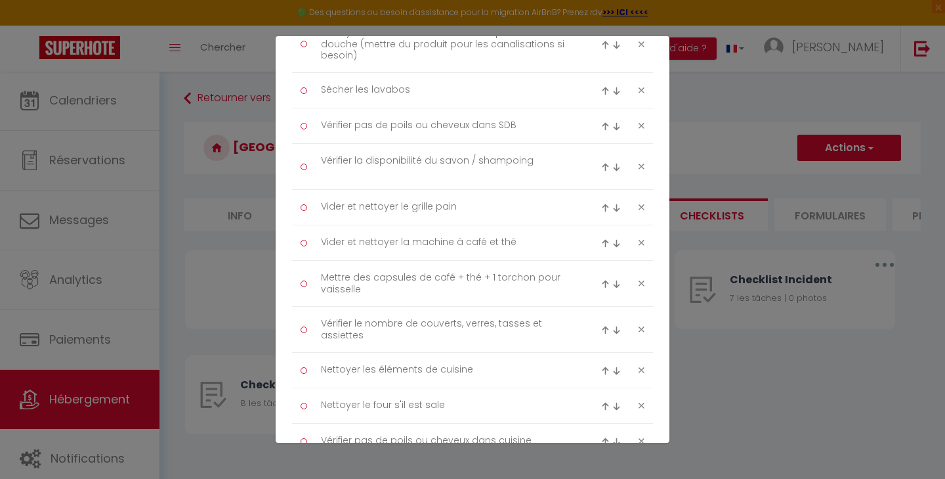
click at [601, 163] on img at bounding box center [605, 167] width 9 height 9
click at [601, 128] on img at bounding box center [605, 131] width 9 height 9
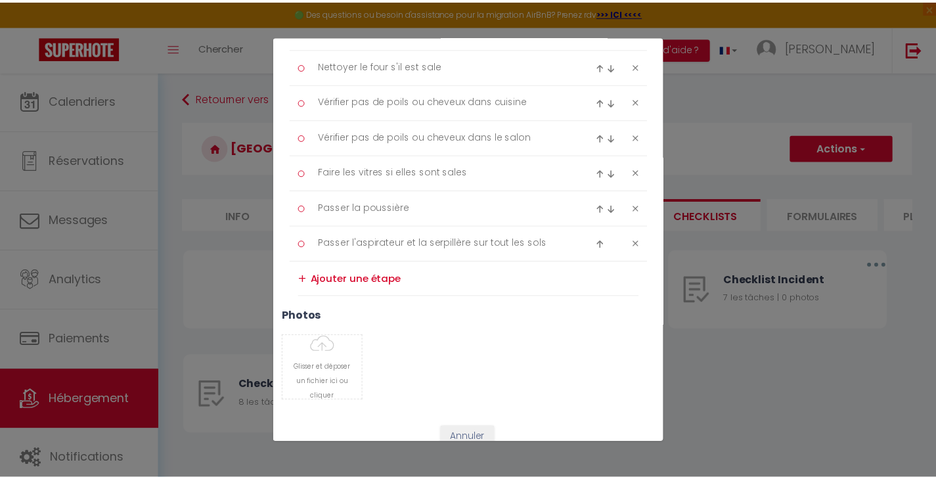
scroll to position [764, 0]
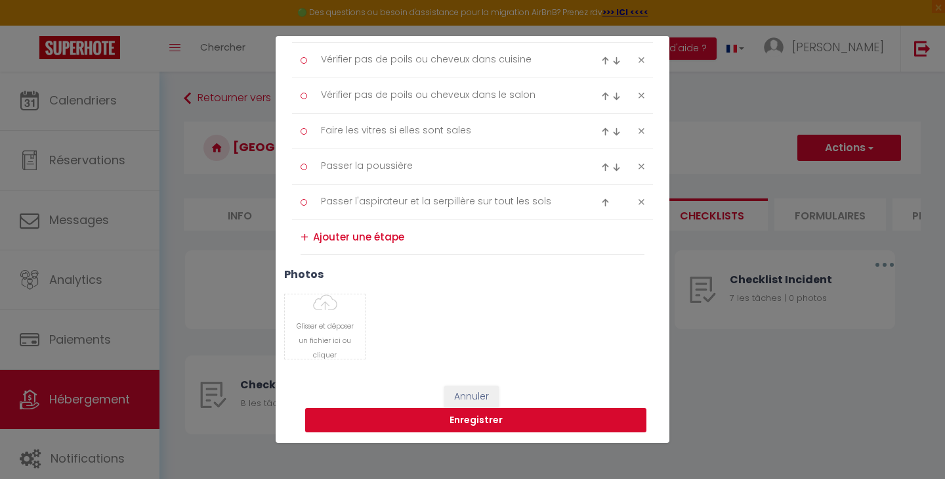
click at [496, 416] on button "Enregistrer" at bounding box center [475, 420] width 341 height 25
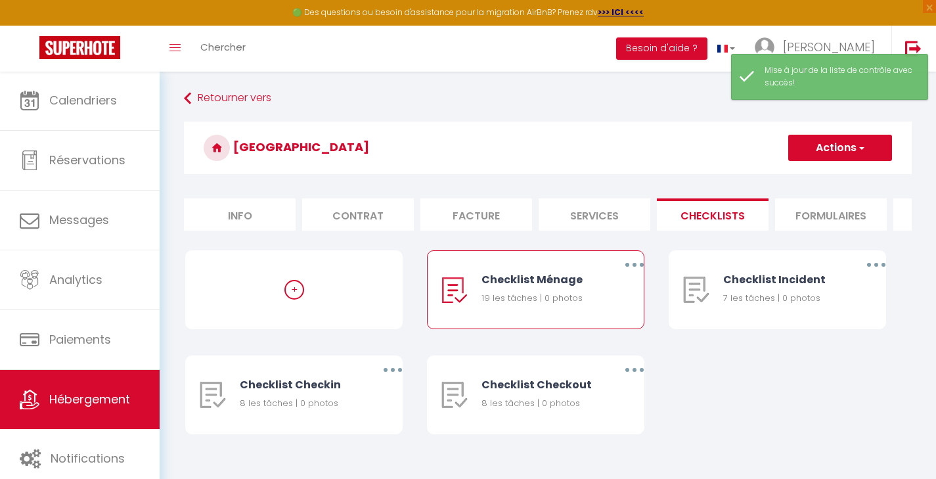
click at [630, 275] on button "button" at bounding box center [634, 264] width 37 height 21
click at [603, 328] on link "Dupliquer" at bounding box center [599, 318] width 97 height 22
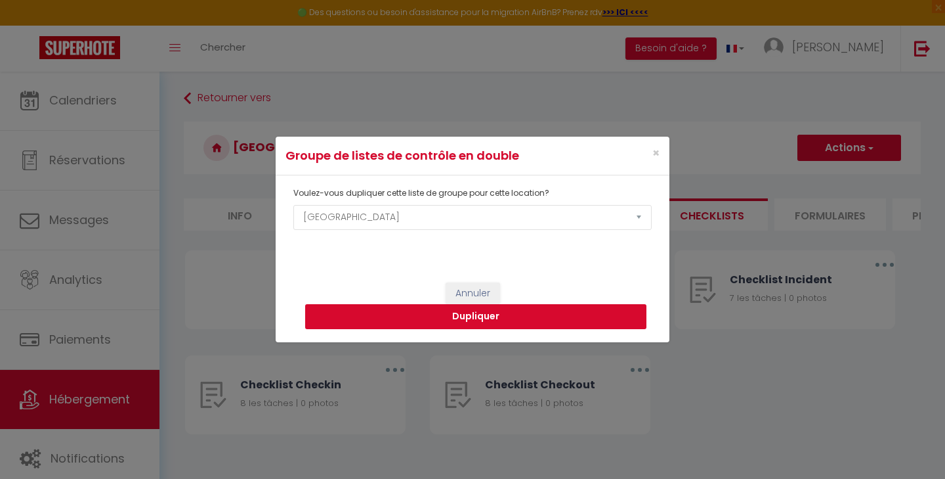
click at [485, 318] on button "Dupliquer" at bounding box center [475, 316] width 341 height 25
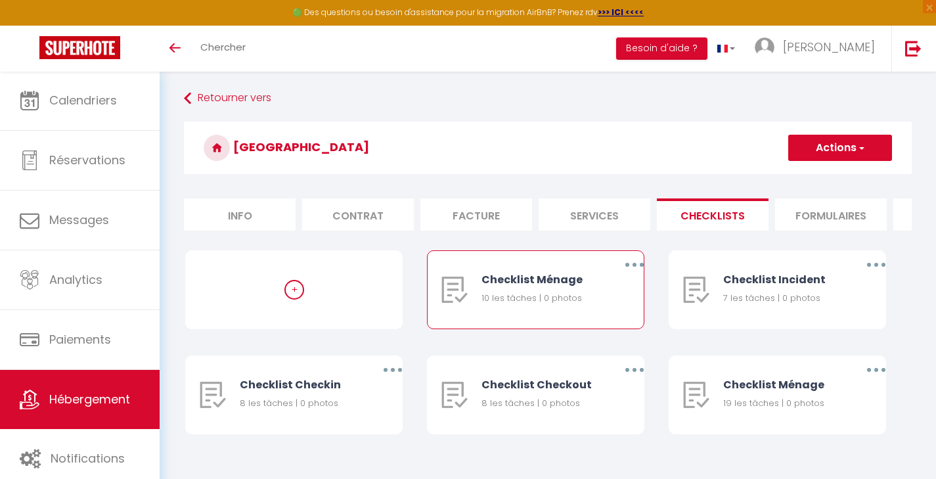
click at [634, 267] on icon "button" at bounding box center [634, 265] width 4 height 4
click at [608, 343] on link "Supprimer" at bounding box center [599, 342] width 97 height 22
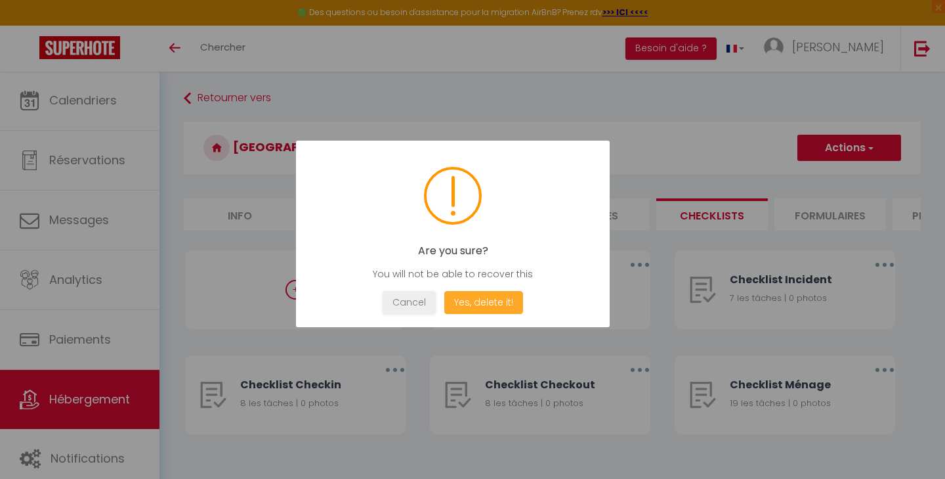
click at [511, 304] on button "Yes, delete it!" at bounding box center [483, 302] width 79 height 23
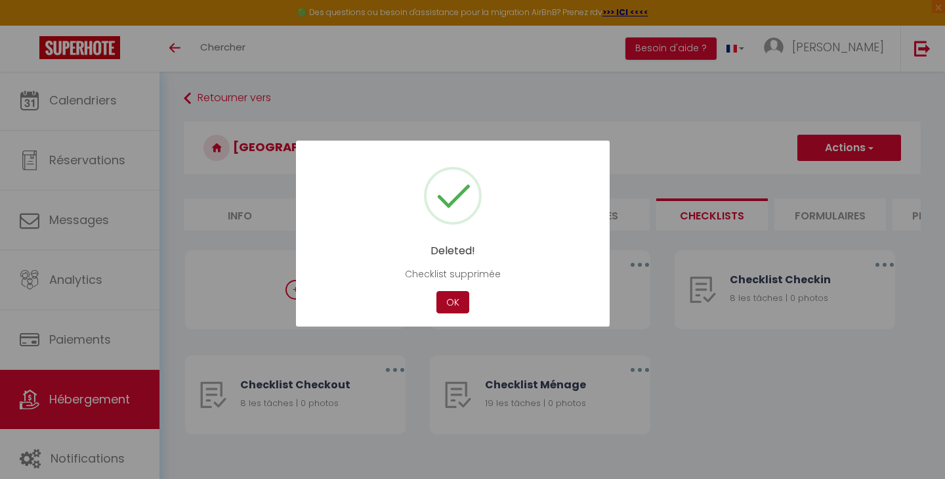
click at [456, 302] on button "OK" at bounding box center [453, 302] width 33 height 23
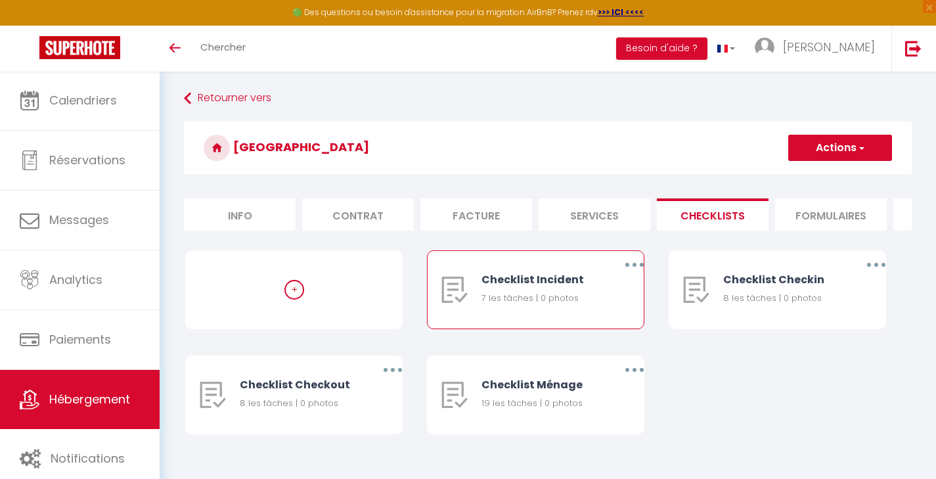
drag, startPoint x: 557, startPoint y: 385, endPoint x: 586, endPoint y: 297, distance: 91.8
click at [558, 288] on div "+ Checklist Incident 7 les tâches | 0 photos Editer Dupliquer Supprimer Checkli…" at bounding box center [547, 355] width 725 height 210
click at [649, 391] on div "Checklist Ménage 19 les tâches | 0 photos Editer Dupliquer Supprimer" at bounding box center [548, 394] width 242 height 79
drag, startPoint x: 634, startPoint y: 378, endPoint x: 625, endPoint y: 337, distance: 41.6
click at [625, 337] on div "+ Checklist Incident 7 les tâches | 0 photos Editer Dupliquer Supprimer Checkli…" at bounding box center [547, 355] width 725 height 210
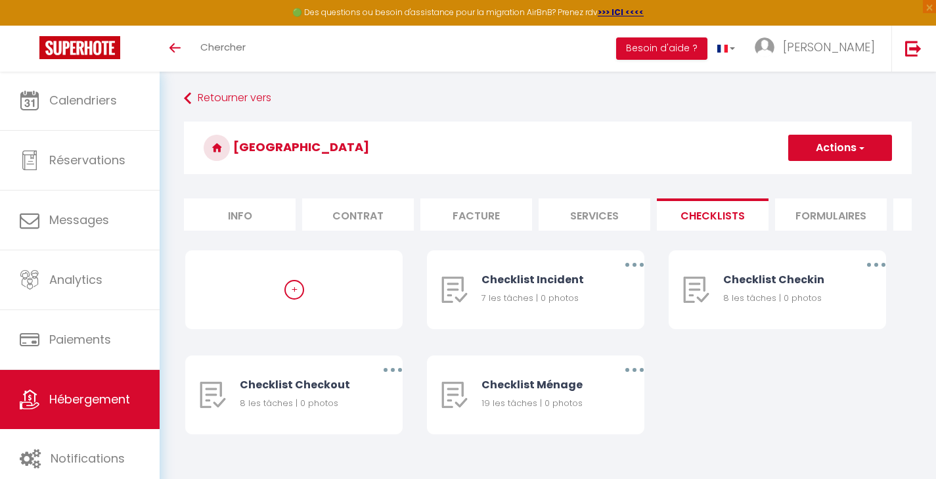
click at [681, 407] on div "+ Checklist Incident 7 les tâches | 0 photos Editer Dupliquer Supprimer Checkli…" at bounding box center [547, 355] width 725 height 210
drag, startPoint x: 636, startPoint y: 375, endPoint x: 555, endPoint y: 343, distance: 87.5
click at [532, 337] on div "+ Checklist Incident 7 les tâches | 0 photos Editer Dupliquer Supprimer Checkli…" at bounding box center [547, 355] width 725 height 210
click at [632, 374] on button "button" at bounding box center [634, 369] width 37 height 21
click at [712, 379] on div "+ Checklist Incident 7 les tâches | 0 photos Editer Dupliquer Supprimer Checkli…" at bounding box center [547, 355] width 725 height 210
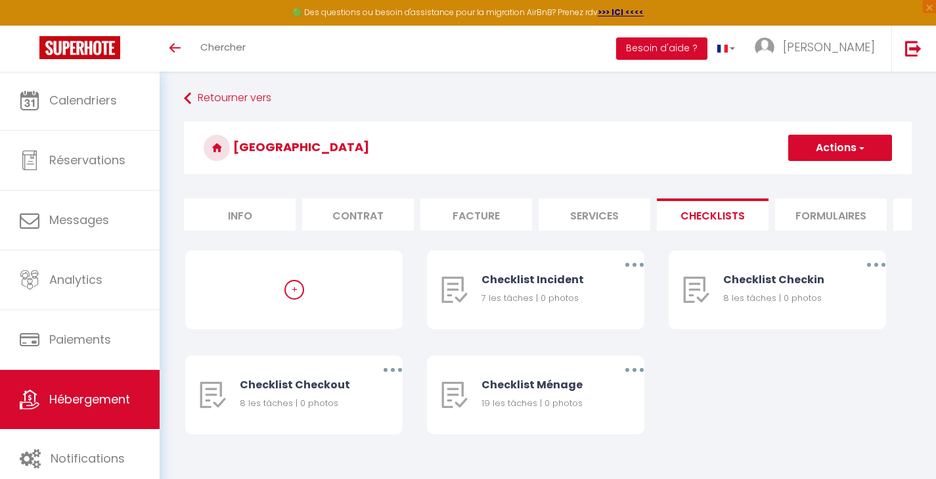
drag, startPoint x: 634, startPoint y: 377, endPoint x: 542, endPoint y: 358, distance: 93.2
click at [542, 358] on div "+ Checklist Incident 7 les tâches | 0 photos Editer Dupliquer Supprimer Checkli…" at bounding box center [547, 355] width 725 height 210
drag, startPoint x: 522, startPoint y: 389, endPoint x: 573, endPoint y: 385, distance: 51.4
click at [464, 354] on div "+ Checklist Incident 7 les tâches | 0 photos Editer Dupliquer Supprimer Checkli…" at bounding box center [547, 355] width 725 height 210
click at [751, 423] on div "+ Checklist Incident 7 les tâches | 0 photos Editer Dupliquer Supprimer Checkli…" at bounding box center [547, 355] width 725 height 210
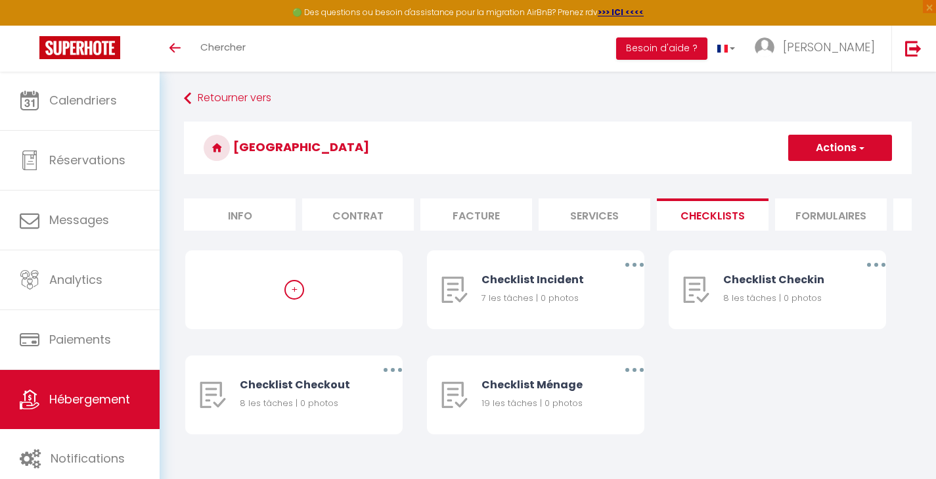
click at [785, 368] on div "+ Checklist Incident 7 les tâches | 0 photos Editer Dupliquer Supprimer Checkli…" at bounding box center [547, 355] width 725 height 210
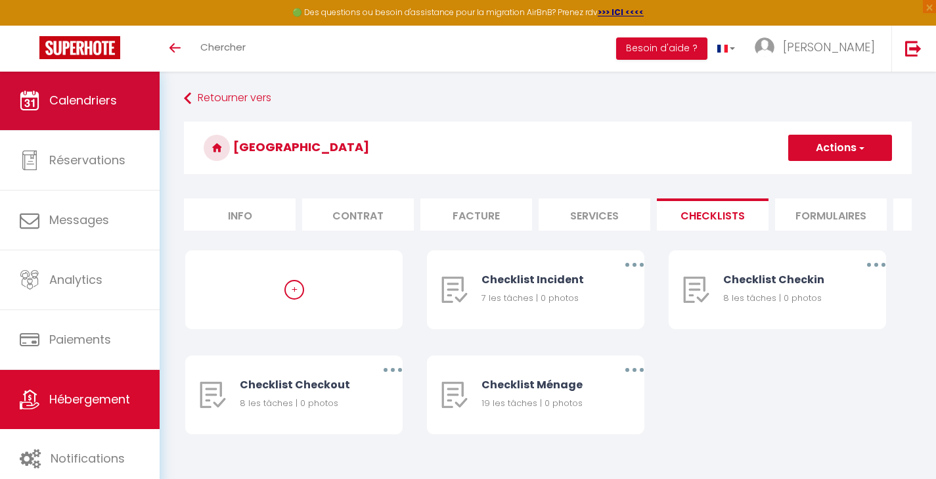
click at [116, 109] on link "Calendriers" at bounding box center [80, 100] width 160 height 59
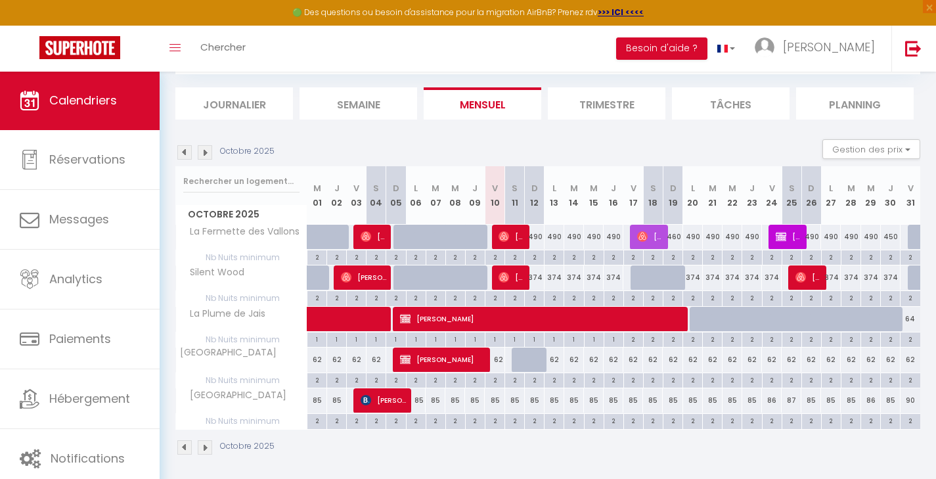
scroll to position [77, 0]
